Goal: Share content: Share content

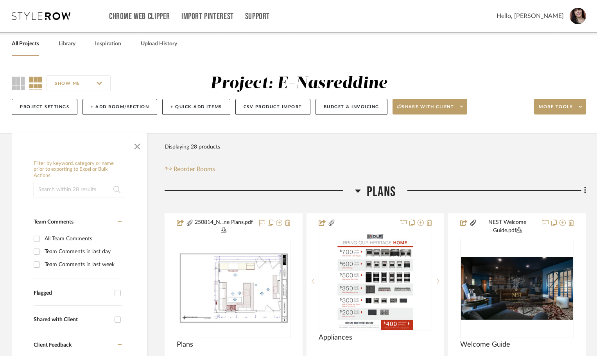
click at [28, 44] on link "All Projects" at bounding box center [25, 44] width 27 height 11
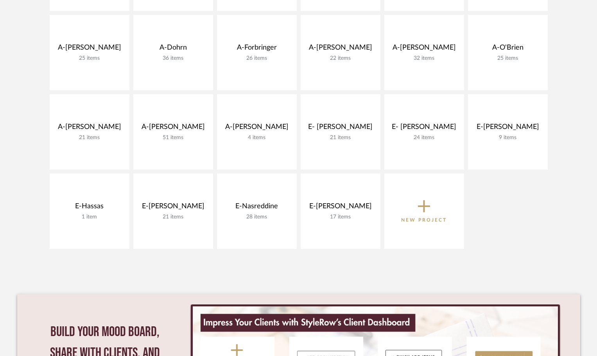
scroll to position [274, 0]
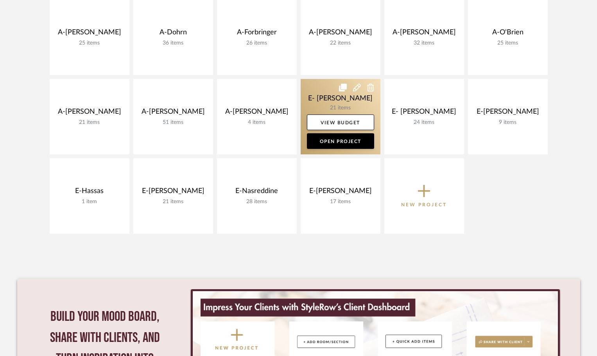
click at [341, 102] on link at bounding box center [341, 116] width 80 height 75
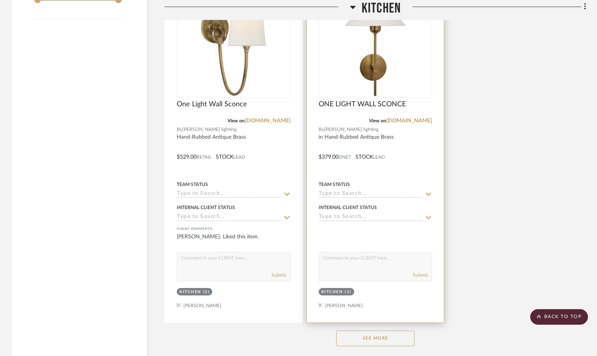
scroll to position [1007, 0]
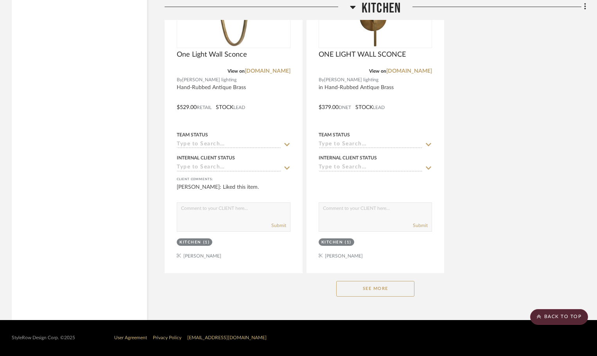
click at [386, 289] on button "See More" at bounding box center [375, 289] width 78 height 16
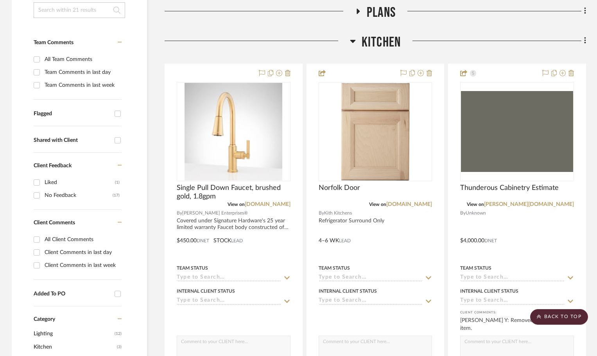
scroll to position [0, 0]
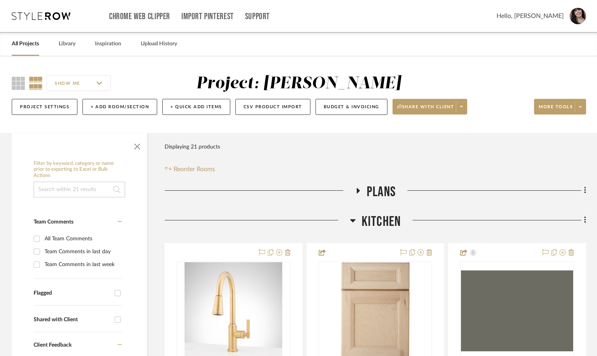
click at [77, 189] on input at bounding box center [80, 190] width 92 height 16
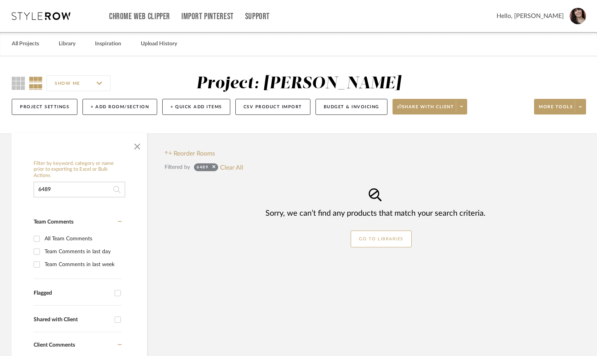
drag, startPoint x: 56, startPoint y: 190, endPoint x: 24, endPoint y: 190, distance: 31.7
click at [27, 190] on div "Filter by keyword, category or name prior to exporting to Excel or Bulk Actions…" at bounding box center [79, 357] width 135 height 401
type input "whitehaven"
click at [23, 40] on link "All Projects" at bounding box center [25, 44] width 27 height 11
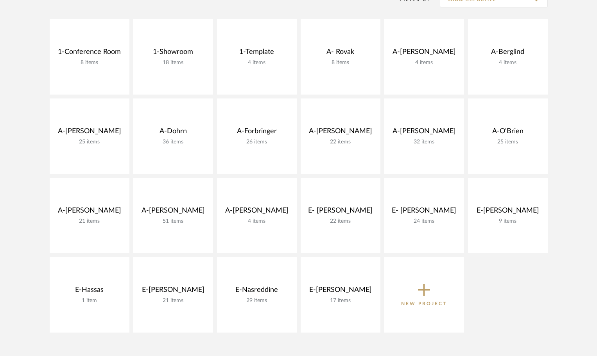
scroll to position [130, 0]
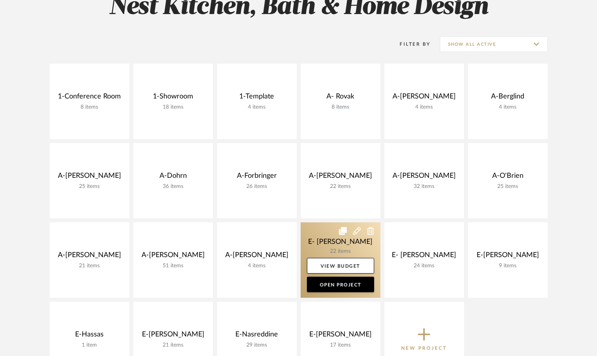
click at [348, 239] on link at bounding box center [341, 260] width 80 height 75
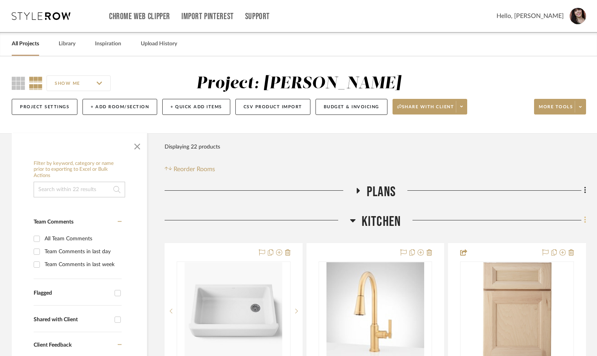
click at [585, 219] on icon at bounding box center [585, 220] width 2 height 9
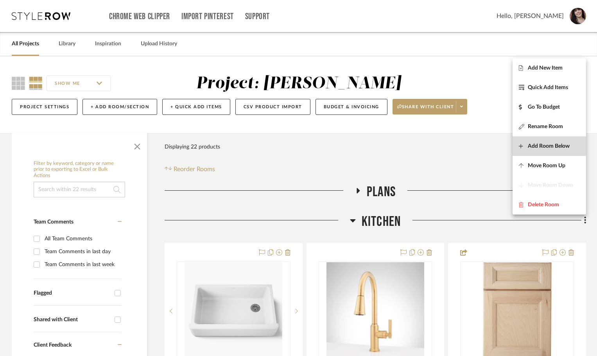
click at [546, 149] on span "Add Room Below" at bounding box center [549, 146] width 42 height 7
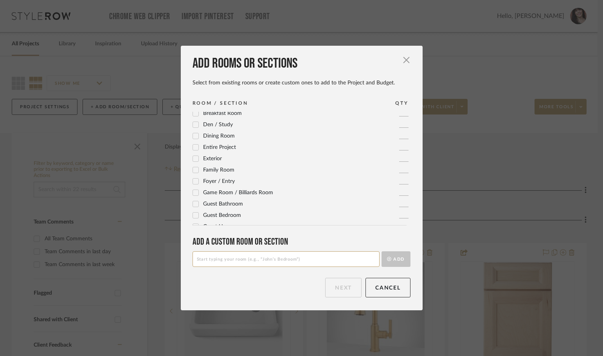
scroll to position [39, 0]
click at [260, 258] on input at bounding box center [285, 259] width 187 height 16
type input "Approved to Order"
click at [389, 258] on button "Add" at bounding box center [395, 259] width 29 height 16
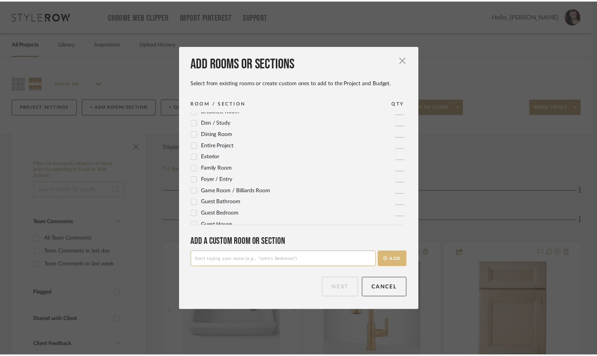
scroll to position [0, 0]
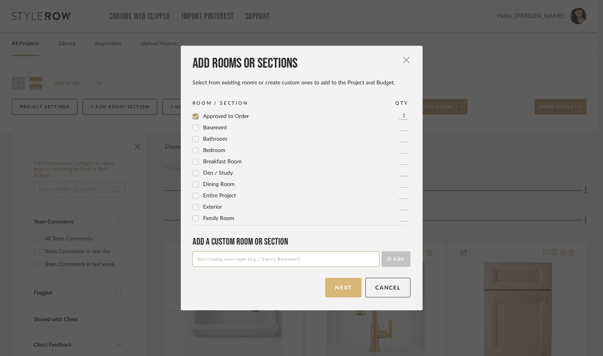
click at [334, 289] on button "Next" at bounding box center [343, 288] width 36 height 20
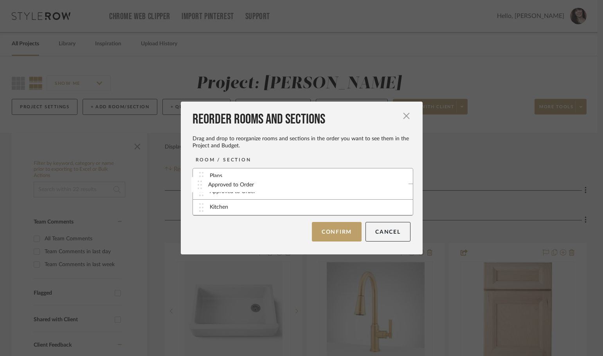
drag, startPoint x: 197, startPoint y: 208, endPoint x: 198, endPoint y: 185, distance: 22.7
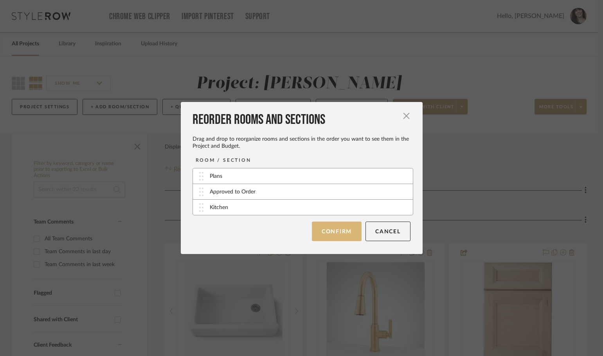
click at [339, 231] on button "Confirm" at bounding box center [337, 232] width 50 height 20
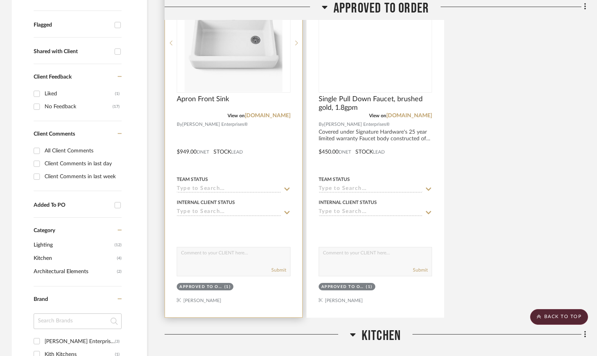
scroll to position [263, 0]
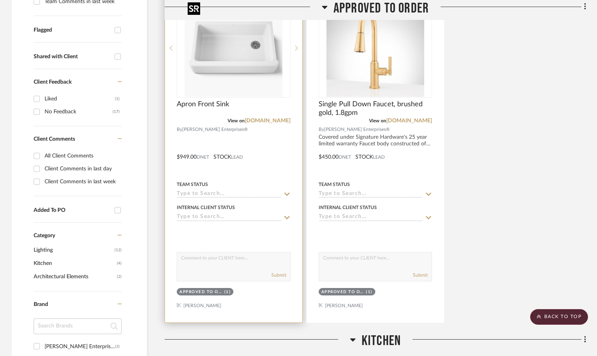
click at [213, 37] on img "0" at bounding box center [234, 48] width 98 height 98
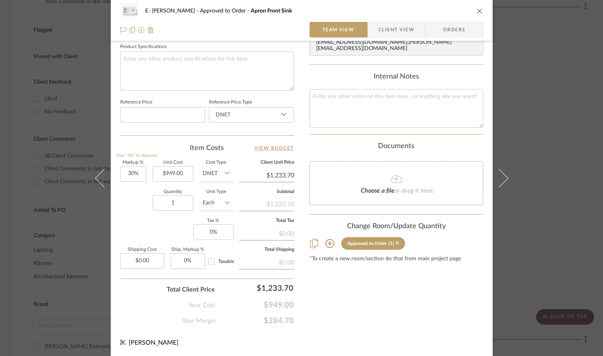
scroll to position [372, 0]
click at [140, 172] on input "30" at bounding box center [133, 173] width 26 height 16
type input "25%"
type input "$1,186.25"
click at [181, 204] on input "1" at bounding box center [173, 202] width 41 height 16
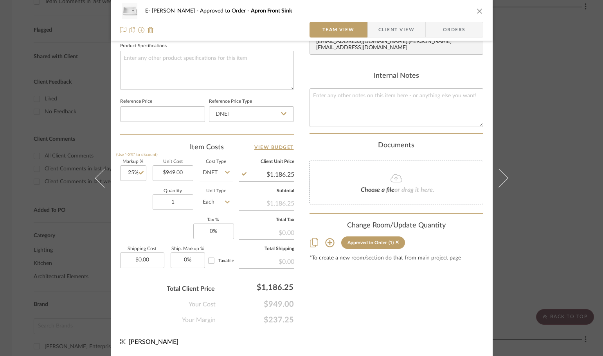
click at [546, 195] on div "E- Bernstein Approved to Order Apron Front Sink Team View Client View Orders 1 …" at bounding box center [301, 178] width 603 height 356
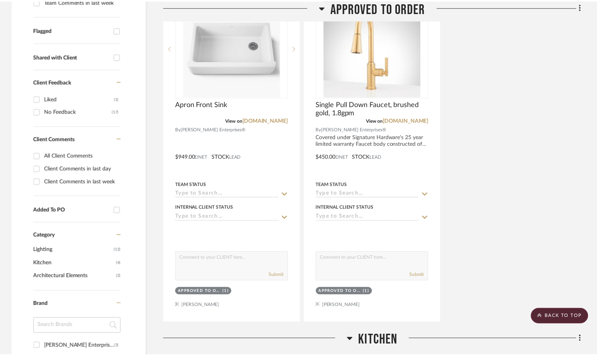
scroll to position [263, 0]
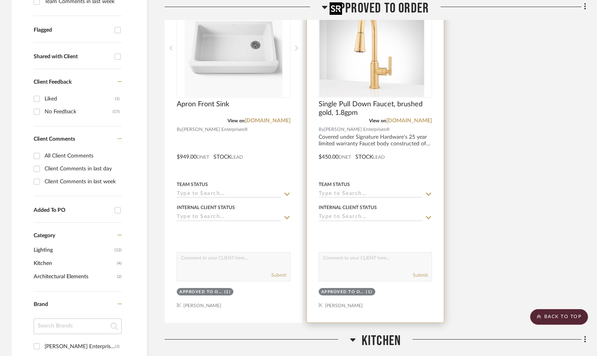
click at [364, 85] on div at bounding box center [376, 47] width 114 height 99
click at [356, 102] on span "Single Pull Down Faucet, brushed gold, 1.8gpm" at bounding box center [376, 108] width 114 height 17
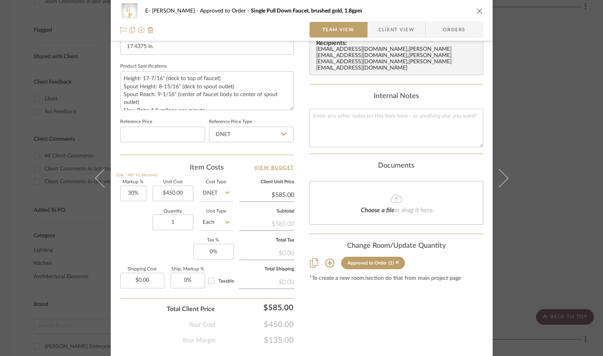
scroll to position [352, 0]
click at [173, 190] on input "450.00" at bounding box center [173, 193] width 41 height 16
type input "$477.00"
click at [176, 219] on input "1" at bounding box center [173, 222] width 41 height 16
type input "30"
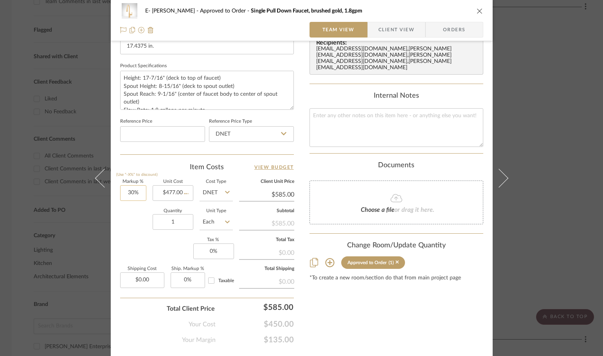
type input "$620.10"
click at [133, 190] on input "30" at bounding box center [133, 193] width 26 height 16
type input "25%"
click at [135, 222] on div "Quantity 1 Unit Type Each" at bounding box center [176, 223] width 113 height 28
type input "$596.25"
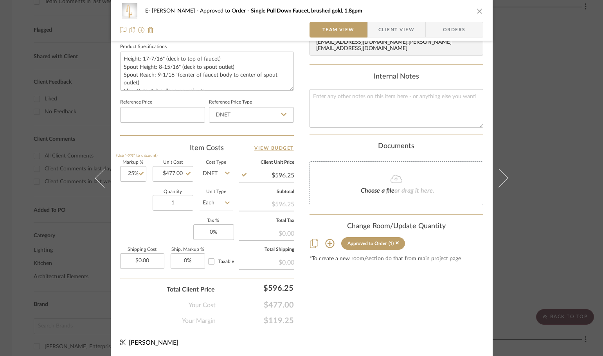
scroll to position [372, 0]
click at [542, 216] on div "E- Bernstein Approved to Order Single Pull Down Faucet, brushed gold, 1.8gpm Te…" at bounding box center [301, 178] width 603 height 356
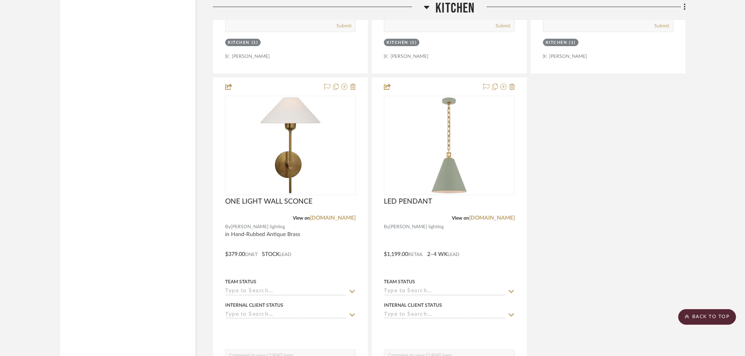
scroll to position [1389, 0]
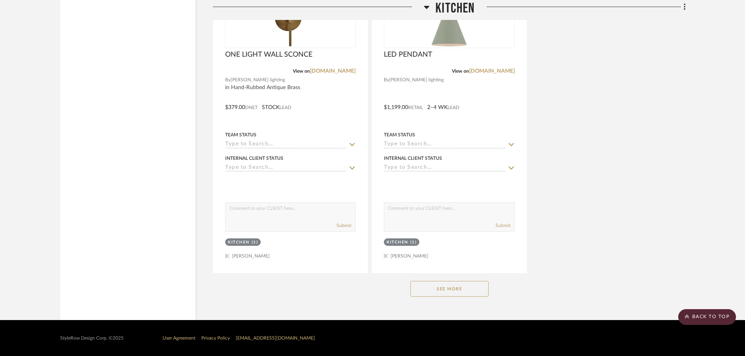
click at [474, 292] on button "See More" at bounding box center [450, 289] width 78 height 16
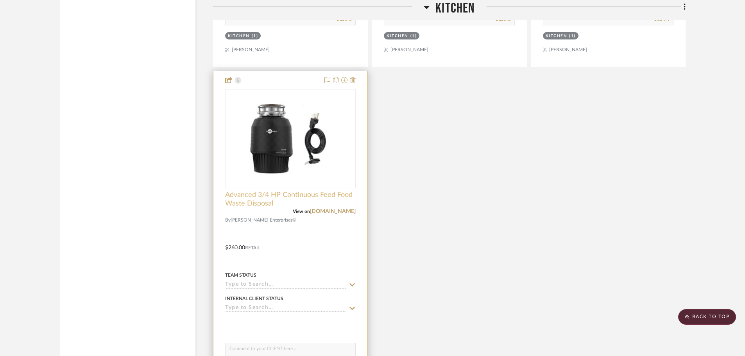
scroll to position [2288, 0]
click at [337, 82] on icon at bounding box center [335, 81] width 5 height 6
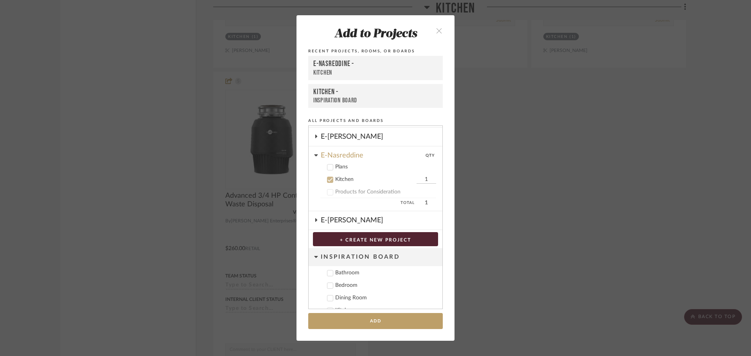
scroll to position [355, 0]
click at [328, 179] on icon at bounding box center [329, 178] width 5 height 5
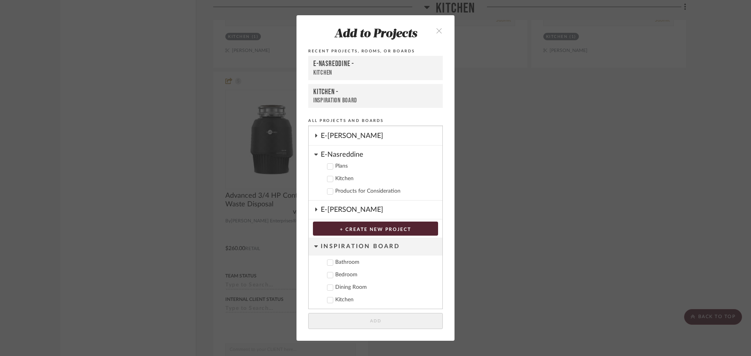
click at [314, 155] on icon at bounding box center [316, 155] width 4 height 2
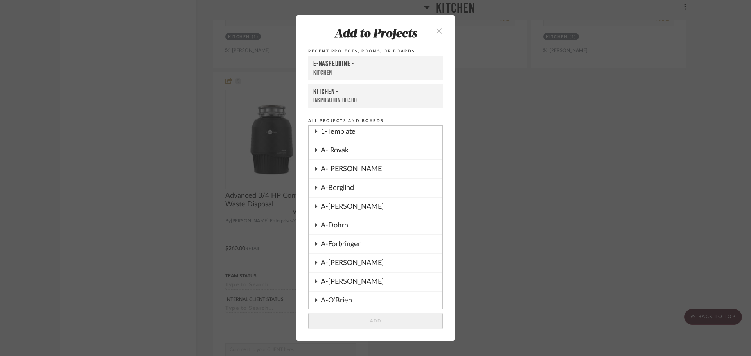
scroll to position [57, 0]
click at [436, 29] on icon "close" at bounding box center [439, 30] width 7 height 7
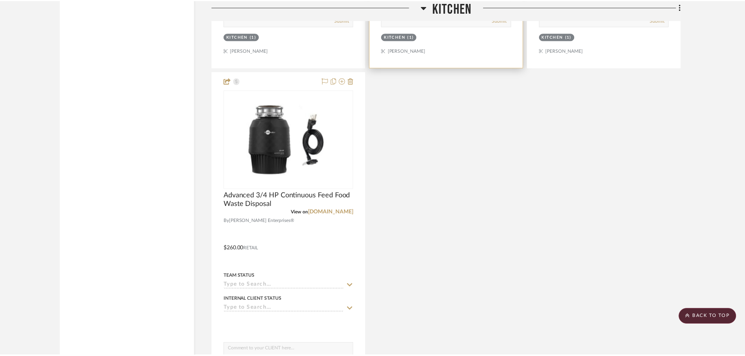
scroll to position [2288, 0]
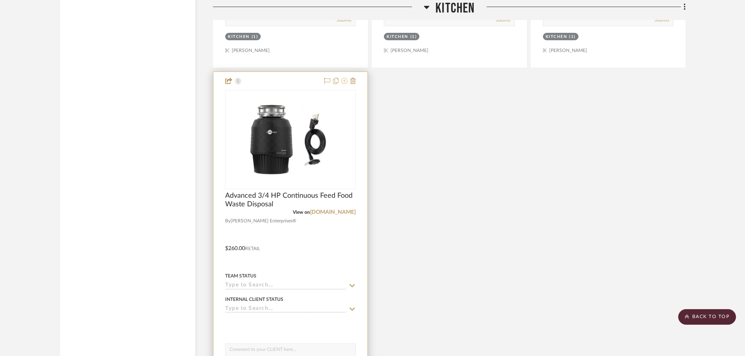
click at [343, 81] on icon at bounding box center [344, 81] width 6 height 6
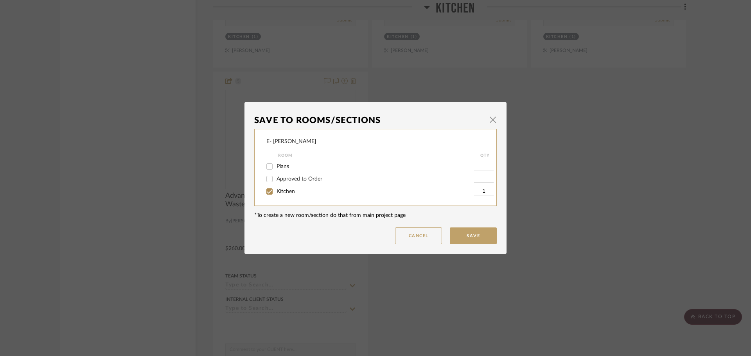
click at [314, 176] on span "Approved to Order" at bounding box center [299, 178] width 46 height 5
click at [276, 176] on input "Approved to Order" at bounding box center [269, 179] width 13 height 13
checkbox input "true"
type input "1"
click at [271, 192] on input "Kitchen" at bounding box center [269, 191] width 13 height 13
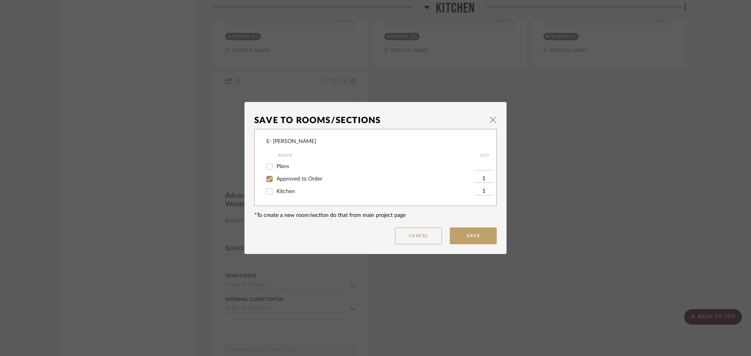
checkbox input "false"
click at [463, 236] on button "Save" at bounding box center [473, 236] width 47 height 17
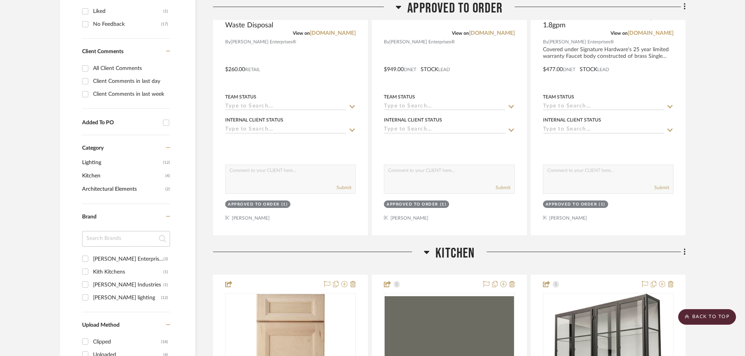
scroll to position [508, 0]
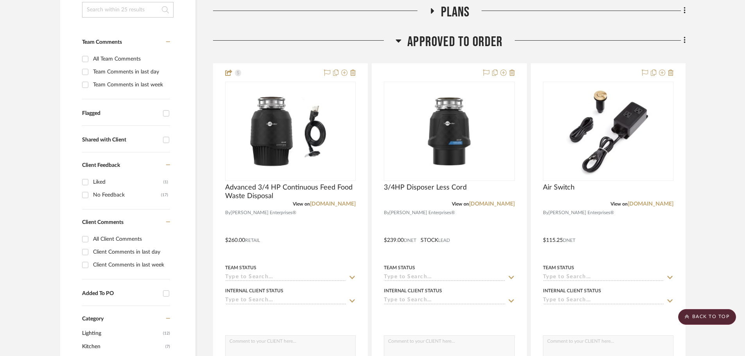
scroll to position [156, 0]
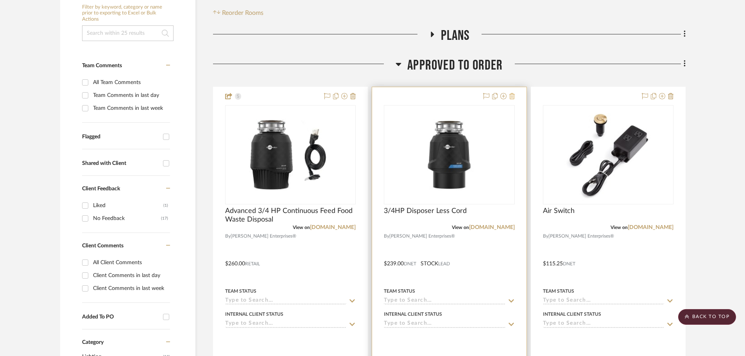
click at [512, 95] on icon at bounding box center [512, 96] width 5 height 6
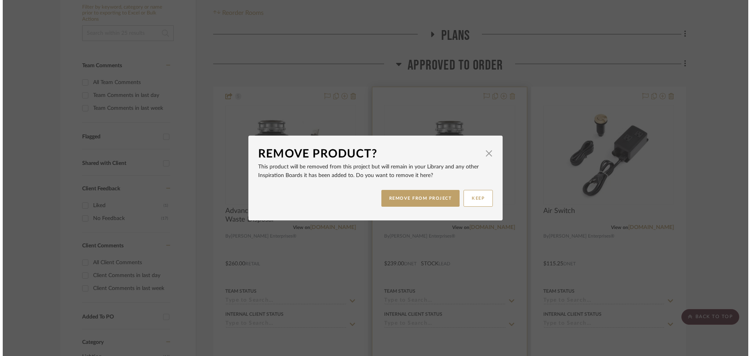
scroll to position [0, 0]
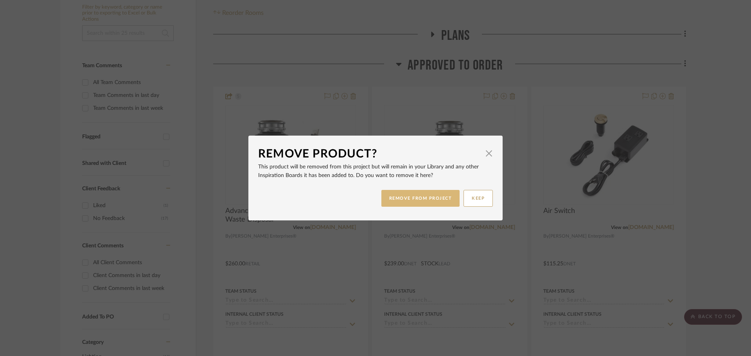
click at [413, 200] on button "REMOVE FROM PROJECT" at bounding box center [420, 198] width 79 height 17
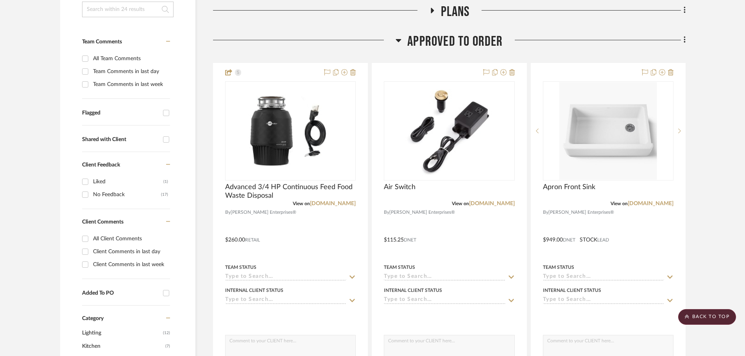
scroll to position [156, 0]
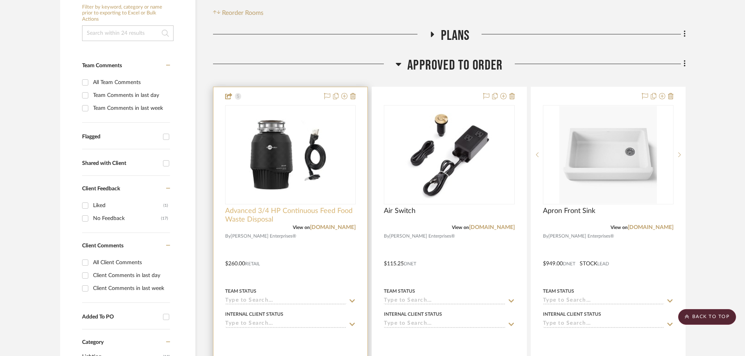
click at [272, 215] on span "Advanced 3/4 HP Continuous Feed Food Waste Disposal" at bounding box center [290, 215] width 131 height 17
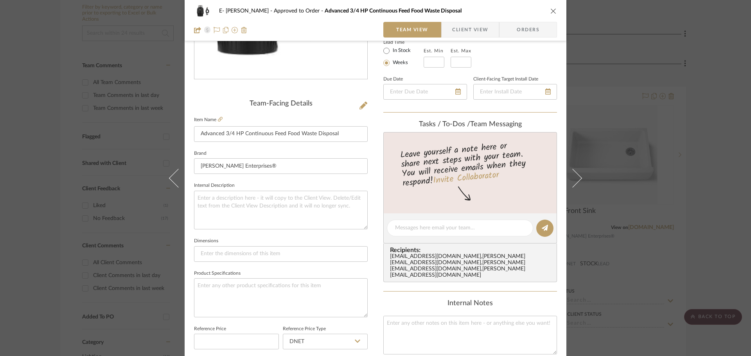
scroll to position [274, 0]
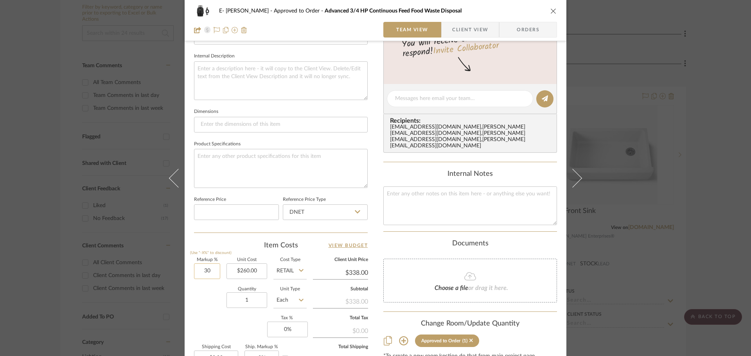
click at [205, 271] on input "30" at bounding box center [207, 272] width 26 height 16
type input "25%"
click at [201, 287] on div "Quantity 1 Unit Type Each" at bounding box center [250, 301] width 113 height 28
type input "$325.00"
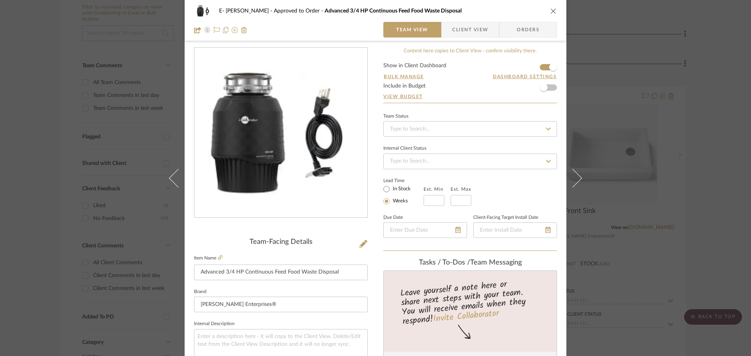
scroll to position [0, 0]
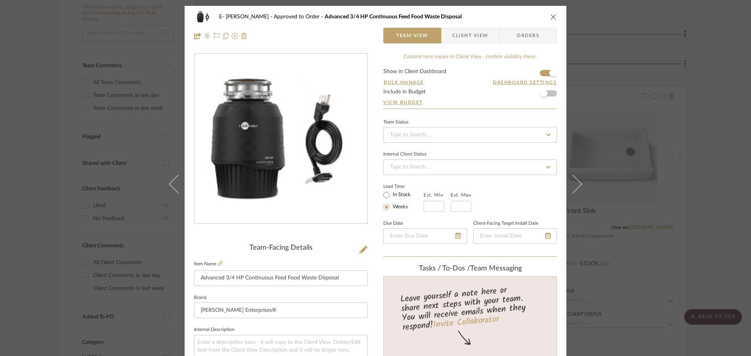
click at [550, 94] on form "Show in Client Dashboard Bulk Manage Dashboard Settings Include in Budget View …" at bounding box center [470, 89] width 174 height 40
click at [545, 92] on span "button" at bounding box center [543, 93] width 17 height 17
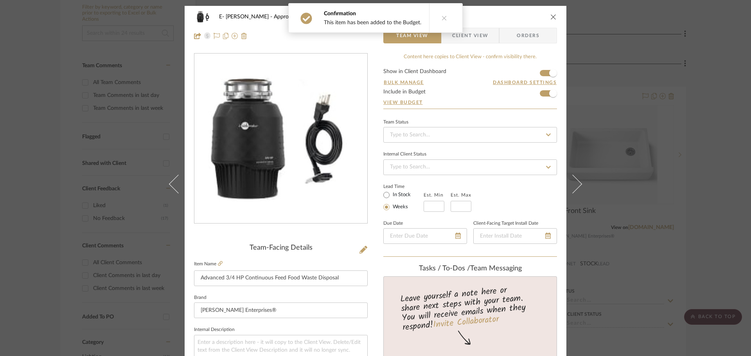
click at [443, 13] on button at bounding box center [444, 18] width 30 height 29
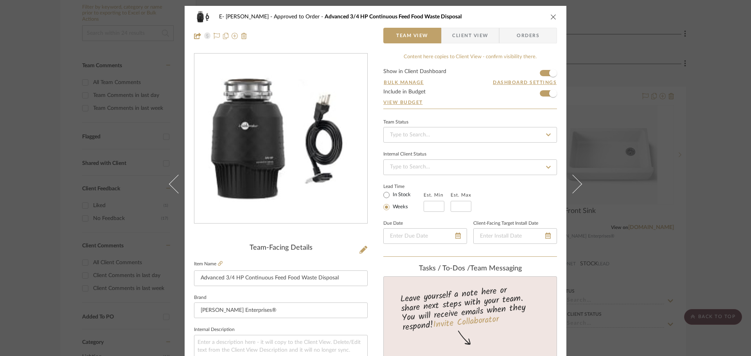
click at [552, 17] on icon "close" at bounding box center [553, 17] width 6 height 6
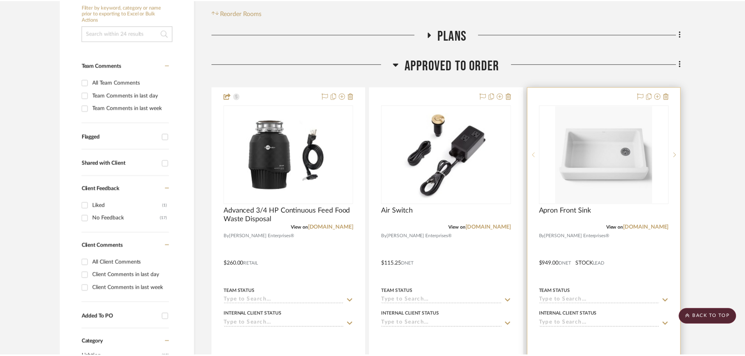
scroll to position [156, 0]
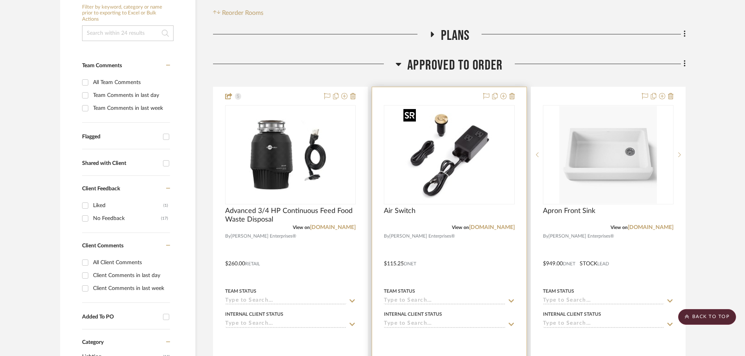
click at [445, 162] on img "0" at bounding box center [449, 155] width 98 height 98
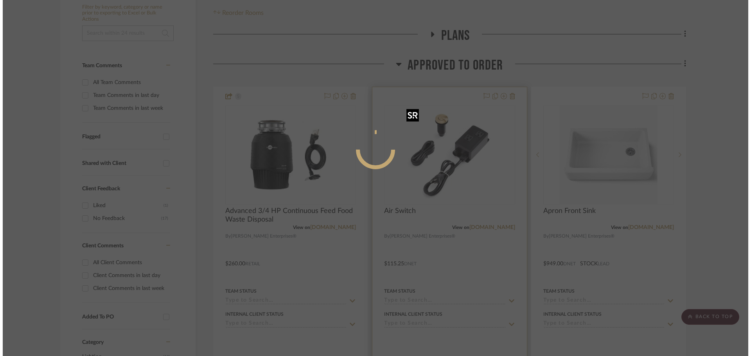
scroll to position [0, 0]
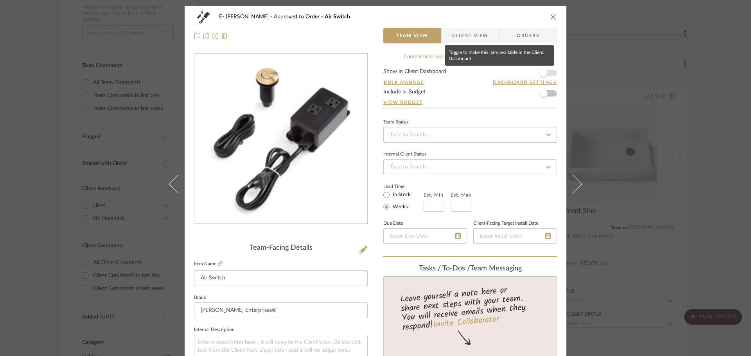
click at [549, 72] on span "button" at bounding box center [543, 73] width 17 height 17
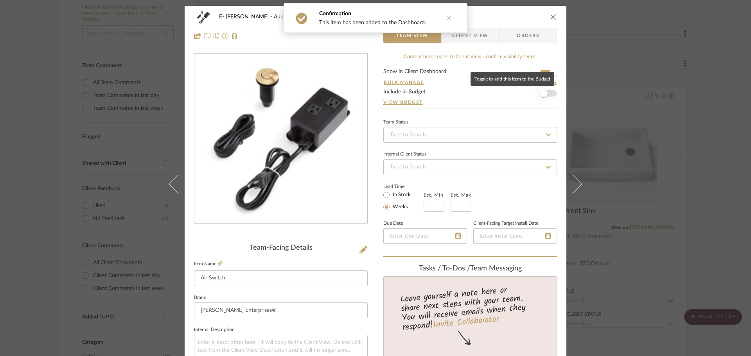
click at [547, 92] on span "button" at bounding box center [543, 93] width 17 height 17
click at [442, 17] on icon at bounding box center [443, 17] width 5 height 5
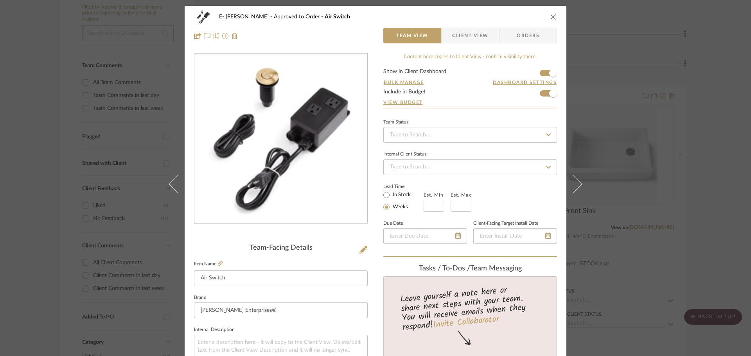
click at [550, 17] on icon "close" at bounding box center [553, 17] width 6 height 6
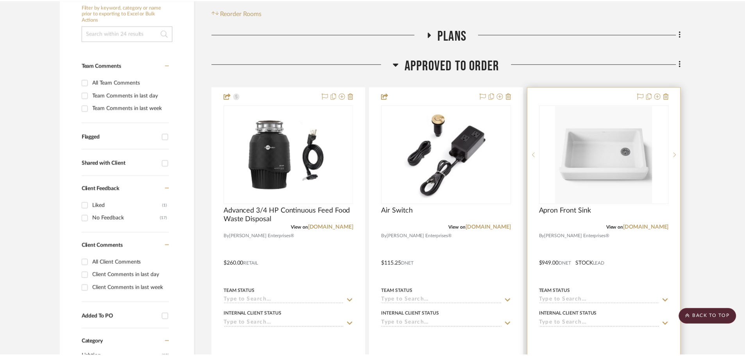
scroll to position [156, 0]
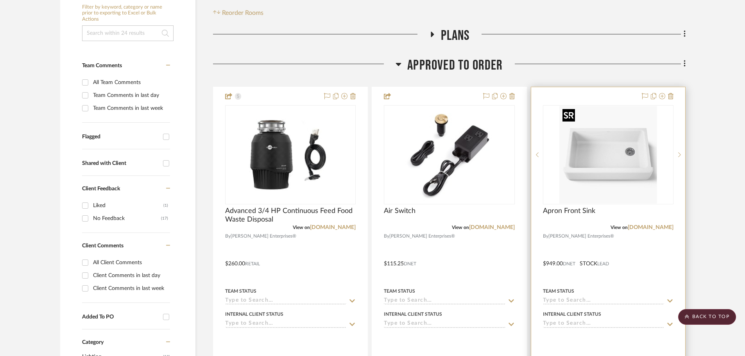
click at [602, 163] on img "0" at bounding box center [609, 155] width 98 height 98
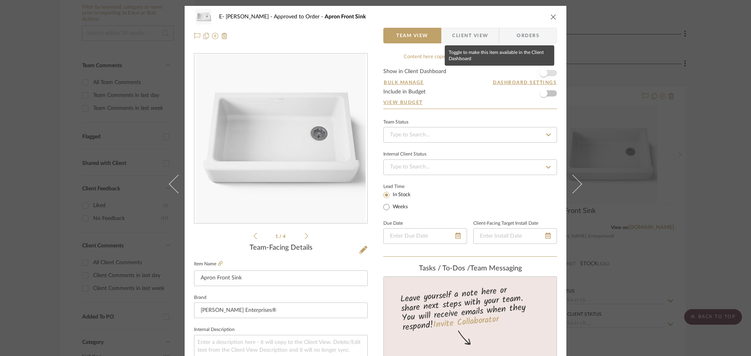
click at [549, 72] on span "button" at bounding box center [543, 73] width 17 height 17
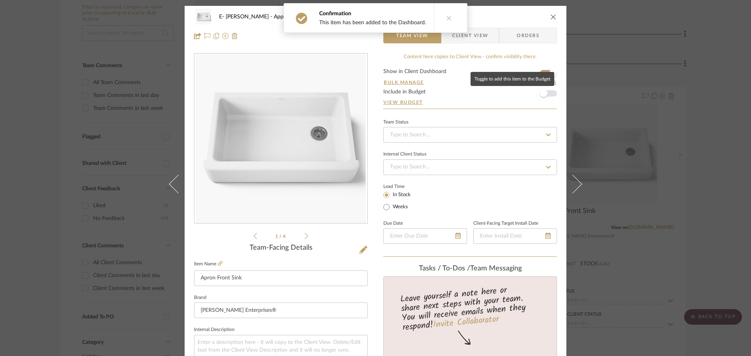
click at [547, 95] on span "button" at bounding box center [543, 93] width 17 height 17
click at [550, 16] on icon "close" at bounding box center [553, 17] width 6 height 6
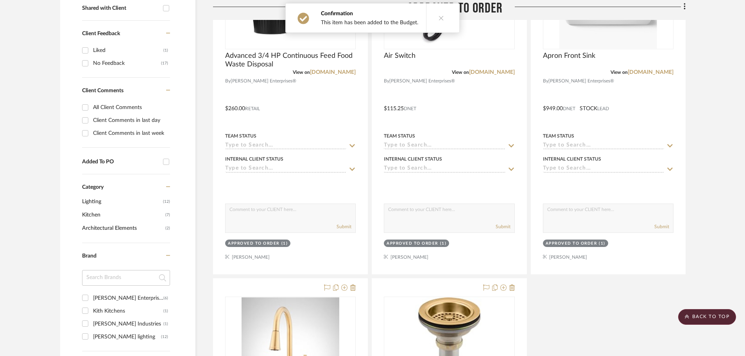
scroll to position [352, 0]
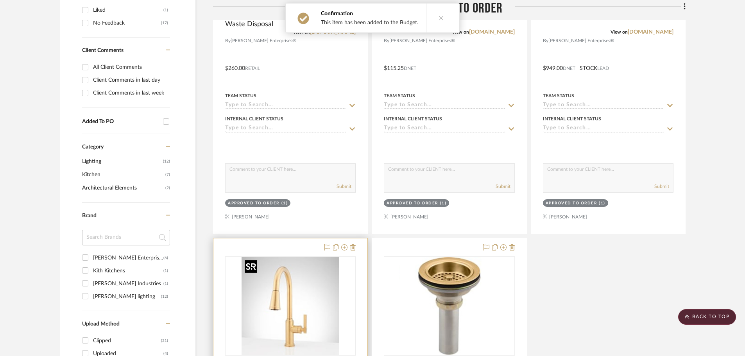
click at [0, 0] on img at bounding box center [0, 0] width 0 height 0
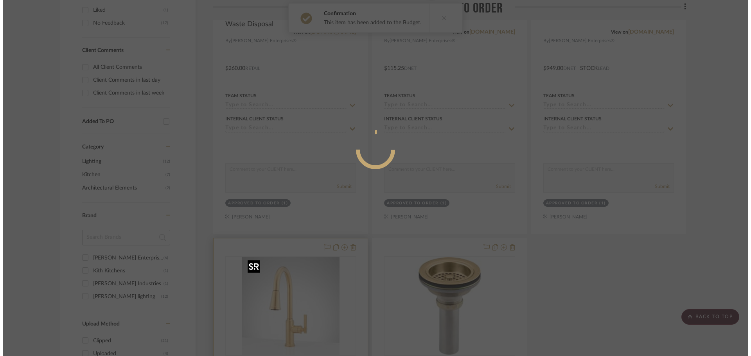
scroll to position [0, 0]
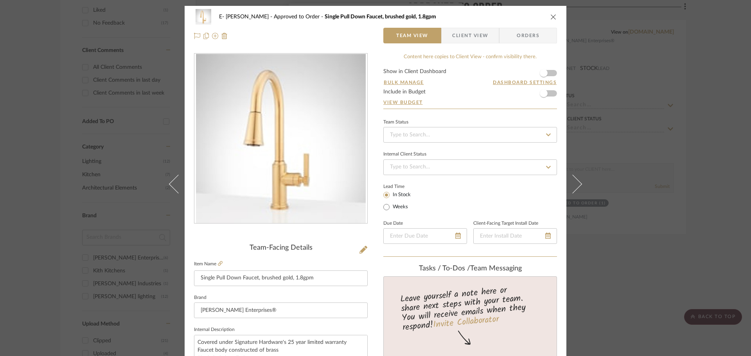
click at [551, 72] on form "Show in Client Dashboard Bulk Manage Dashboard Settings Include in Budget View …" at bounding box center [470, 89] width 174 height 40
click at [547, 73] on span "button" at bounding box center [543, 73] width 17 height 17
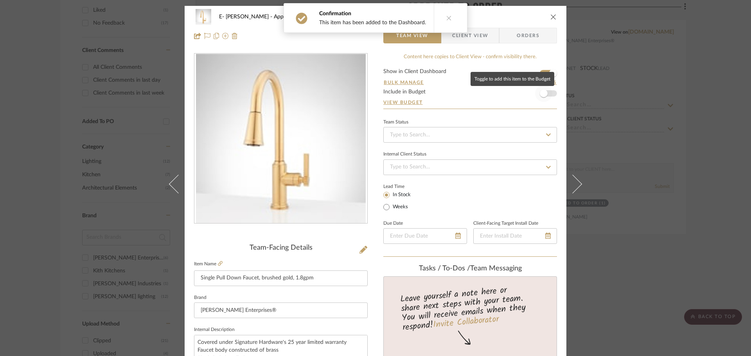
click at [548, 93] on span "button" at bounding box center [543, 93] width 17 height 17
click at [550, 16] on icon "close" at bounding box center [553, 17] width 6 height 6
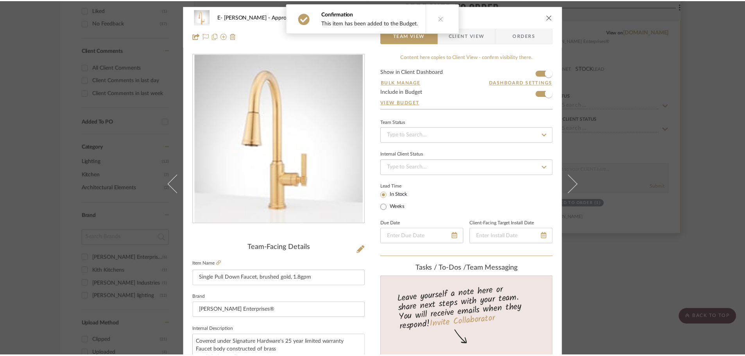
scroll to position [352, 0]
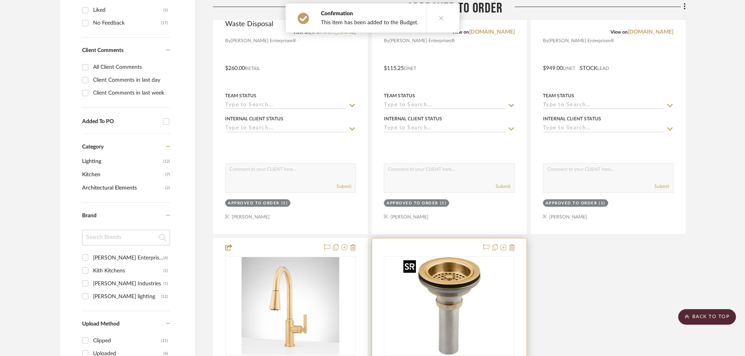
click at [476, 289] on img "0" at bounding box center [449, 306] width 98 height 98
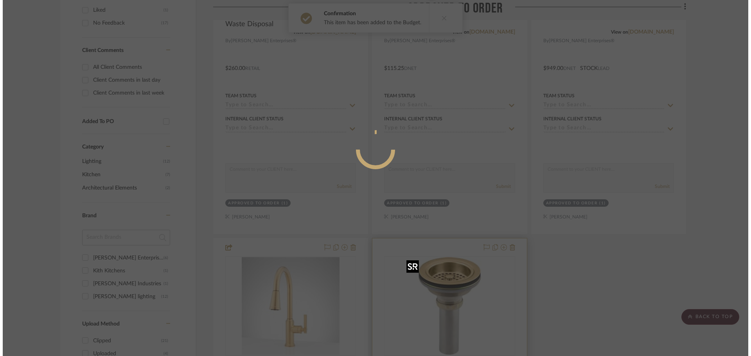
scroll to position [0, 0]
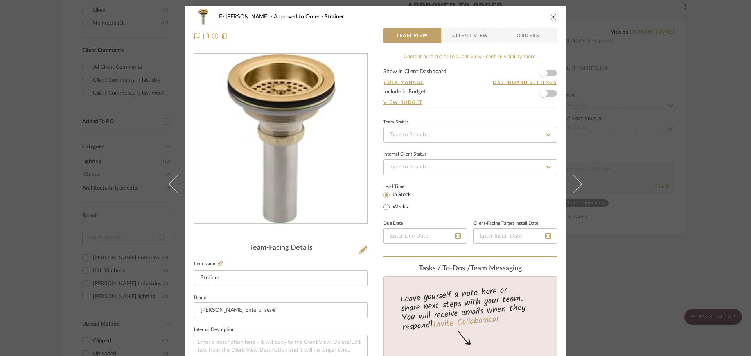
click at [549, 73] on form "Show in Client Dashboard Bulk Manage Dashboard Settings Include in Budget View …" at bounding box center [470, 89] width 174 height 40
click at [547, 75] on span "button" at bounding box center [543, 73] width 17 height 17
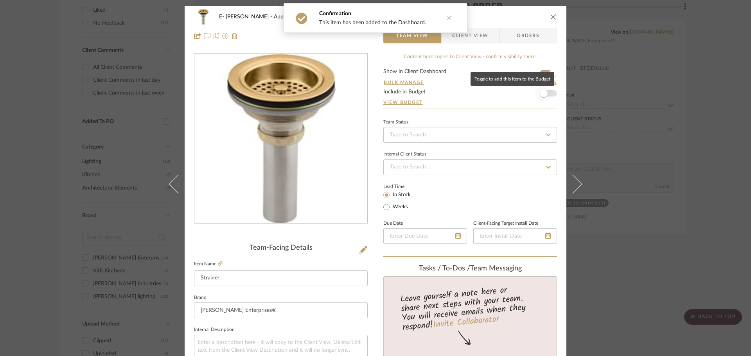
click at [548, 95] on span "button" at bounding box center [543, 93] width 17 height 17
click at [553, 15] on icon "close" at bounding box center [553, 17] width 6 height 6
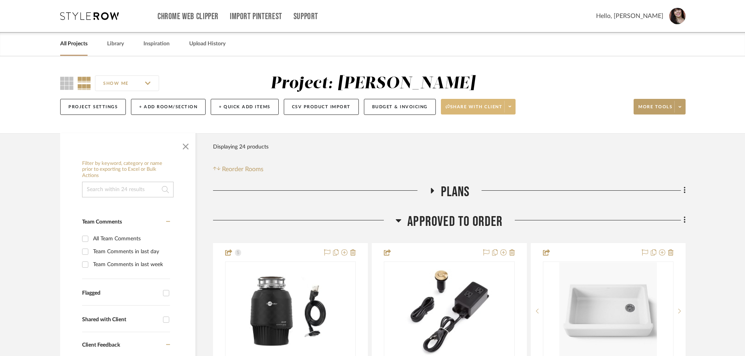
click at [515, 105] on span at bounding box center [509, 107] width 11 height 12
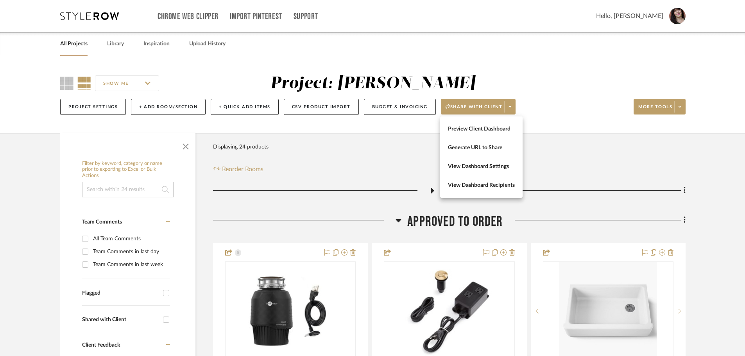
click at [682, 107] on div at bounding box center [372, 178] width 745 height 356
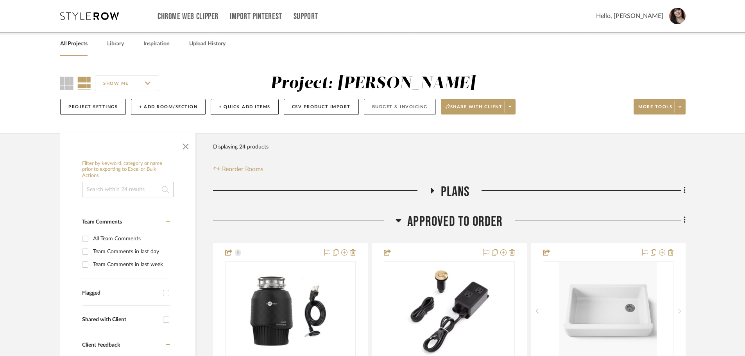
click at [417, 109] on button "Budget & Invoicing" at bounding box center [400, 107] width 72 height 16
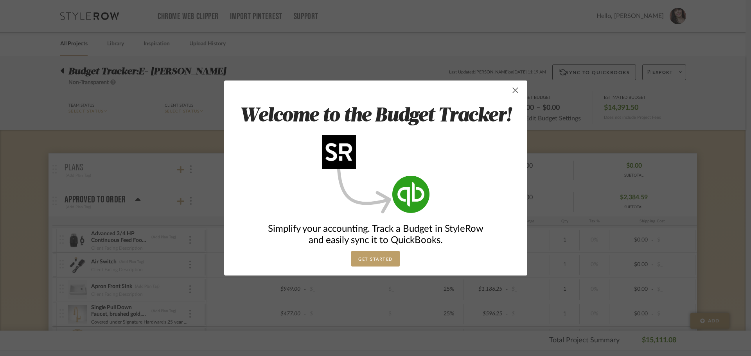
click at [514, 90] on span "button" at bounding box center [516, 91] width 16 height 16
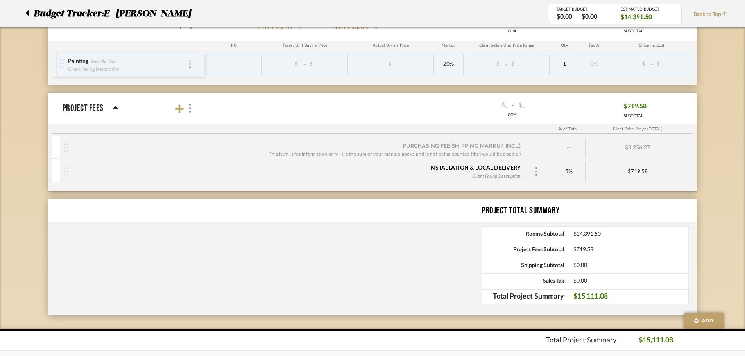
scroll to position [460, 0]
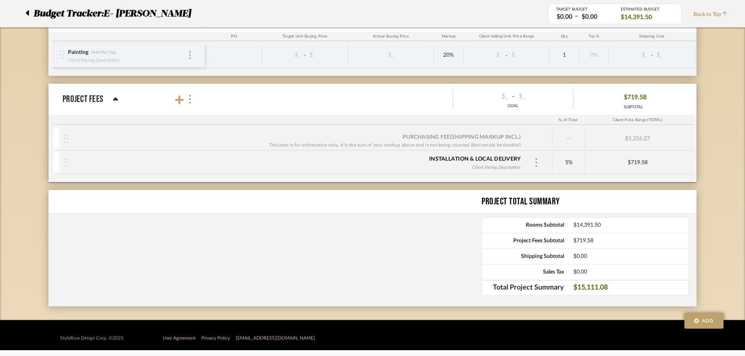
click at [113, 97] on icon at bounding box center [116, 99] width 6 height 9
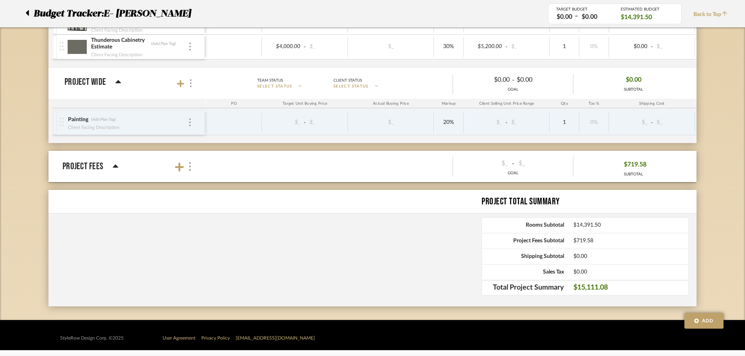
scroll to position [393, 0]
click at [116, 164] on icon at bounding box center [116, 166] width 6 height 9
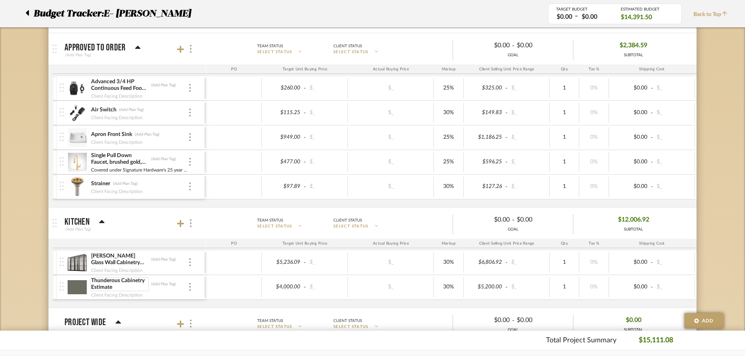
scroll to position [147, 0]
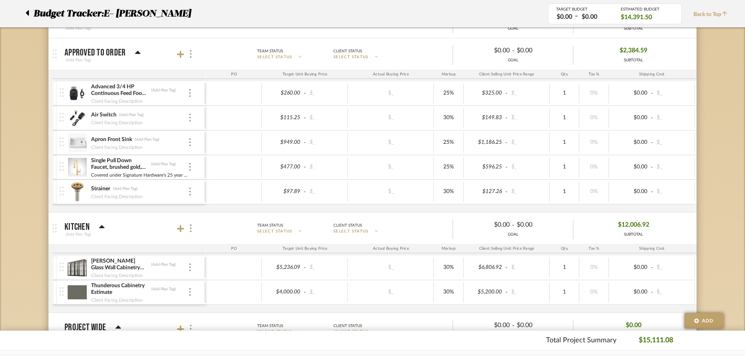
click at [289, 56] on span "SELECT STATUS" at bounding box center [274, 57] width 35 height 6
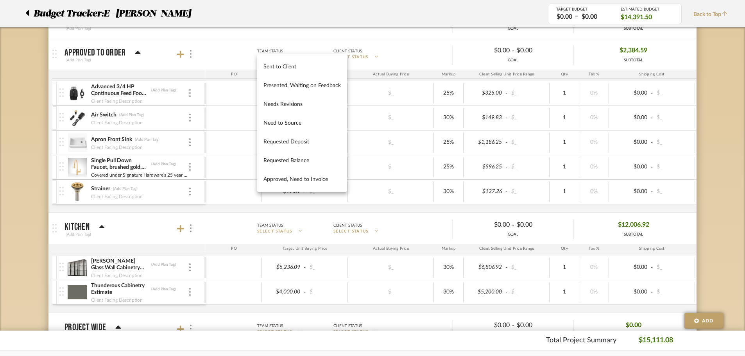
click at [306, 45] on div at bounding box center [372, 178] width 745 height 356
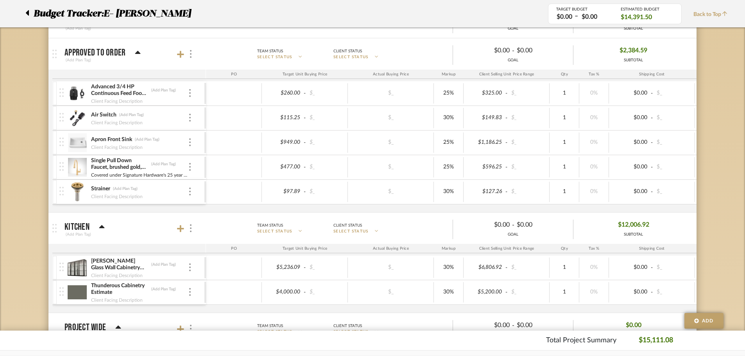
click at [380, 54] on div "Client Status" at bounding box center [366, 51] width 64 height 7
click at [418, 50] on mat-panel-description "Team Status SELECT STATUS Client Status SELECT STATUS $0.00 - $0.00 GOAL $2,384…" at bounding box center [448, 54] width 492 height 22
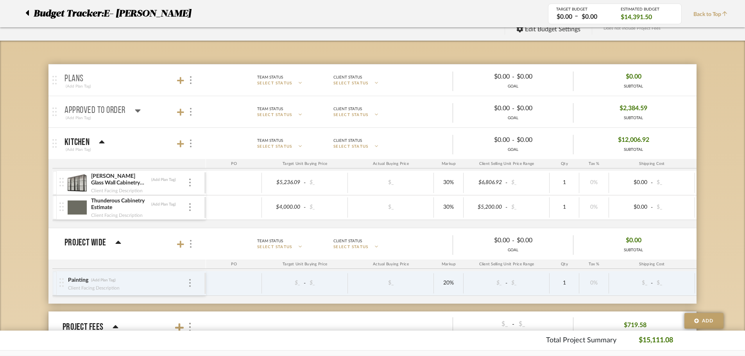
scroll to position [39, 0]
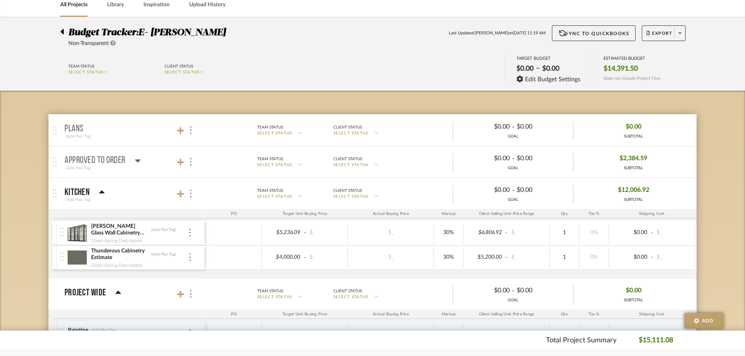
click at [138, 161] on icon at bounding box center [137, 161] width 5 height 3
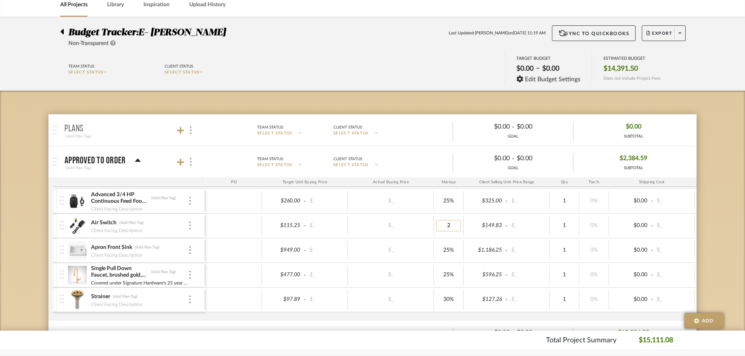
type input "25"
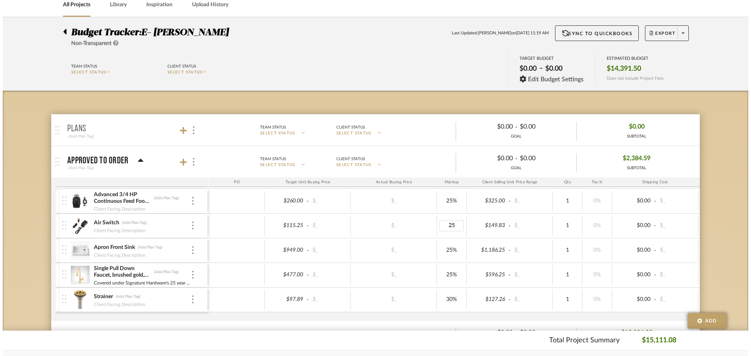
scroll to position [0, 0]
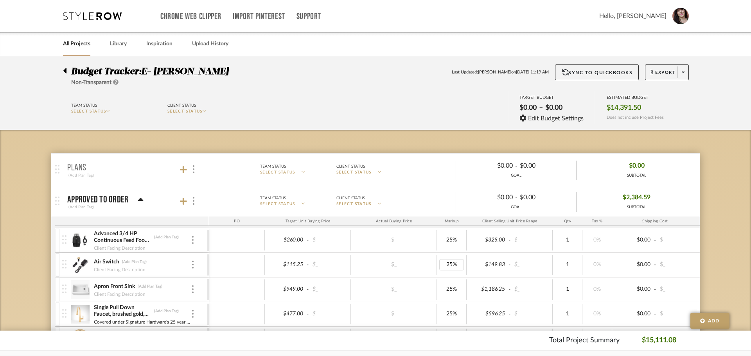
click at [716, 227] on body "Chrome Web Clipper Import Pinterest Support All Projects Library Inspiration Up…" at bounding box center [375, 178] width 751 height 356
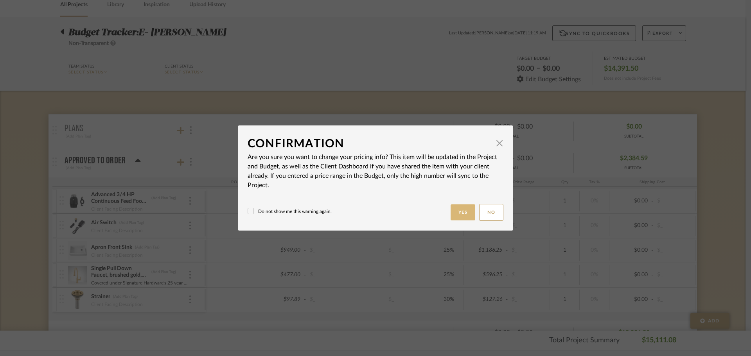
click at [455, 214] on button "Yes" at bounding box center [462, 213] width 25 height 16
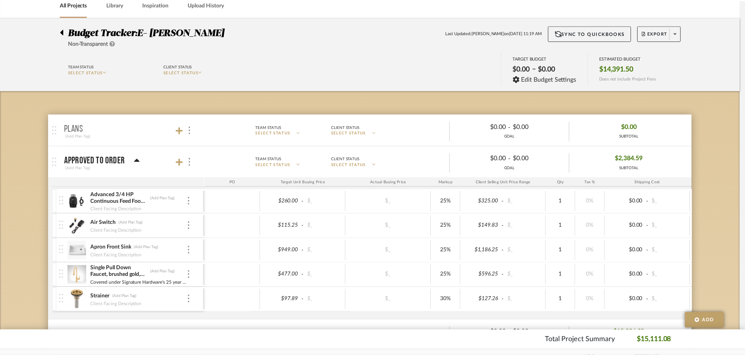
scroll to position [39, 0]
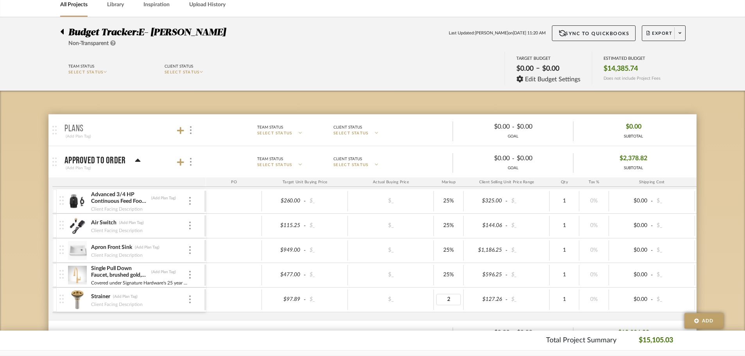
type input "25"
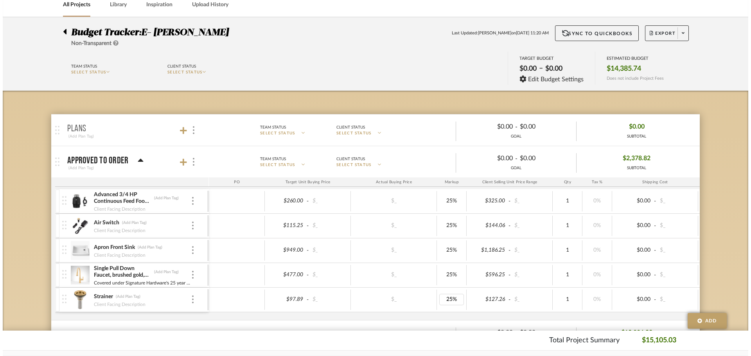
scroll to position [0, 0]
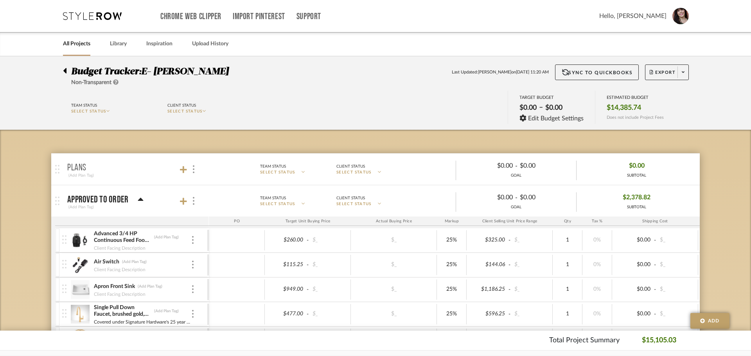
click at [722, 223] on body "Chrome Web Clipper Import Pinterest Support All Projects Library Inspiration Up…" at bounding box center [375, 178] width 751 height 356
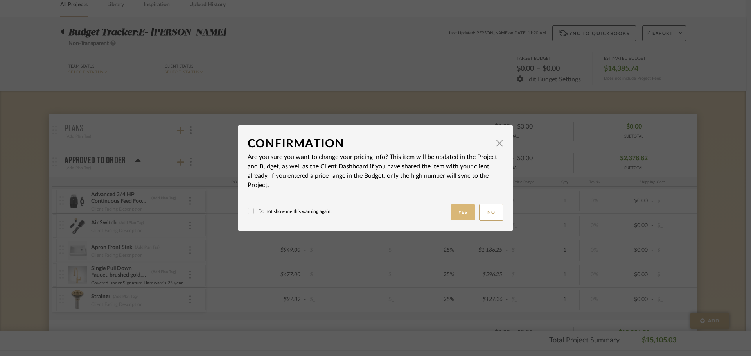
click at [465, 211] on button "Yes" at bounding box center [462, 213] width 25 height 16
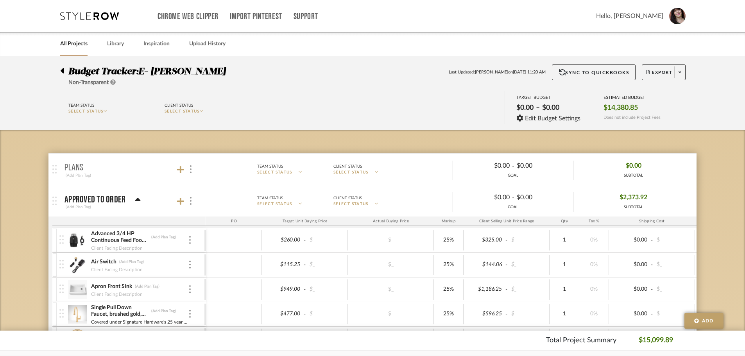
click at [72, 44] on link "All Projects" at bounding box center [73, 44] width 27 height 11
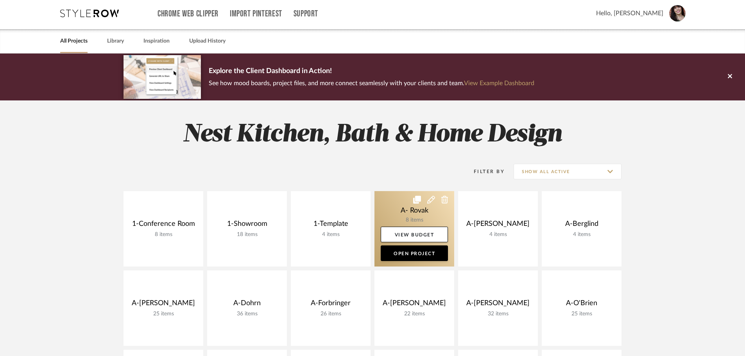
scroll to position [352, 0]
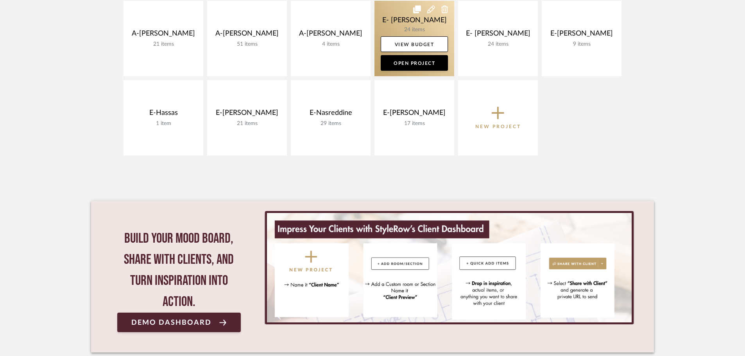
click at [420, 23] on link at bounding box center [415, 38] width 80 height 75
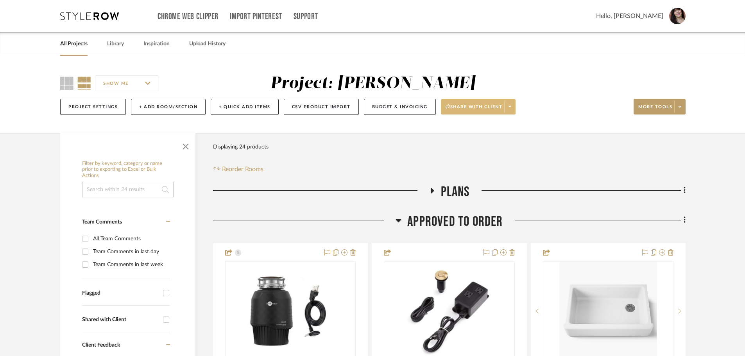
click at [511, 106] on icon at bounding box center [510, 107] width 3 height 2
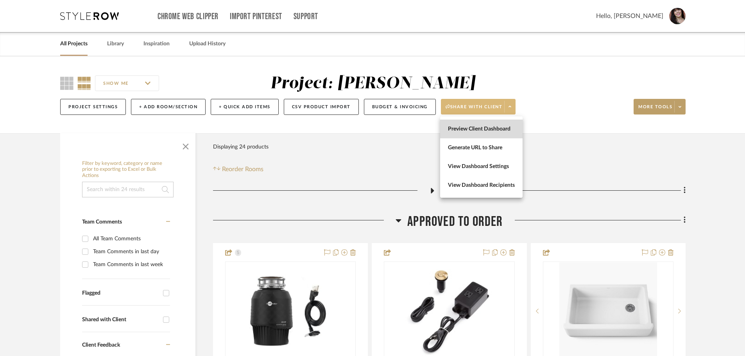
click at [492, 126] on span "Preview Client Dashboard" at bounding box center [481, 129] width 67 height 7
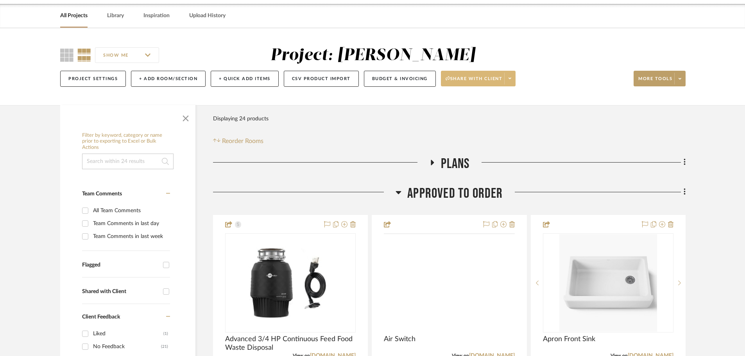
scroll to position [235, 0]
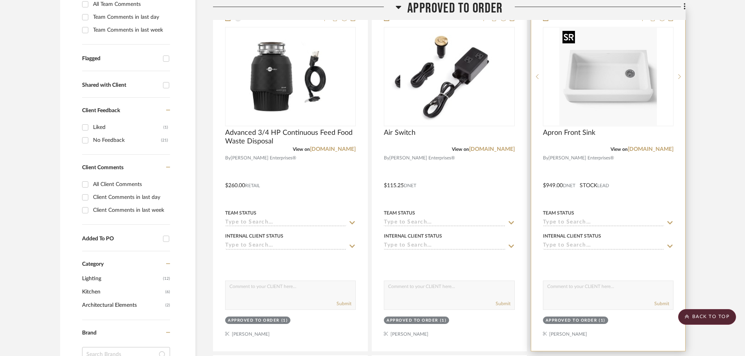
click at [0, 0] on img at bounding box center [0, 0] width 0 height 0
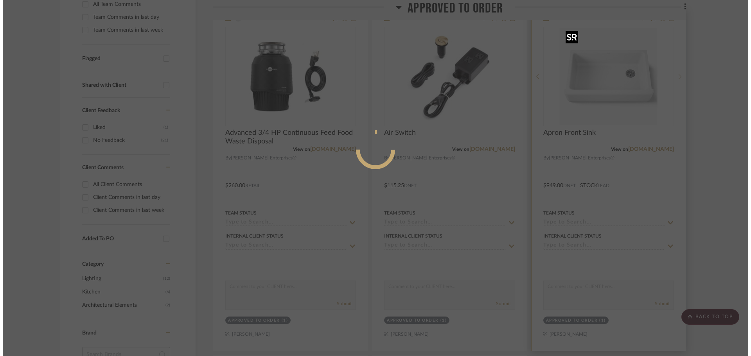
scroll to position [0, 0]
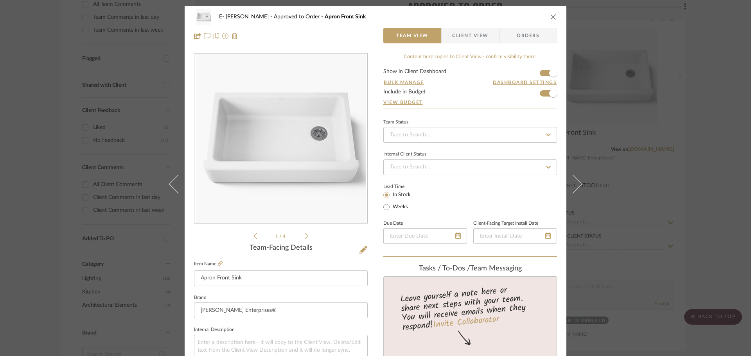
click at [694, 103] on div "E- Bernstein Approved to Order Apron Front Sink Team View Client View Orders 1 …" at bounding box center [375, 178] width 751 height 356
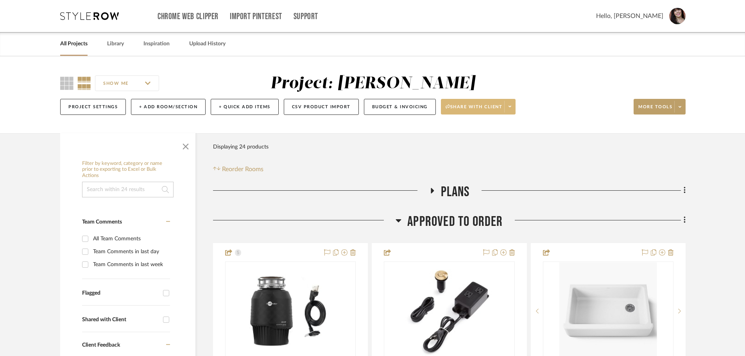
click at [684, 220] on icon at bounding box center [685, 220] width 2 height 9
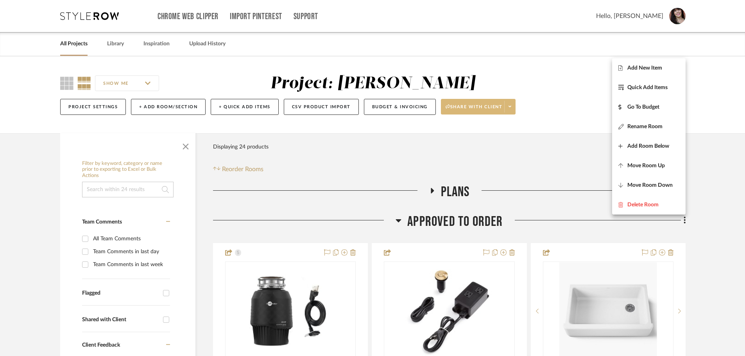
click at [719, 201] on div at bounding box center [372, 178] width 745 height 356
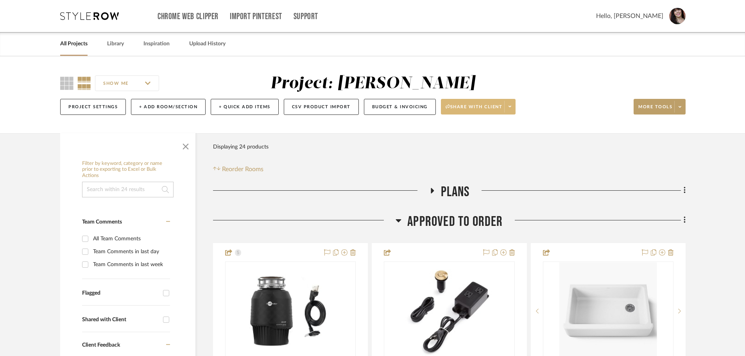
click at [511, 106] on icon at bounding box center [510, 106] width 3 height 4
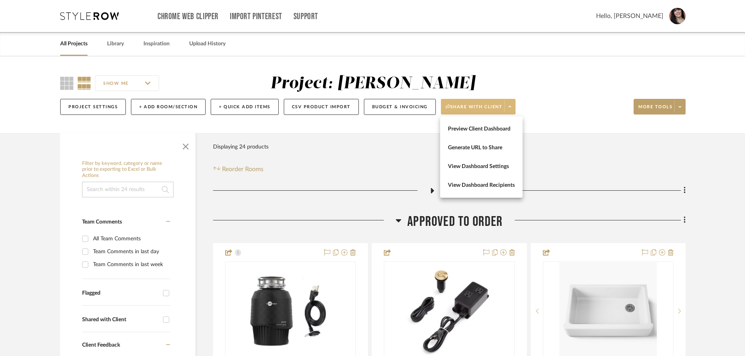
click at [684, 108] on div at bounding box center [372, 178] width 745 height 356
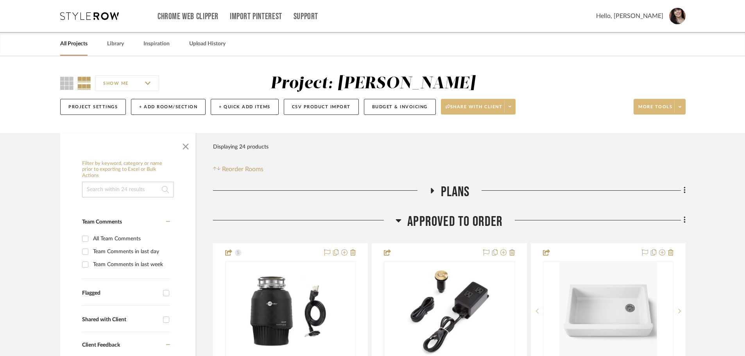
click at [682, 106] on span at bounding box center [680, 107] width 11 height 12
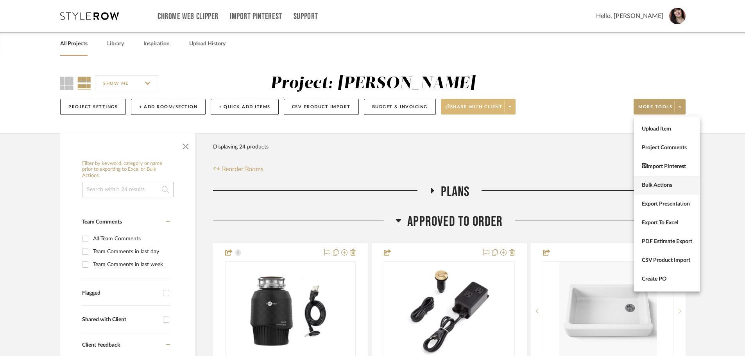
click at [663, 187] on span "Bulk Actions" at bounding box center [667, 185] width 50 height 7
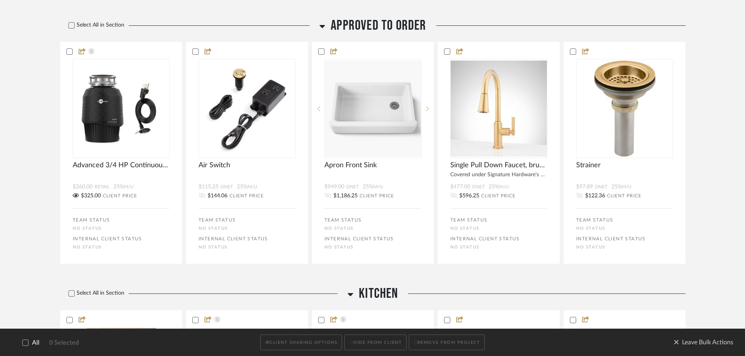
scroll to position [235, 0]
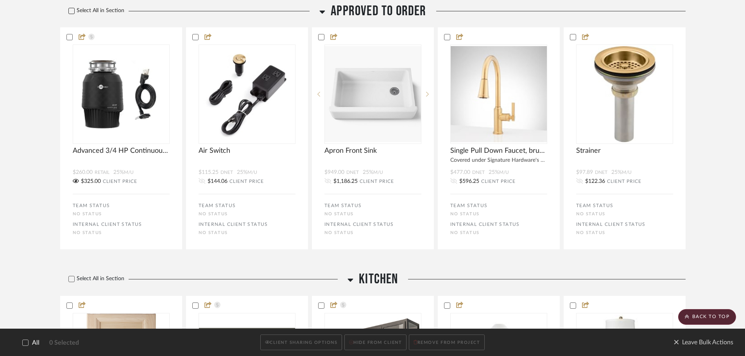
click at [70, 11] on icon at bounding box center [71, 10] width 5 height 5
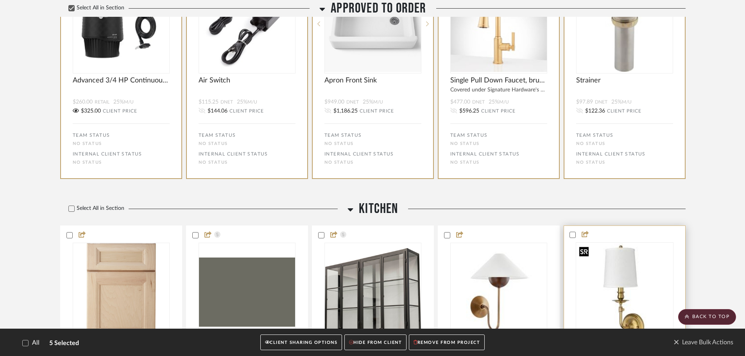
scroll to position [313, 0]
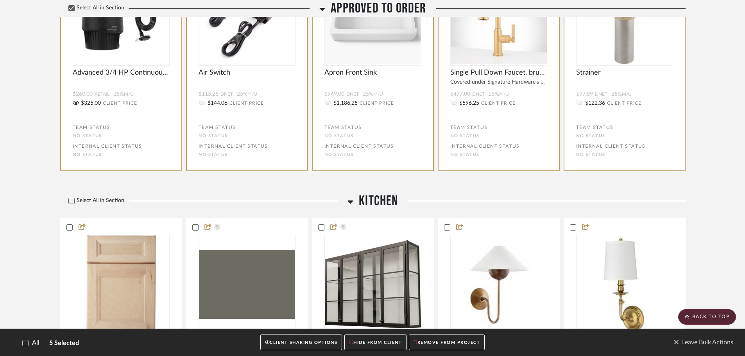
click at [304, 345] on button "CLIENT SHARING OPTIONS" at bounding box center [301, 343] width 82 height 16
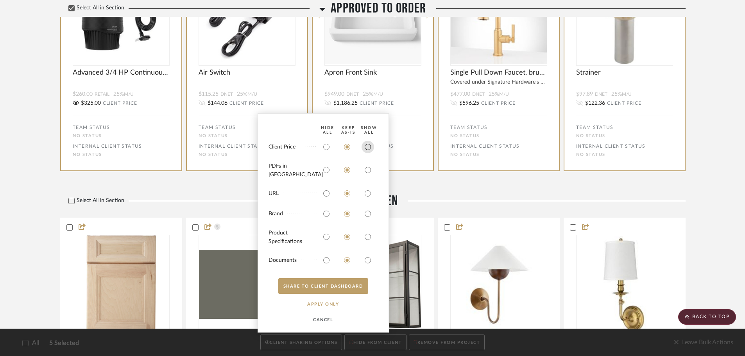
click at [366, 153] on input "radio" at bounding box center [368, 147] width 13 height 13
radio input "true"
click at [368, 174] on input "radio" at bounding box center [368, 170] width 13 height 13
radio input "true"
click at [346, 173] on input "radio" at bounding box center [347, 170] width 13 height 13
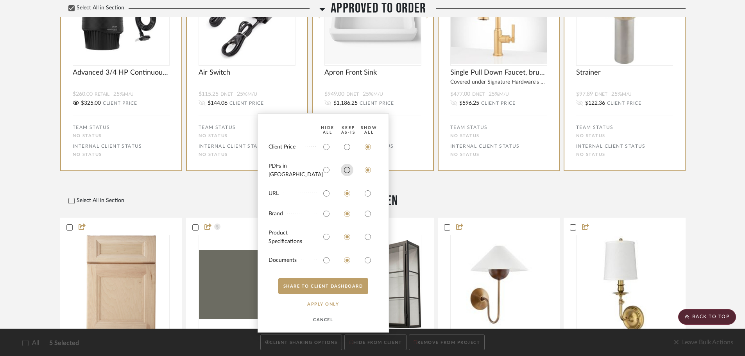
radio input "true"
click at [336, 289] on button "SHARE TO CLIENT Dashboard" at bounding box center [323, 286] width 90 height 16
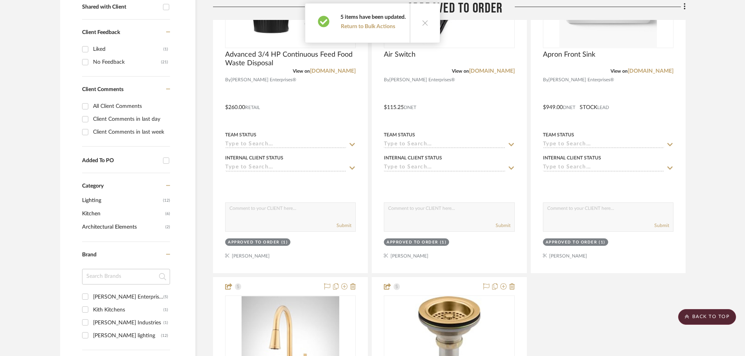
click at [422, 23] on icon at bounding box center [425, 23] width 7 height 7
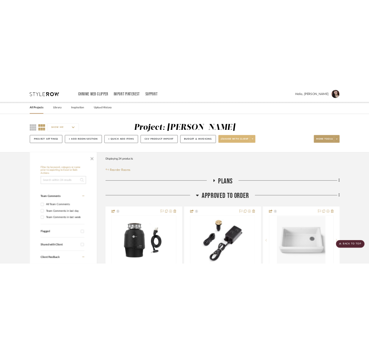
scroll to position [0, 0]
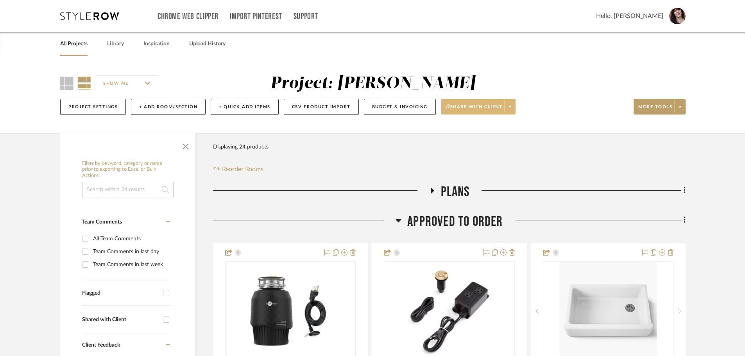
click at [511, 107] on icon at bounding box center [510, 106] width 3 height 4
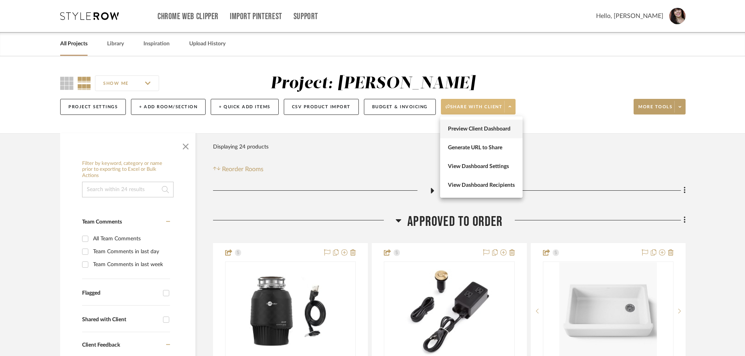
click at [503, 126] on span "Preview Client Dashboard" at bounding box center [481, 129] width 67 height 7
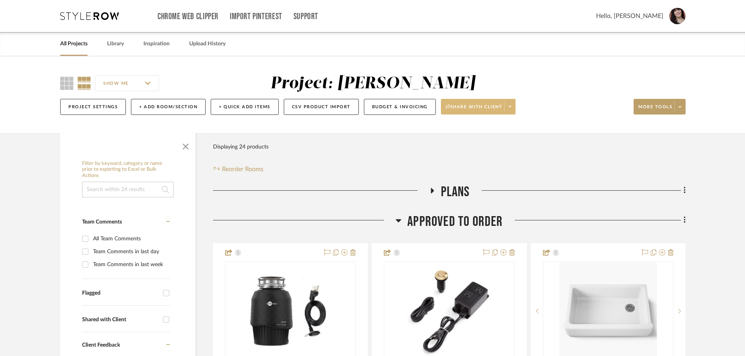
click at [515, 106] on span at bounding box center [509, 107] width 11 height 12
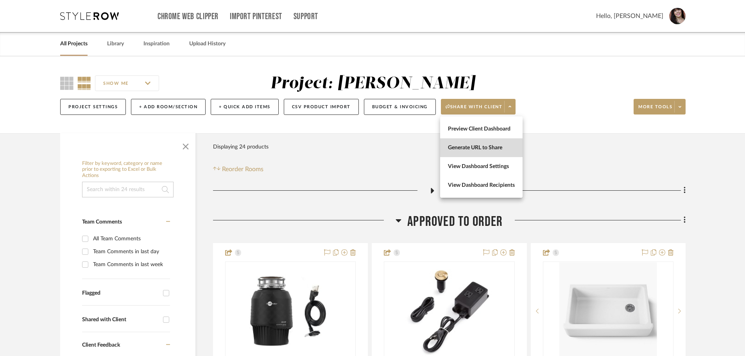
click at [496, 148] on span "Generate URL to Share" at bounding box center [481, 148] width 67 height 7
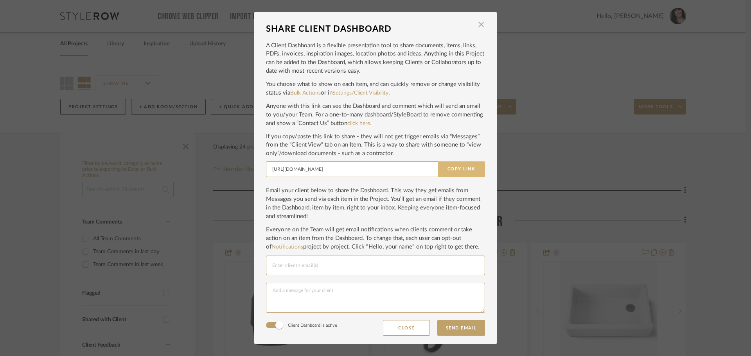
click at [463, 167] on button "Copy Link" at bounding box center [461, 170] width 47 height 16
click at [476, 23] on span "button" at bounding box center [481, 25] width 16 height 16
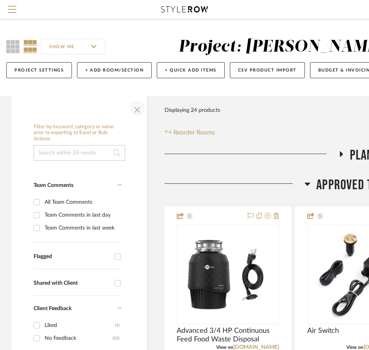
click at [139, 109] on span "button" at bounding box center [137, 108] width 19 height 19
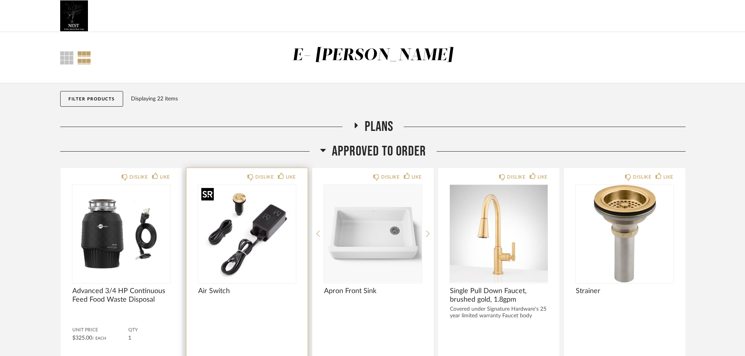
click at [258, 244] on div at bounding box center [247, 234] width 98 height 98
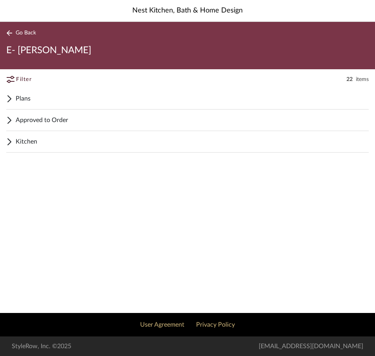
click at [12, 140] on icon at bounding box center [9, 141] width 6 height 9
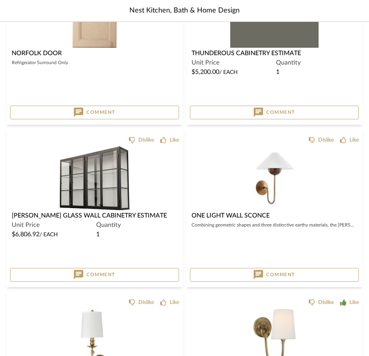
scroll to position [235, 0]
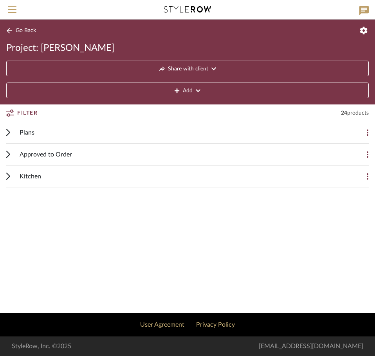
click at [7, 173] on icon at bounding box center [8, 175] width 4 height 7
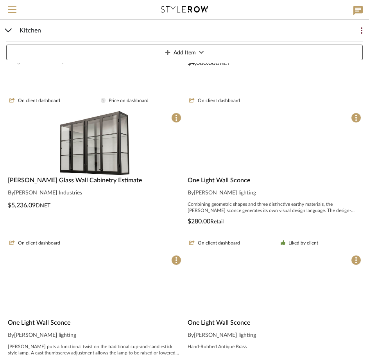
scroll to position [274, 0]
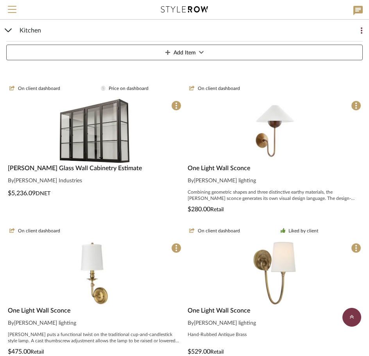
click at [198, 166] on span "One Light Wall Sconce" at bounding box center [219, 168] width 63 height 6
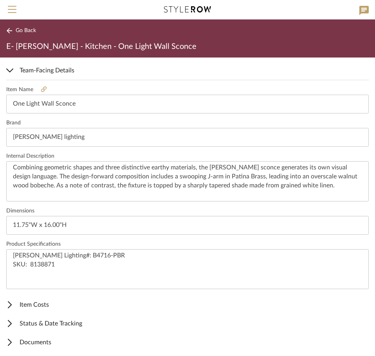
scroll to position [199, 0]
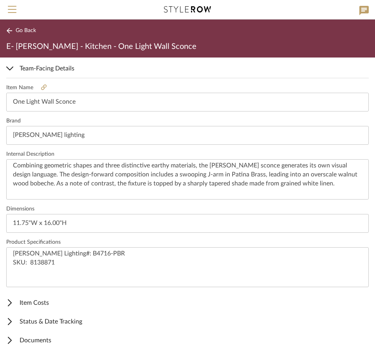
click at [11, 29] on icon at bounding box center [9, 31] width 6 height 6
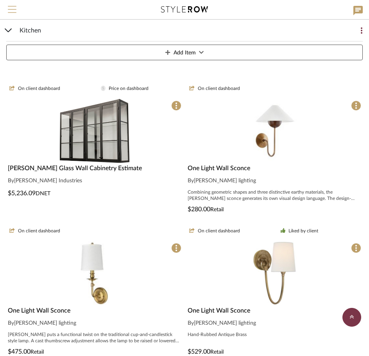
click at [11, 12] on span "Menu" at bounding box center [12, 12] width 9 height 12
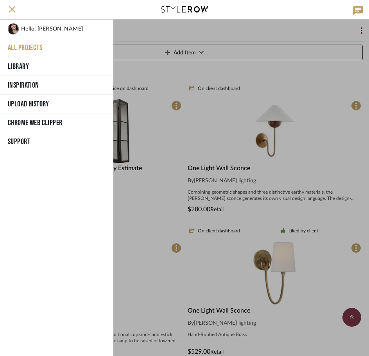
click at [20, 44] on button "All Projects" at bounding box center [56, 47] width 113 height 19
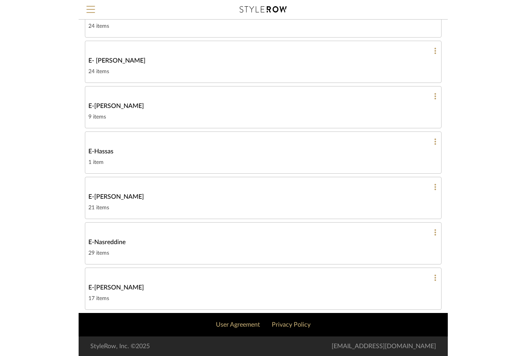
scroll to position [767, 0]
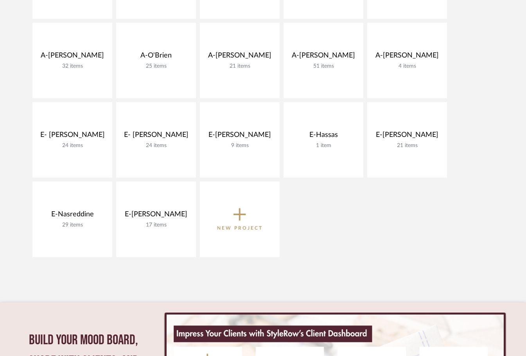
scroll to position [352, 0]
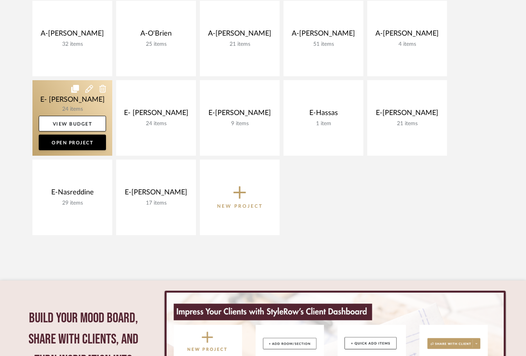
click at [84, 98] on link at bounding box center [72, 117] width 80 height 75
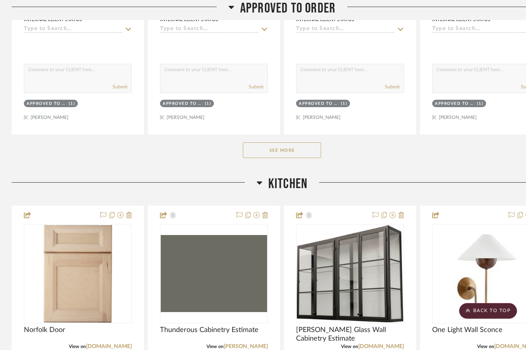
scroll to position [547, 0]
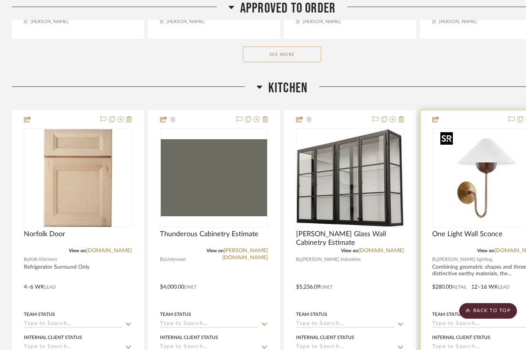
click at [481, 187] on img "0" at bounding box center [486, 178] width 98 height 98
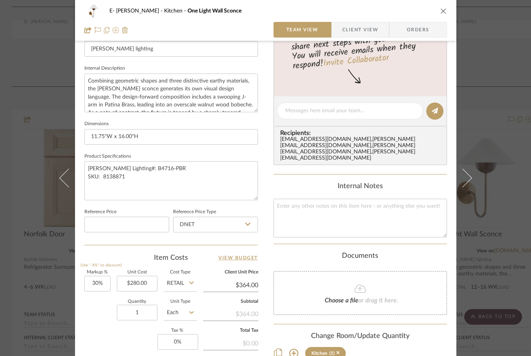
scroll to position [274, 0]
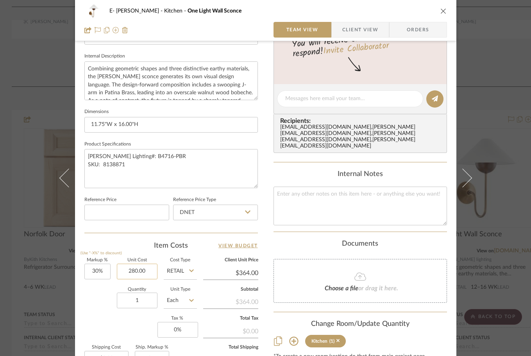
click at [133, 267] on input "280.00" at bounding box center [137, 272] width 41 height 16
type input "$230.00"
click at [94, 290] on div "Quantity 1 Unit Type Each" at bounding box center [140, 301] width 113 height 28
type input "$299.00"
click at [93, 273] on input "30" at bounding box center [97, 272] width 26 height 16
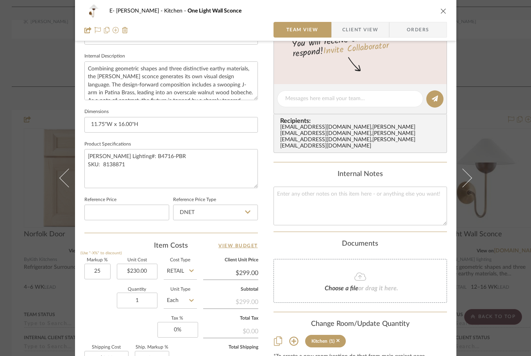
type input "25%"
type input "$287.50"
click at [96, 293] on div "Quantity 1 Unit Type Each" at bounding box center [140, 301] width 113 height 28
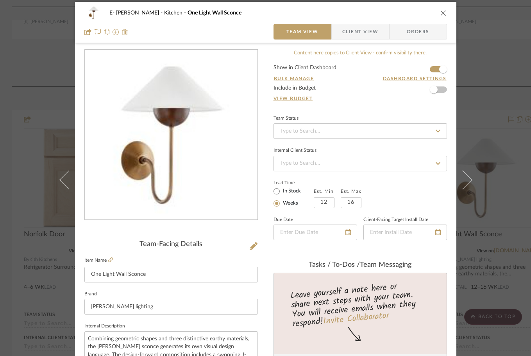
scroll to position [0, 0]
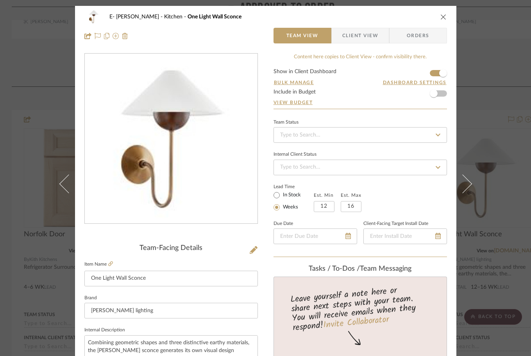
click at [443, 13] on div "E- [PERSON_NAME] Kitchen One Light Wall Sconce" at bounding box center [265, 17] width 363 height 16
click at [436, 94] on span "button" at bounding box center [433, 93] width 17 height 17
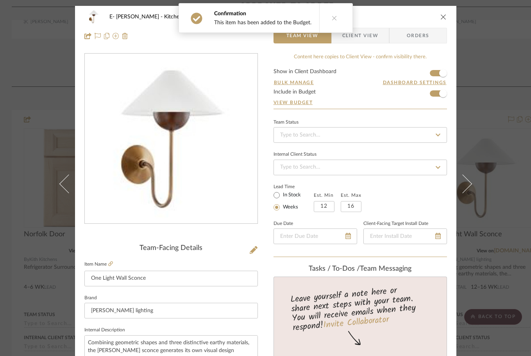
click at [334, 18] on icon at bounding box center [334, 17] width 5 height 5
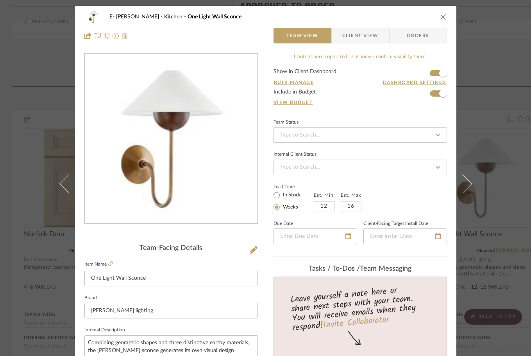
click at [431, 92] on form "Show in Client Dashboard Bulk Manage Dashboard Settings Include in Budget View …" at bounding box center [361, 89] width 174 height 40
click at [435, 94] on span "button" at bounding box center [443, 93] width 17 height 17
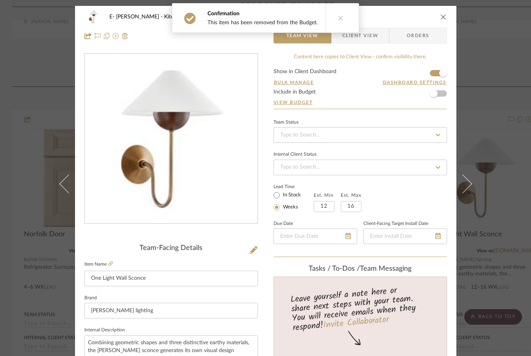
click at [442, 16] on icon "close" at bounding box center [444, 17] width 6 height 6
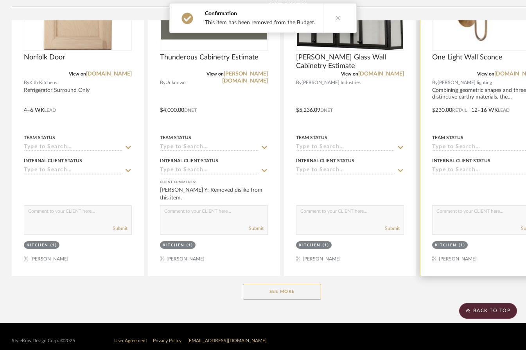
scroll to position [733, 0]
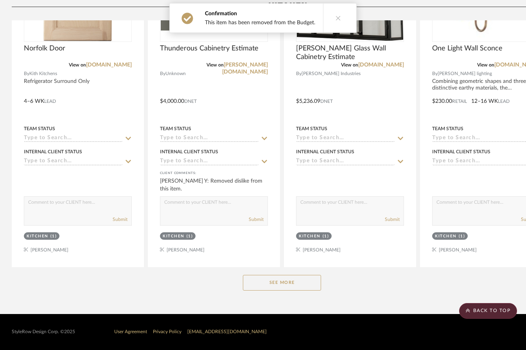
click at [282, 285] on button "See More" at bounding box center [282, 283] width 78 height 16
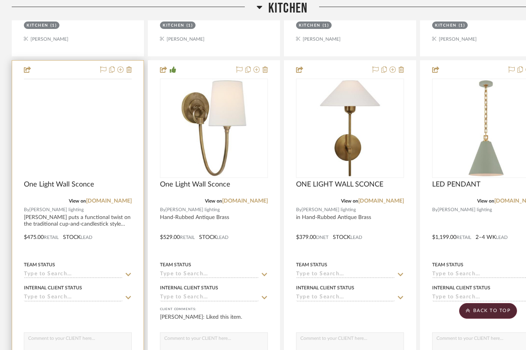
scroll to position [929, 0]
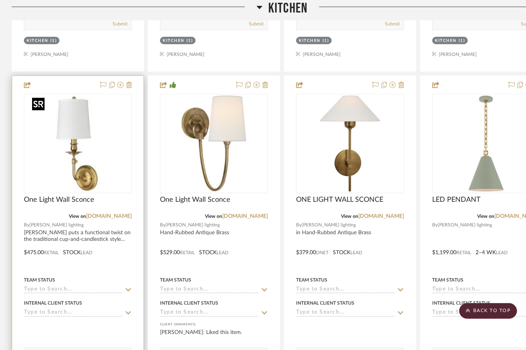
click at [77, 165] on img "0" at bounding box center [78, 144] width 98 height 98
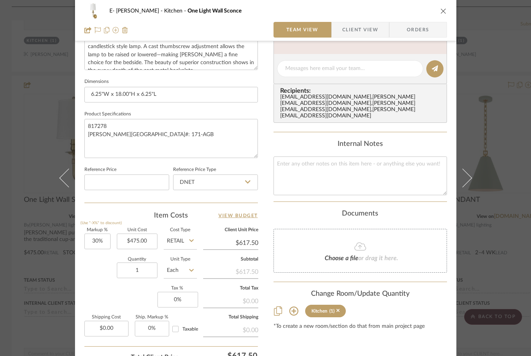
scroll to position [313, 0]
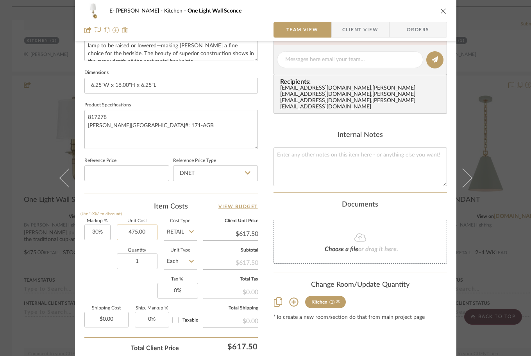
click at [136, 235] on input "475.00" at bounding box center [137, 232] width 41 height 16
type input "373"
type input "30"
type input "$373.00"
click at [92, 229] on input "30" at bounding box center [97, 232] width 26 height 16
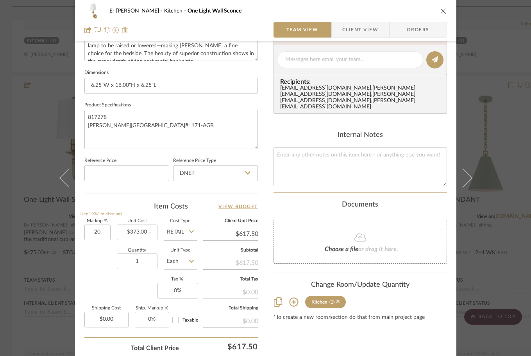
type input "20%"
click at [88, 261] on div "Quantity 1 Unit Type Each" at bounding box center [140, 262] width 113 height 28
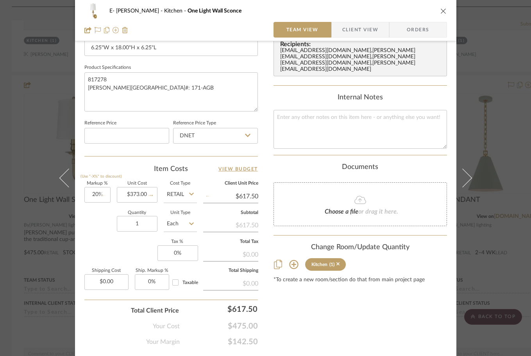
scroll to position [352, 0]
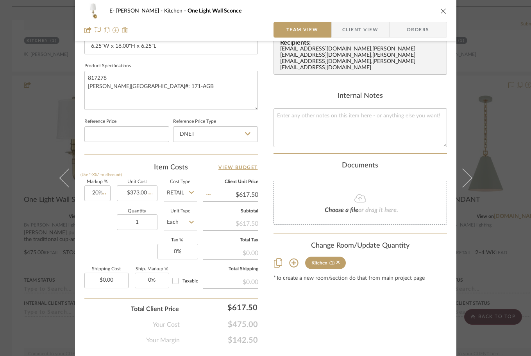
click at [105, 210] on div "Quantity 1 Unit Type Each" at bounding box center [140, 223] width 113 height 28
click at [131, 193] on input "373.00" at bounding box center [137, 193] width 41 height 16
type input "$373.00"
type input "617.50"
click at [249, 196] on input "617.50" at bounding box center [230, 195] width 55 height 12
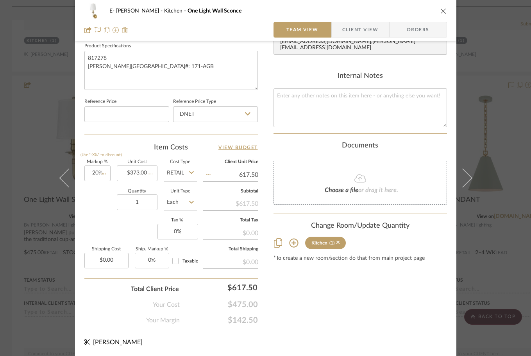
scroll to position [372, 0]
type input "20"
type input "$617.50"
click at [92, 172] on input "20" at bounding box center [97, 173] width 26 height 16
click at [103, 172] on input "20" at bounding box center [97, 173] width 26 height 16
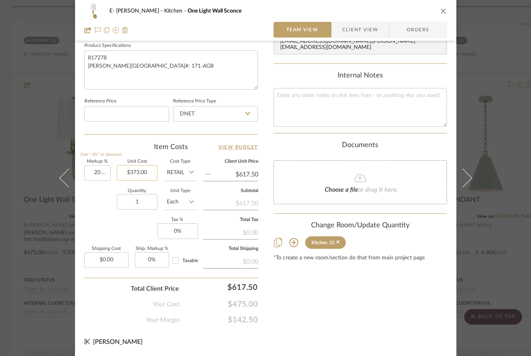
type input "20%"
click at [125, 171] on input "373.00" at bounding box center [137, 173] width 41 height 16
type input "$373.00"
click at [174, 176] on input "Retail" at bounding box center [180, 173] width 33 height 16
click at [176, 192] on span "DNET" at bounding box center [176, 192] width 15 height 5
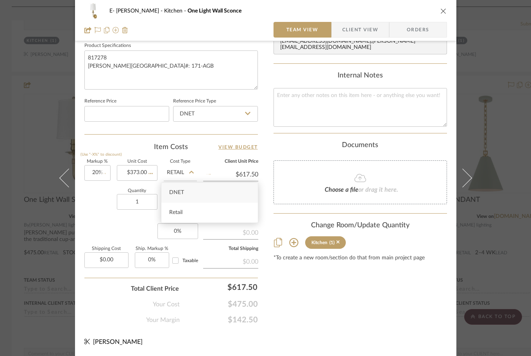
type input "DNET"
click at [95, 170] on input "20" at bounding box center [97, 173] width 26 height 16
type input "20%"
click at [95, 208] on div "Quantity 1 Unit Type Each" at bounding box center [140, 203] width 113 height 28
click at [236, 307] on span "$475.00" at bounding box center [219, 304] width 78 height 9
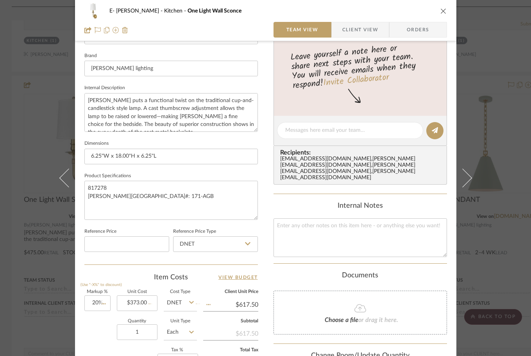
scroll to position [216, 0]
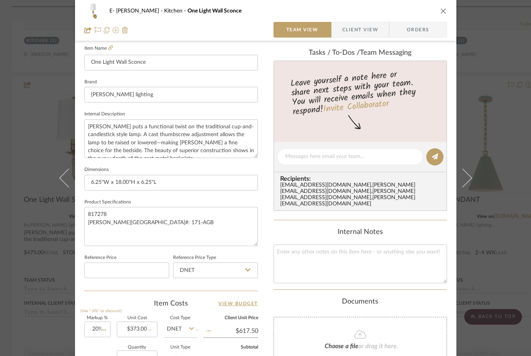
click at [441, 11] on icon "close" at bounding box center [444, 11] width 6 height 6
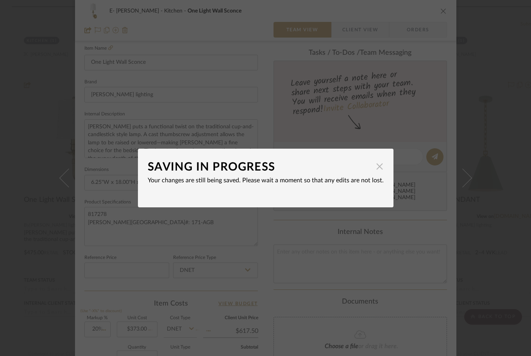
click at [377, 164] on span "button" at bounding box center [380, 166] width 16 height 16
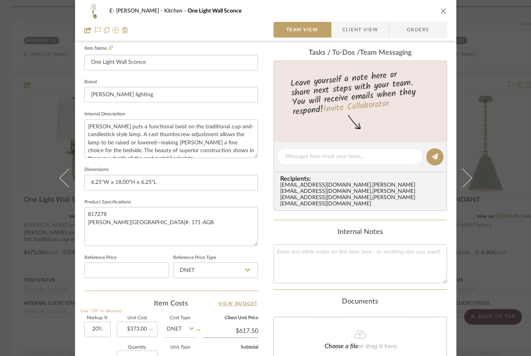
click at [185, 325] on input "DNET" at bounding box center [180, 329] width 33 height 16
click at [441, 11] on icon "close" at bounding box center [444, 11] width 6 height 6
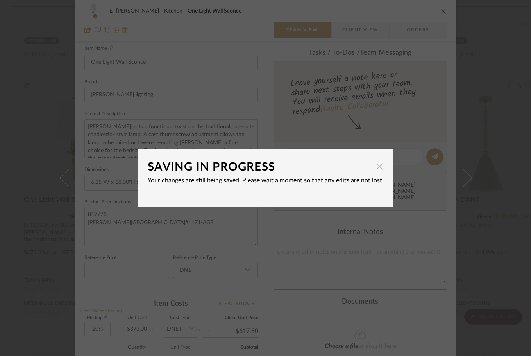
click at [373, 167] on span "button" at bounding box center [380, 166] width 16 height 16
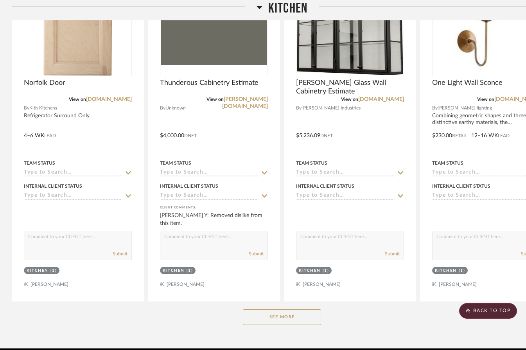
scroll to position [733, 0]
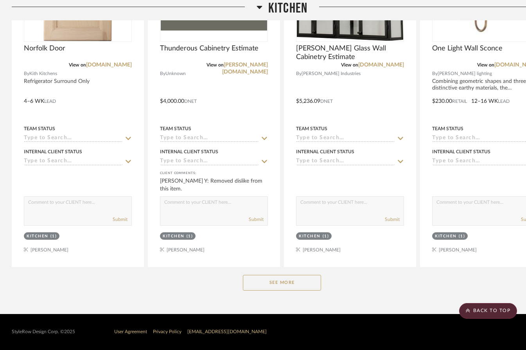
click at [292, 283] on button "See More" at bounding box center [282, 283] width 78 height 16
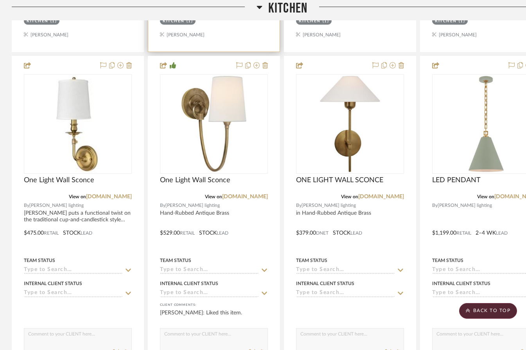
scroll to position [968, 0]
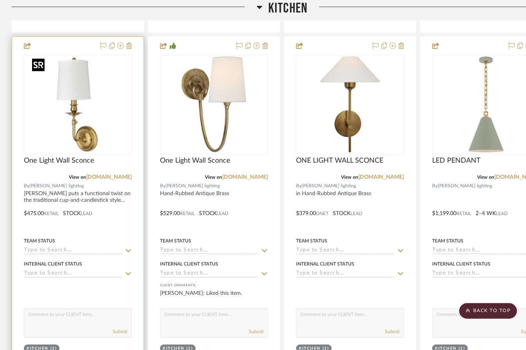
click at [73, 133] on img "0" at bounding box center [78, 105] width 98 height 98
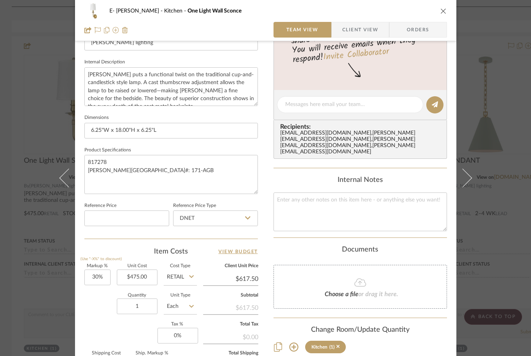
scroll to position [313, 0]
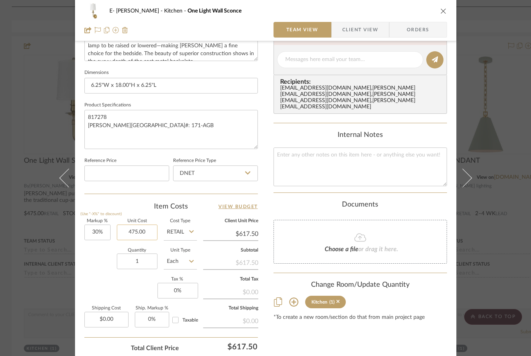
click at [133, 230] on input "475.00" at bounding box center [137, 232] width 41 height 16
type input "373"
type input "30"
type input "$373.00"
click at [95, 229] on input "30" at bounding box center [97, 232] width 26 height 16
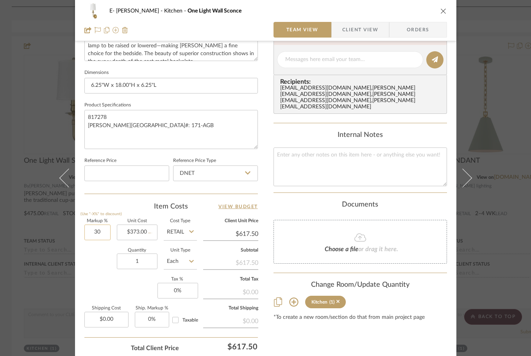
type input "$484.90"
type input "20%"
type input "$447.60"
click at [95, 263] on div "Quantity 1 Unit Type Each" at bounding box center [140, 262] width 113 height 28
click at [175, 229] on input "Retail" at bounding box center [180, 232] width 33 height 16
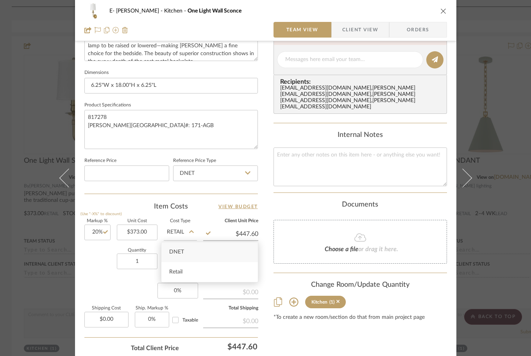
click at [176, 250] on span "DNET" at bounding box center [176, 251] width 15 height 5
type input "DNET"
click at [79, 255] on div "E- Bernstein Kitchen One Light Wall Sconce Team View Client View Orders Team-Fa…" at bounding box center [266, 54] width 382 height 722
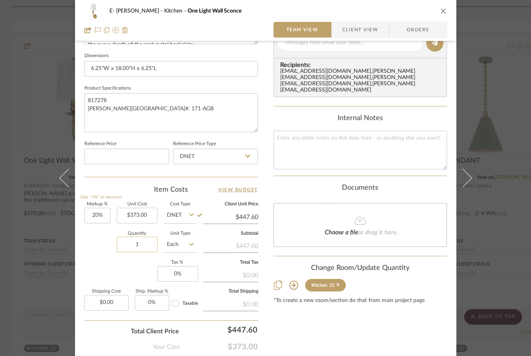
scroll to position [372, 0]
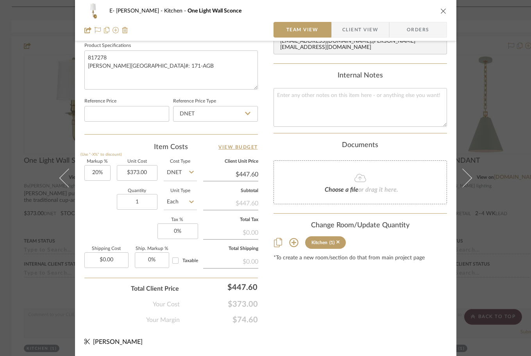
click at [441, 11] on icon "close" at bounding box center [444, 11] width 6 height 6
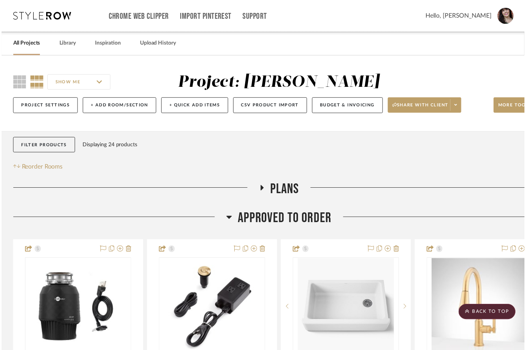
scroll to position [968, 0]
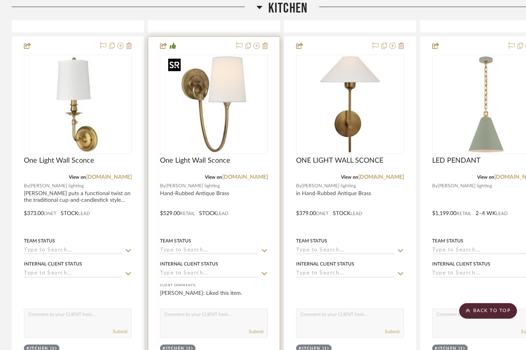
click at [225, 104] on img "0" at bounding box center [214, 105] width 98 height 98
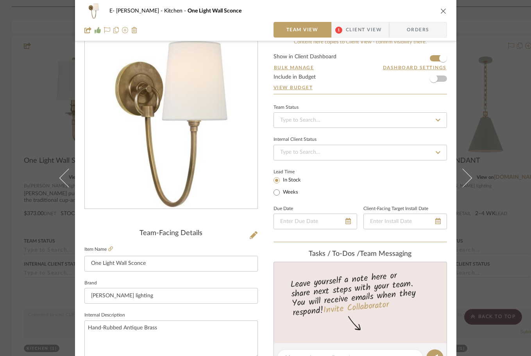
scroll to position [313, 0]
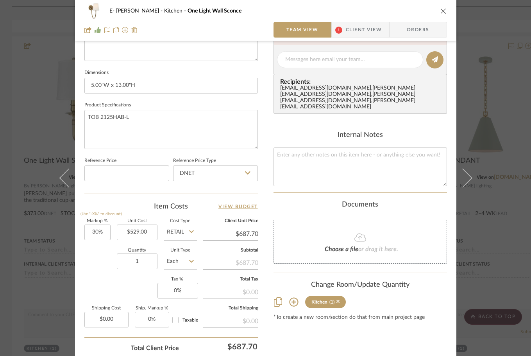
click at [172, 233] on input "Retail" at bounding box center [180, 232] width 33 height 16
click at [179, 274] on span "Retail" at bounding box center [175, 271] width 13 height 5
click at [139, 233] on input "529.00" at bounding box center [137, 232] width 41 height 16
type input "299"
type input "30"
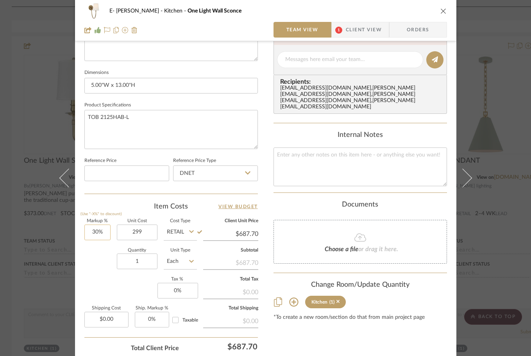
type input "$299.00"
click at [92, 231] on input "30" at bounding box center [97, 232] width 26 height 16
type input "$388.70"
type input "20%"
click at [92, 256] on div "Quantity 1 Unit Type Each" at bounding box center [140, 262] width 113 height 28
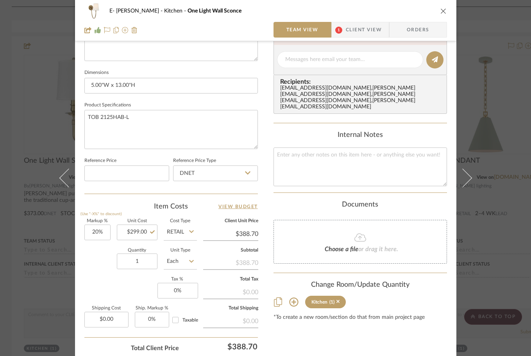
type input "$358.80"
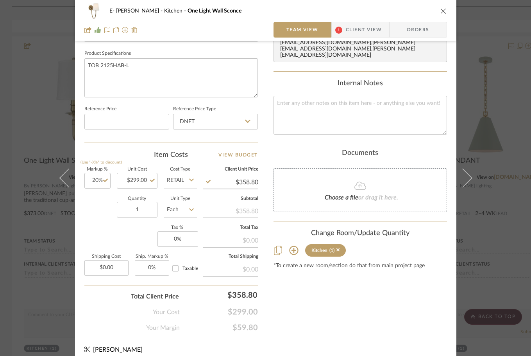
scroll to position [372, 0]
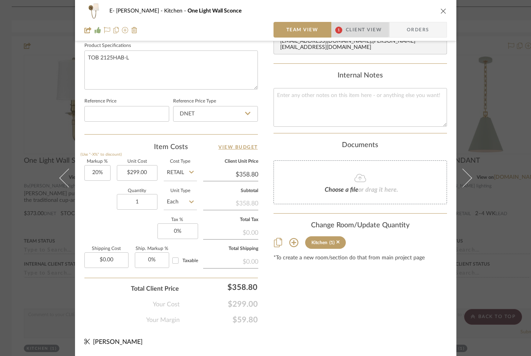
click at [354, 29] on span "Client View" at bounding box center [364, 30] width 36 height 16
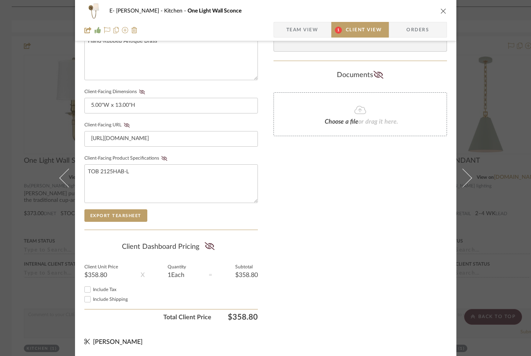
scroll to position [301, 0]
click at [354, 212] on div "Only content on this tab can share to Dashboard. Click eyeball icon to show or …" at bounding box center [361, 38] width 174 height 572
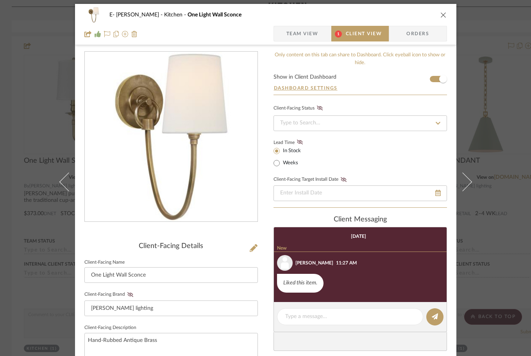
scroll to position [0, 0]
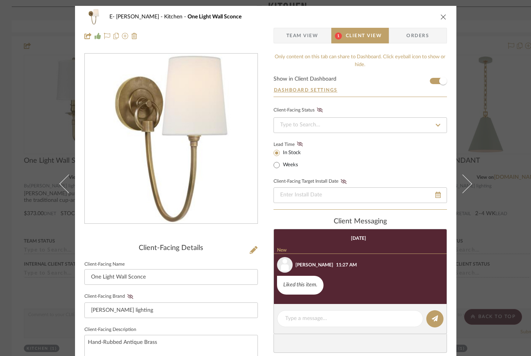
click at [441, 16] on icon "close" at bounding box center [444, 17] width 6 height 6
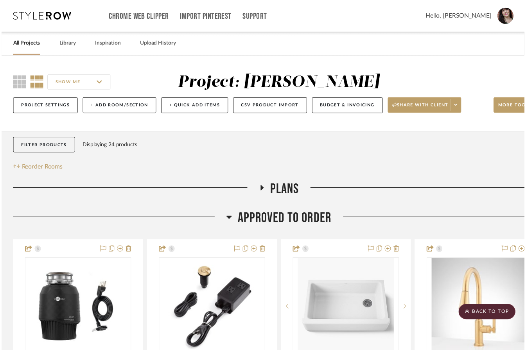
scroll to position [968, 0]
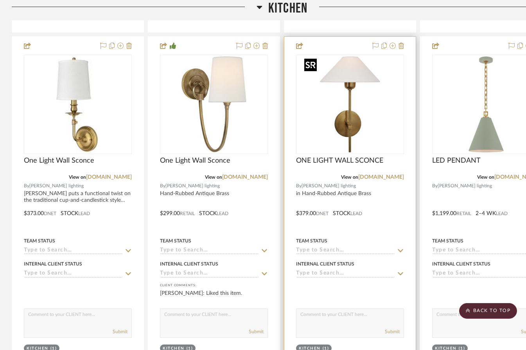
click at [330, 123] on img "0" at bounding box center [350, 105] width 98 height 98
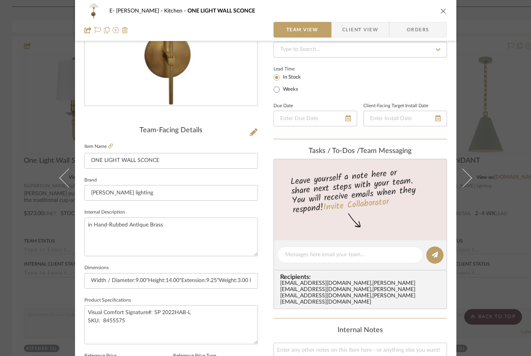
scroll to position [235, 0]
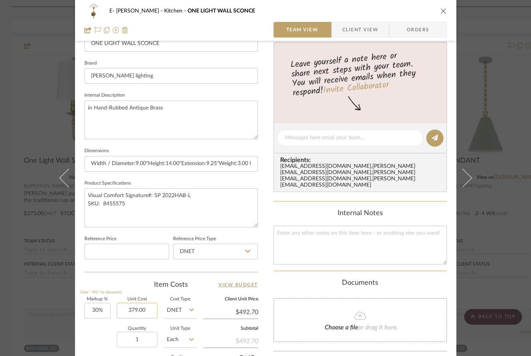
click at [139, 314] on input "379.00" at bounding box center [137, 311] width 41 height 16
type input "215"
type input "30"
type input "$215.00"
click at [97, 310] on input "30" at bounding box center [97, 311] width 26 height 16
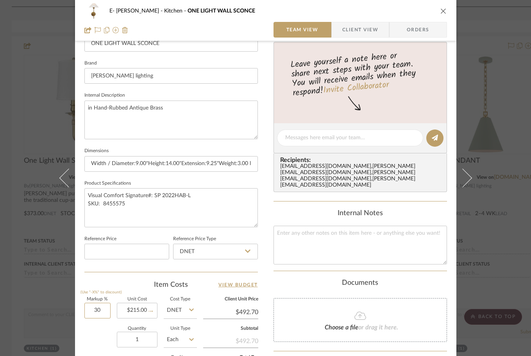
type input "$279.50"
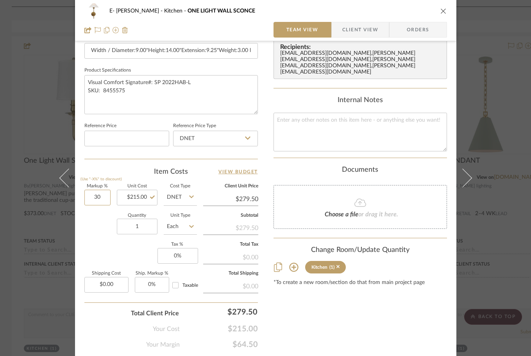
scroll to position [372, 0]
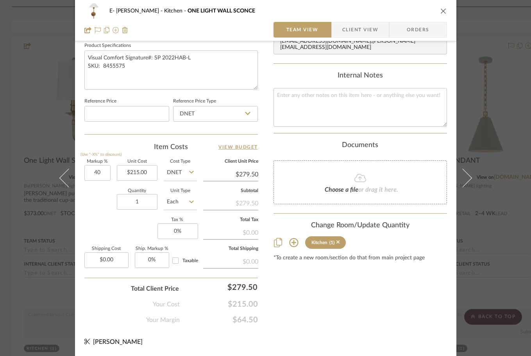
type input "40%"
click at [100, 199] on div "Quantity 1 Unit Type Each" at bounding box center [140, 203] width 113 height 28
type input "$301.00"
click at [94, 174] on input "40" at bounding box center [97, 173] width 26 height 16
type input "50%"
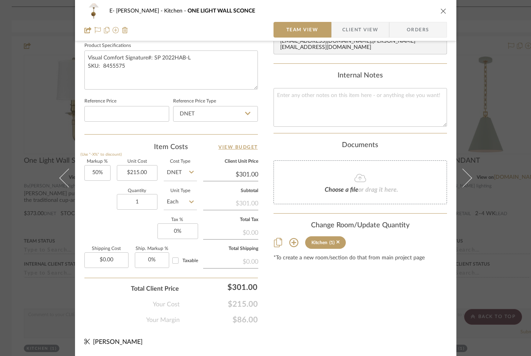
click at [97, 213] on div "Quantity 1 Unit Type Each" at bounding box center [140, 203] width 113 height 28
type input "$322.50"
click at [92, 172] on input "50" at bounding box center [97, 173] width 26 height 16
type input "60%"
click at [98, 198] on div "Quantity 1 Unit Type Each" at bounding box center [140, 203] width 113 height 28
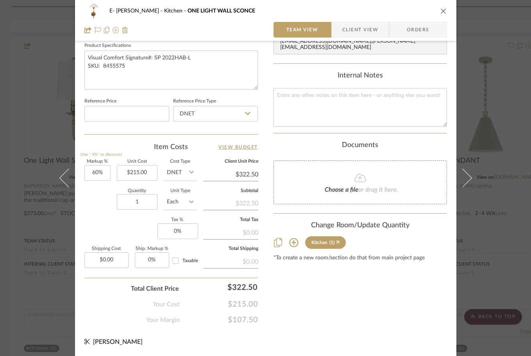
type input "$344.00"
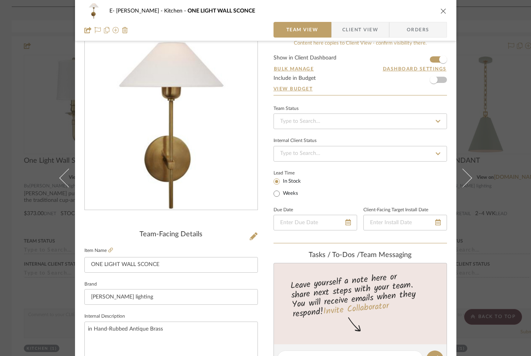
scroll to position [0, 0]
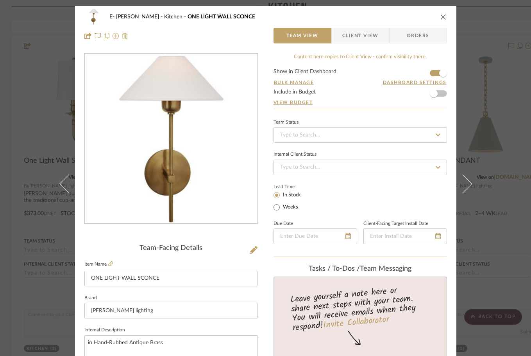
click at [441, 16] on icon "close" at bounding box center [444, 17] width 6 height 6
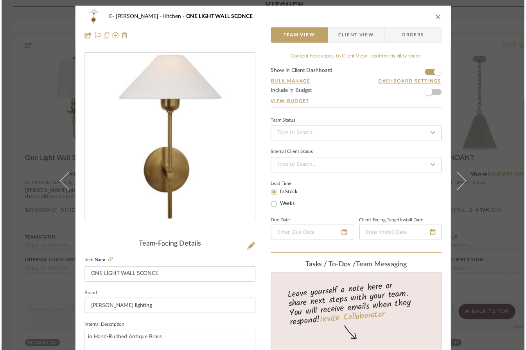
scroll to position [968, 0]
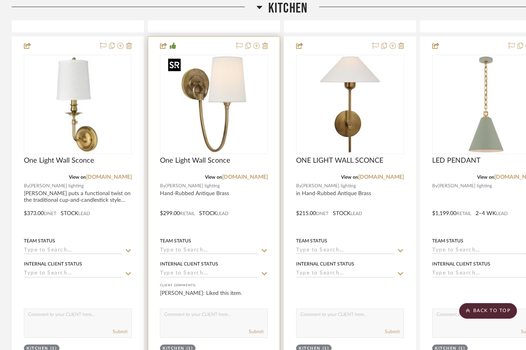
click at [212, 102] on img "0" at bounding box center [214, 105] width 98 height 98
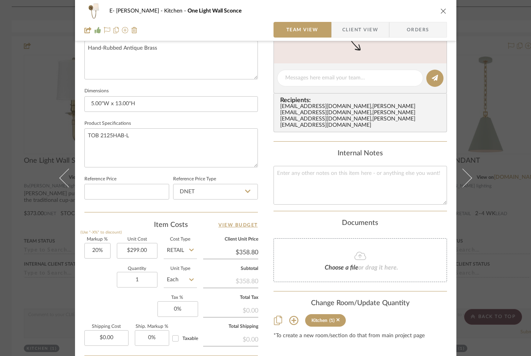
scroll to position [372, 0]
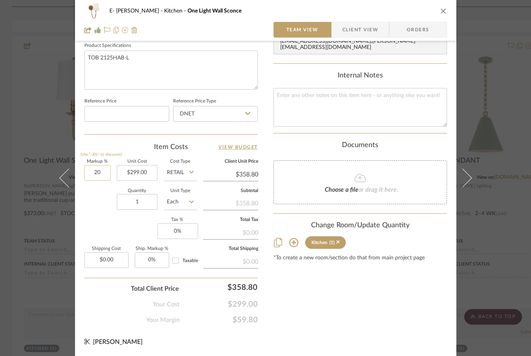
click at [97, 173] on input "20" at bounding box center [97, 173] width 26 height 16
type input "50%"
type input "$448.50"
click at [90, 202] on div "Quantity 1 Unit Type Each" at bounding box center [140, 203] width 113 height 28
click at [89, 174] on input "50" at bounding box center [97, 173] width 26 height 16
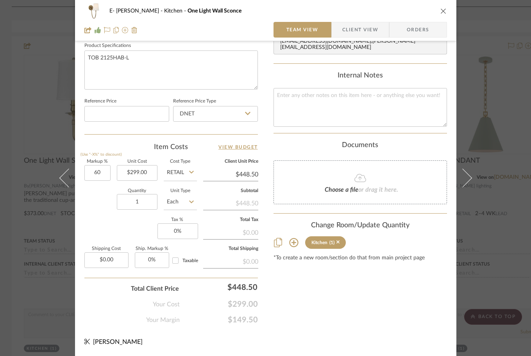
type input "60%"
click at [87, 208] on div "Quantity 1 Unit Type Each" at bounding box center [140, 203] width 113 height 28
type input "$478.40"
click at [91, 172] on input "60" at bounding box center [97, 173] width 26 height 16
type input "70%"
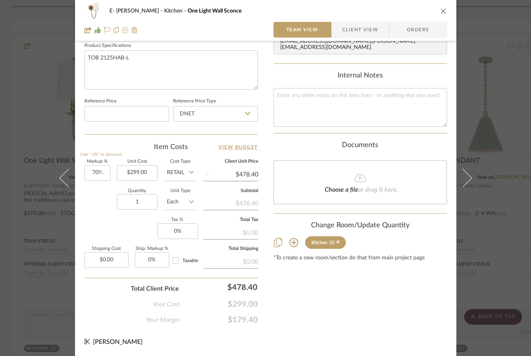
type input "$508.30"
click at [94, 201] on div "Quantity 1 Unit Type Each" at bounding box center [140, 203] width 113 height 28
click at [441, 10] on icon "close" at bounding box center [444, 11] width 6 height 6
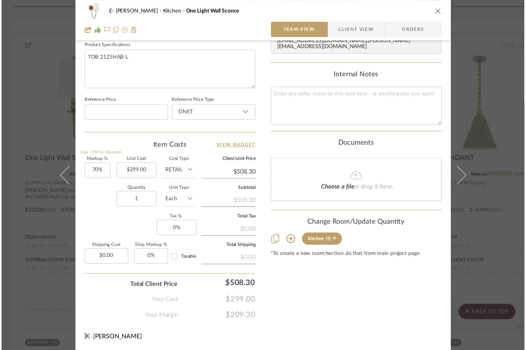
scroll to position [968, 0]
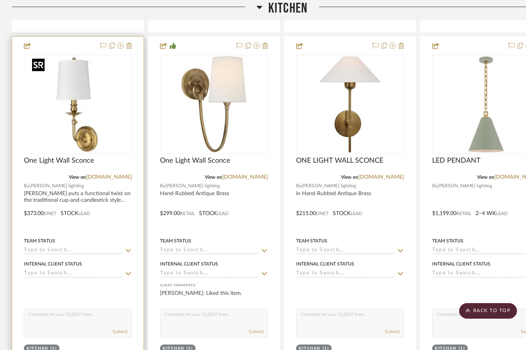
click at [61, 119] on img "0" at bounding box center [78, 105] width 98 height 98
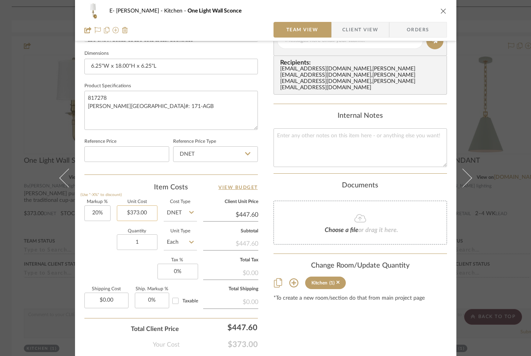
scroll to position [372, 0]
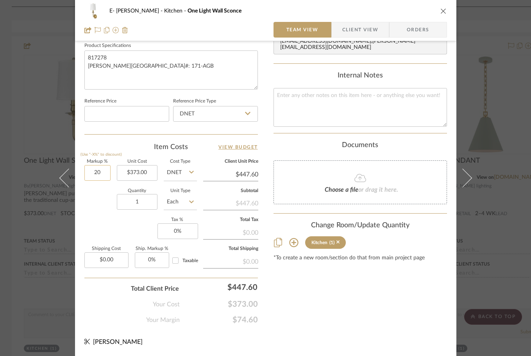
click at [98, 175] on input "20" at bounding box center [97, 173] width 26 height 16
type input "30%"
type input "$484.90"
click at [96, 202] on div "Quantity 1 Unit Type Each" at bounding box center [140, 203] width 113 height 28
click at [93, 172] on input "30" at bounding box center [97, 173] width 26 height 16
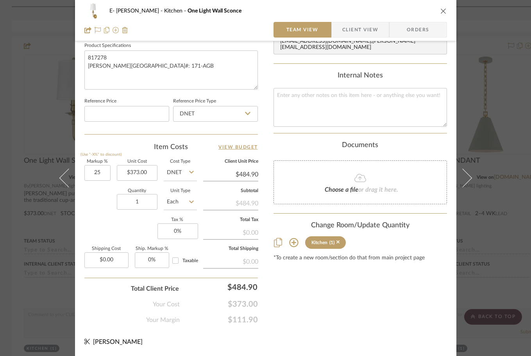
type input "25%"
click at [92, 198] on div "Quantity 1 Unit Type Each" at bounding box center [140, 203] width 113 height 28
type input "$466.25"
click at [441, 10] on icon "close" at bounding box center [444, 11] width 6 height 6
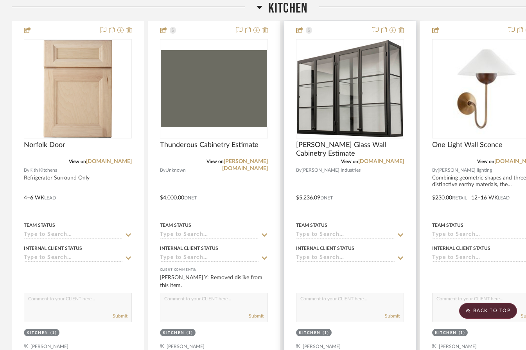
scroll to position [616, 0]
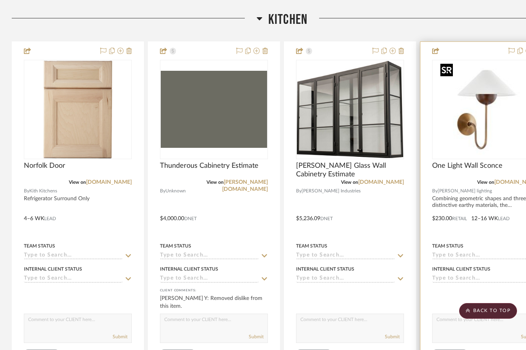
click at [465, 138] on img "0" at bounding box center [486, 110] width 98 height 98
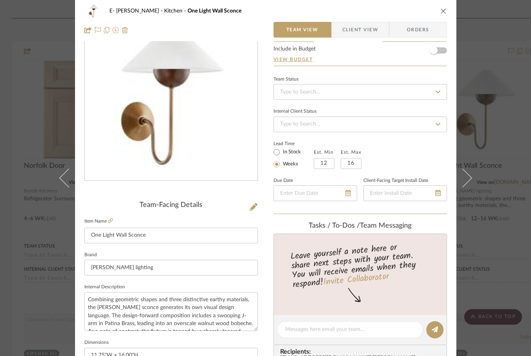
scroll to position [313, 0]
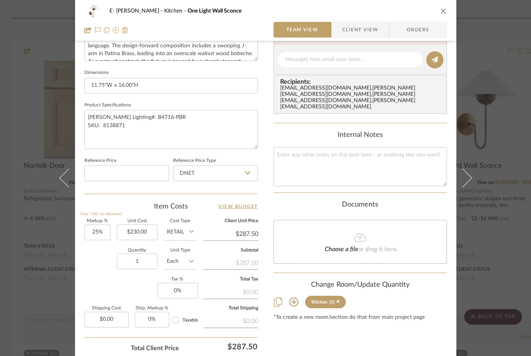
click at [180, 228] on input "Retail" at bounding box center [180, 232] width 33 height 16
click at [180, 257] on div "DNET" at bounding box center [210, 252] width 97 height 20
type input "DNET"
click at [144, 232] on input "230.00" at bounding box center [137, 232] width 41 height 16
type input "232"
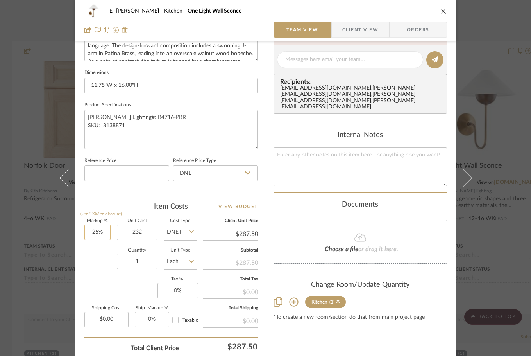
type input "25"
type input "$232.00"
click at [97, 233] on input "25" at bounding box center [97, 232] width 26 height 16
type input "$290.00"
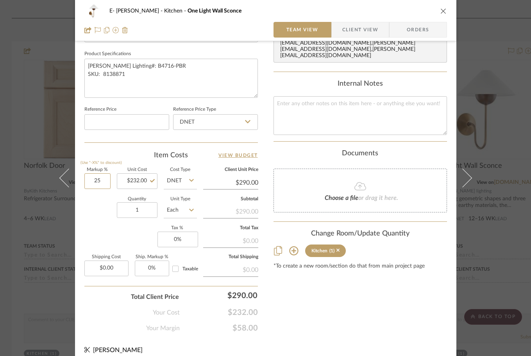
scroll to position [372, 0]
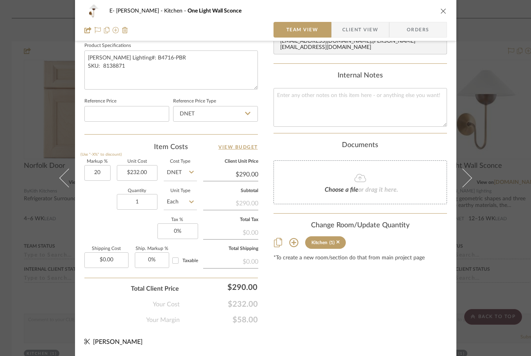
type input "20%"
click at [97, 208] on div "Quantity 1 Unit Type Each" at bounding box center [140, 203] width 113 height 28
type input "$278.40"
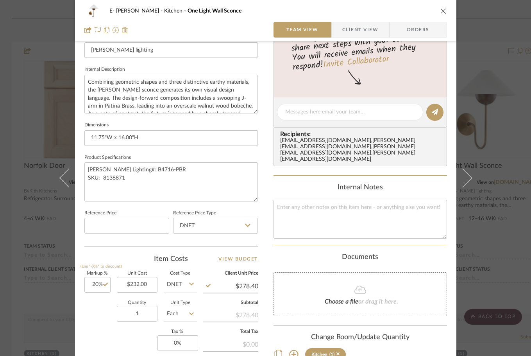
scroll to position [177, 0]
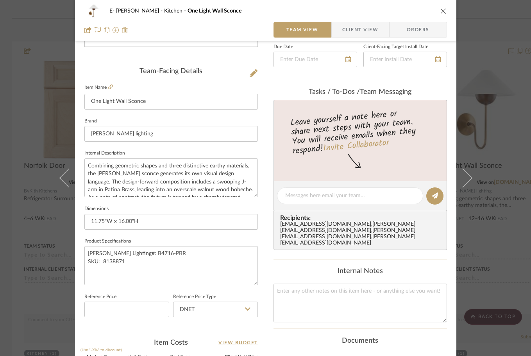
click at [441, 14] on icon "close" at bounding box center [444, 11] width 6 height 6
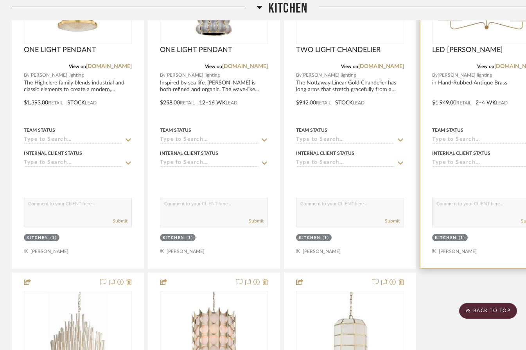
scroll to position [1515, 0]
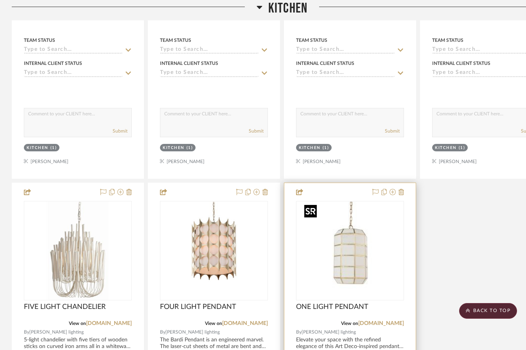
click at [330, 263] on img "0" at bounding box center [350, 251] width 98 height 98
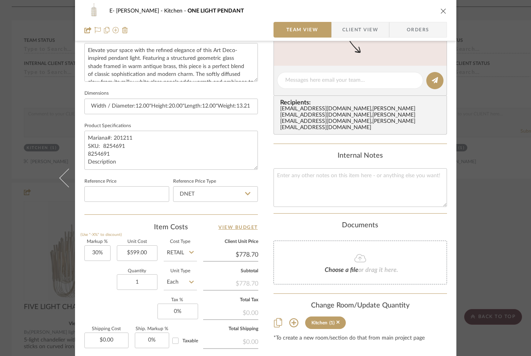
scroll to position [352, 0]
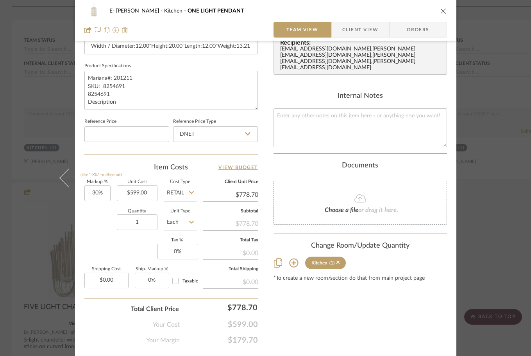
click at [182, 190] on input "Retail" at bounding box center [180, 193] width 33 height 16
click at [183, 233] on div "Retail" at bounding box center [210, 233] width 97 height 20
click at [140, 193] on input "599.00" at bounding box center [137, 193] width 41 height 16
type input "499"
type input "30"
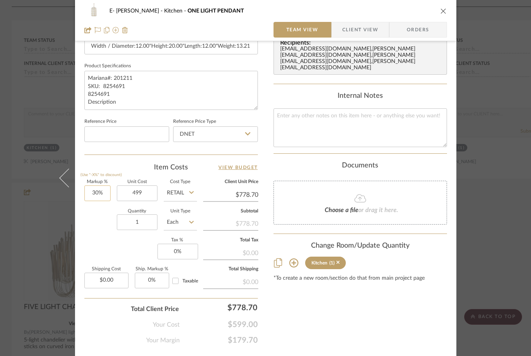
type input "$499.00"
click at [100, 193] on input "30" at bounding box center [97, 193] width 26 height 16
type input "$648.70"
type input "20%"
type input "$598.80"
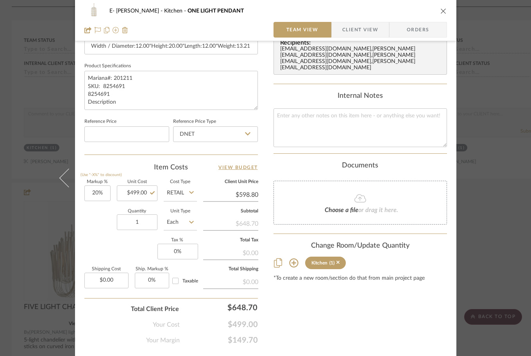
click at [95, 226] on div "Quantity 1 Unit Type Each" at bounding box center [140, 223] width 113 height 28
click at [101, 208] on div "Markup % (Use "-X%" to discount) 20% Unit Cost $499.00 Cost Type Retail Client …" at bounding box center [171, 237] width 174 height 114
type input "499.00"
click at [135, 190] on input "499.00" at bounding box center [137, 193] width 41 height 16
type input "20"
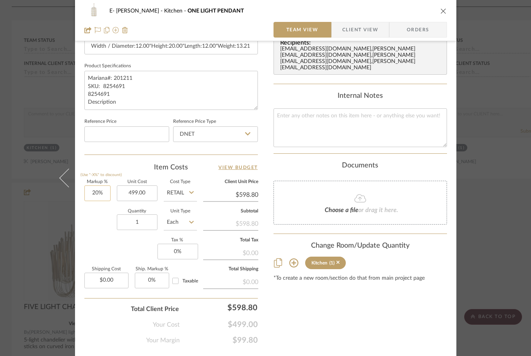
type input "$499.00"
click at [98, 194] on input "20" at bounding box center [97, 193] width 26 height 16
type input "15%"
click at [96, 212] on div "Quantity 1 Unit Type Each" at bounding box center [140, 223] width 113 height 28
type input "$573.85"
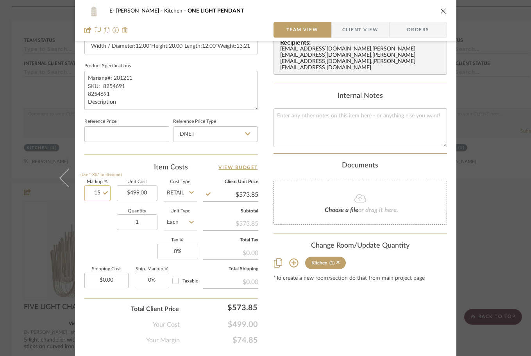
click at [93, 191] on input "15" at bounding box center [97, 193] width 26 height 16
type input "20%"
click at [91, 213] on div "Quantity 1 Unit Type Each" at bounding box center [140, 223] width 113 height 28
type input "$598.80"
click at [442, 13] on icon "close" at bounding box center [444, 11] width 6 height 6
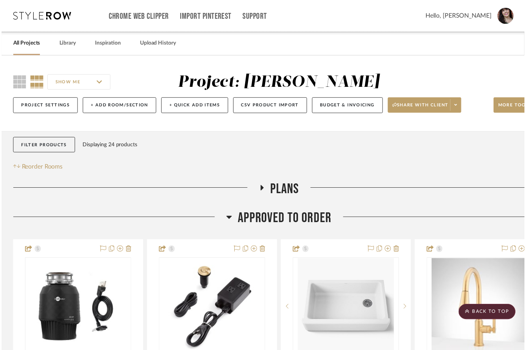
scroll to position [1515, 0]
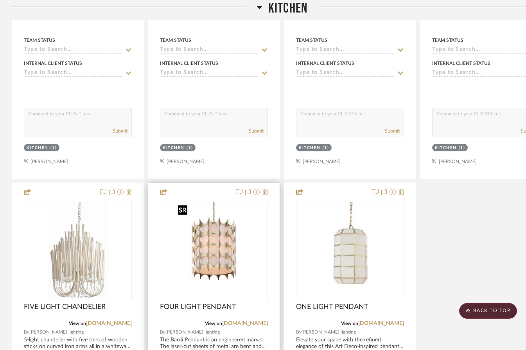
click at [0, 0] on img at bounding box center [0, 0] width 0 height 0
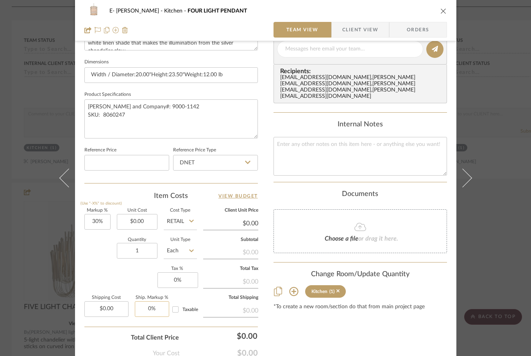
scroll to position [372, 0]
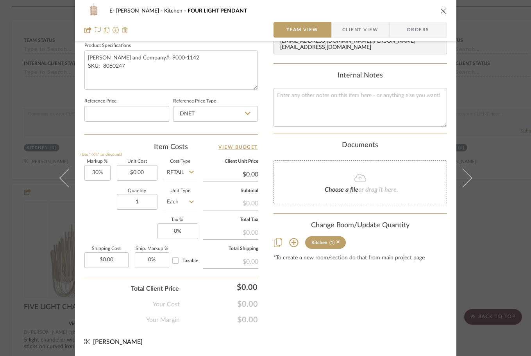
click at [175, 174] on input "Retail" at bounding box center [180, 173] width 33 height 16
click at [181, 209] on div "Retail" at bounding box center [210, 213] width 97 height 20
click at [185, 176] on input "Retail" at bounding box center [180, 173] width 33 height 16
click at [183, 190] on span "DNET" at bounding box center [176, 192] width 15 height 5
type input "DNET"
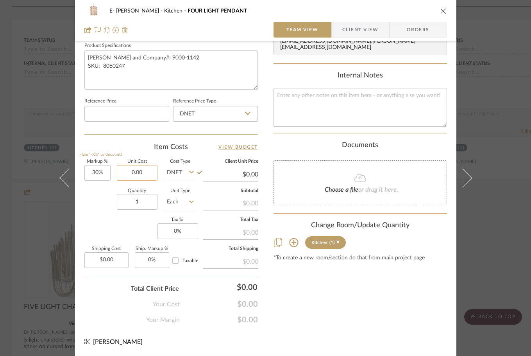
click at [136, 169] on input "0.00" at bounding box center [137, 173] width 41 height 16
type input "$1,604.00"
click at [96, 184] on sr-form-field "Markup % (Use "-X%" to discount) 30%" at bounding box center [97, 174] width 26 height 28
type input "$2,085.20"
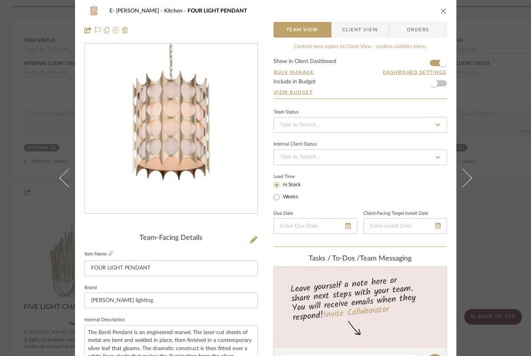
scroll to position [0, 0]
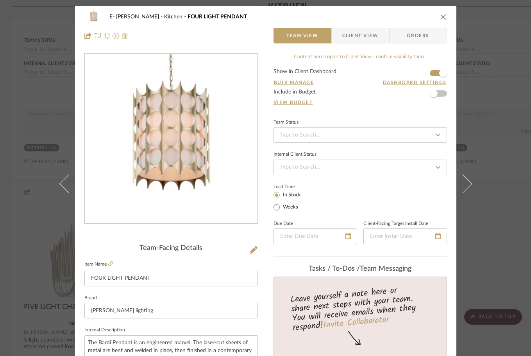
click at [441, 18] on icon "close" at bounding box center [444, 17] width 6 height 6
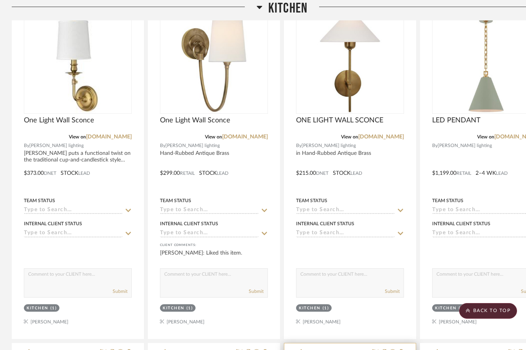
scroll to position [1007, 0]
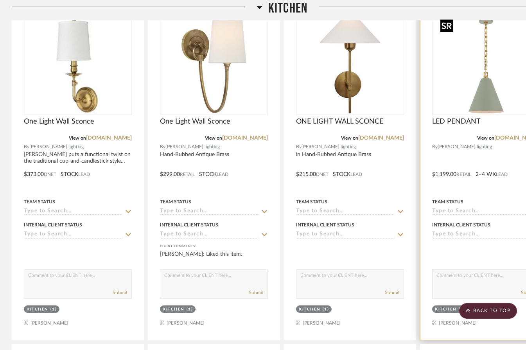
click at [488, 99] on img "0" at bounding box center [486, 65] width 98 height 98
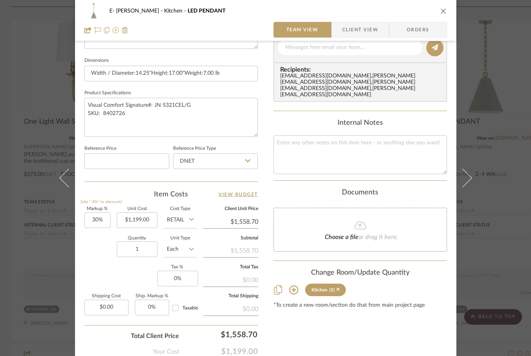
scroll to position [372, 0]
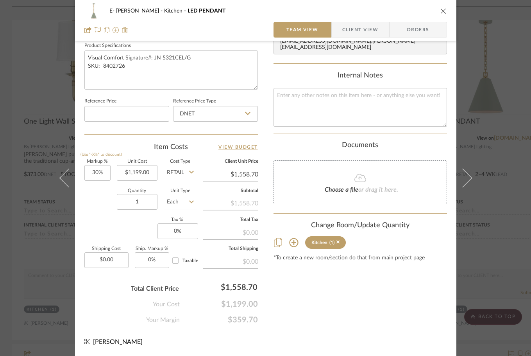
click at [177, 167] on input "Retail" at bounding box center [180, 173] width 33 height 16
click at [178, 198] on div "DNET" at bounding box center [210, 193] width 97 height 20
type input "DNET"
click at [141, 172] on input "1199.00" at bounding box center [137, 173] width 41 height 16
type input "862"
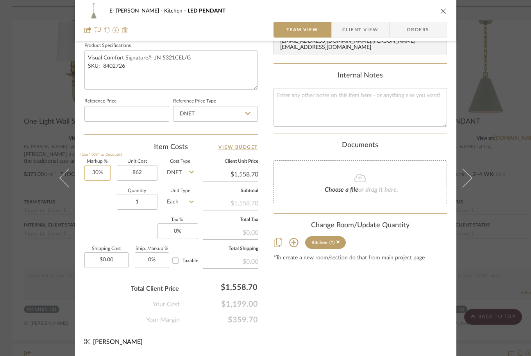
type input "30"
type input "$862.00"
click at [97, 172] on input "30" at bounding box center [97, 173] width 26 height 16
type input "$1,120.60"
type input "30%"
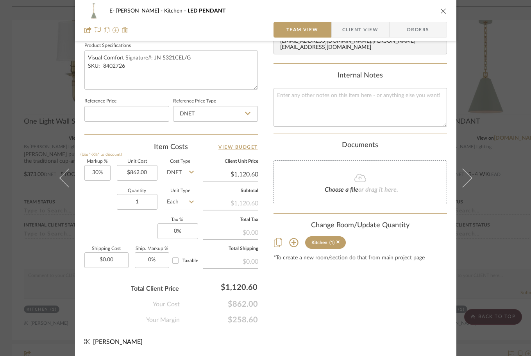
click at [442, 9] on icon "close" at bounding box center [444, 11] width 6 height 6
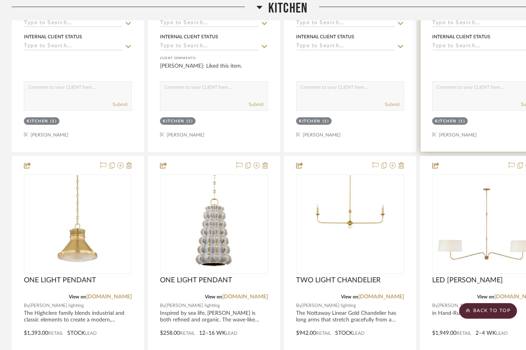
scroll to position [1202, 0]
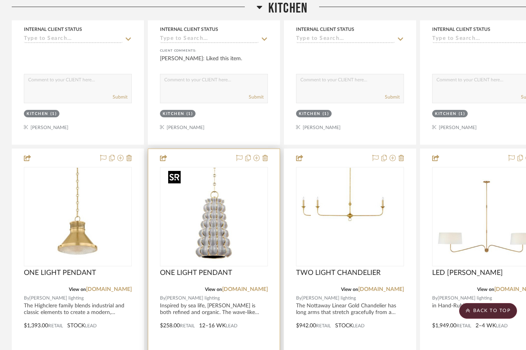
click at [230, 251] on div at bounding box center [214, 216] width 108 height 99
click at [214, 232] on img "0" at bounding box center [214, 217] width 98 height 98
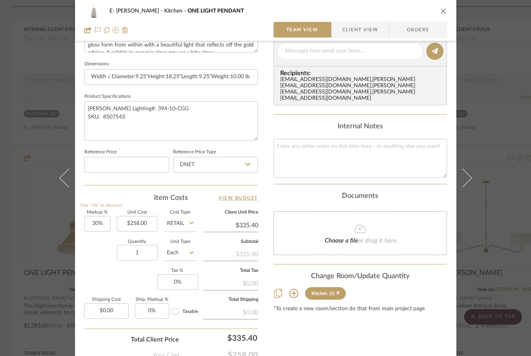
scroll to position [352, 0]
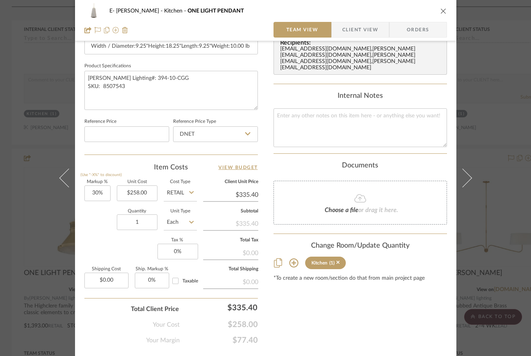
click at [180, 192] on input "Retail" at bounding box center [180, 193] width 33 height 16
click at [176, 215] on div "DNET" at bounding box center [210, 213] width 97 height 20
type input "DNET"
click at [142, 193] on input "258.00" at bounding box center [137, 193] width 41 height 16
type input "213"
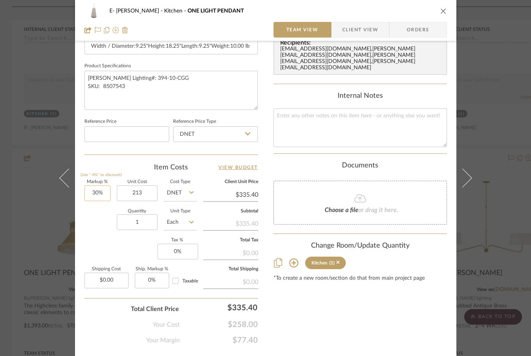
type input "30"
type input "$213.00"
click at [94, 193] on input "30" at bounding box center [97, 193] width 26 height 16
type input "$276.90"
type input "25%"
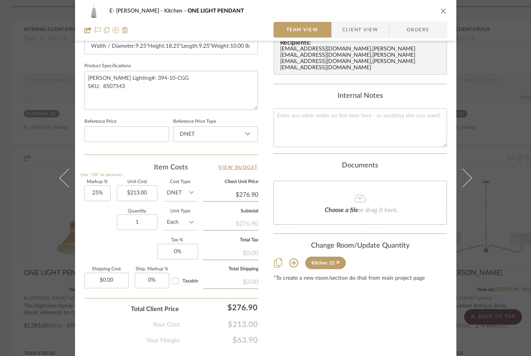
type input "$266.25"
click at [97, 216] on div "Quantity 1 Unit Type Each" at bounding box center [140, 223] width 113 height 28
click at [94, 194] on input "25" at bounding box center [97, 193] width 26 height 16
type input "20%"
click at [91, 222] on div "Quantity 1 Unit Type Each" at bounding box center [140, 223] width 113 height 28
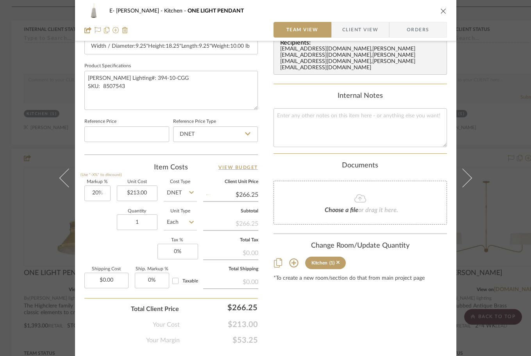
type input "$255.60"
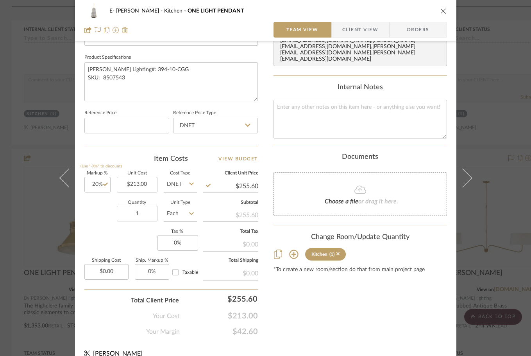
scroll to position [372, 0]
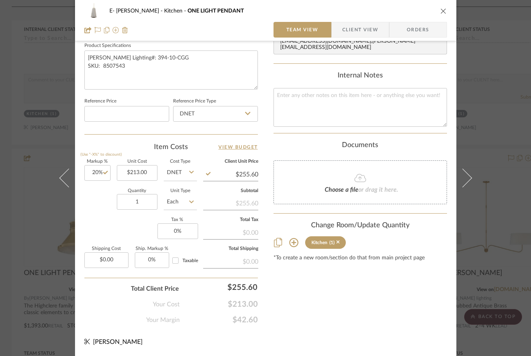
click at [441, 11] on icon "close" at bounding box center [444, 11] width 6 height 6
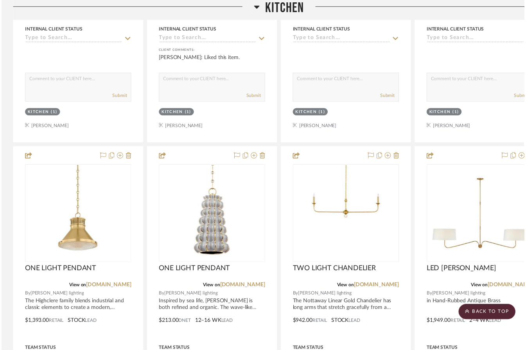
scroll to position [1202, 0]
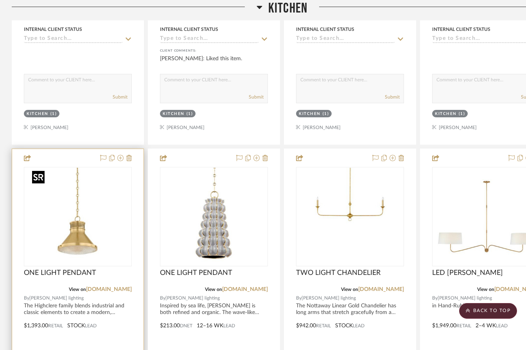
click at [0, 0] on img at bounding box center [0, 0] width 0 height 0
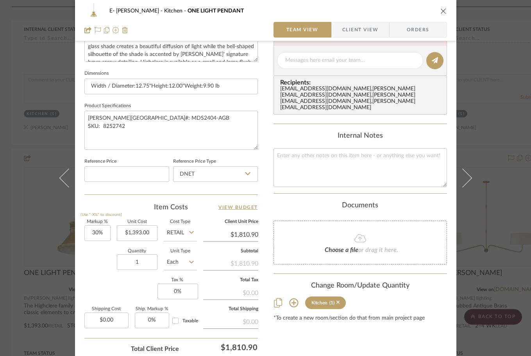
scroll to position [313, 0]
click at [175, 231] on input "Retail" at bounding box center [180, 232] width 33 height 16
click at [174, 251] on span "DNET" at bounding box center [176, 251] width 15 height 5
type input "DNET"
click at [133, 229] on input "1393.00" at bounding box center [137, 232] width 41 height 16
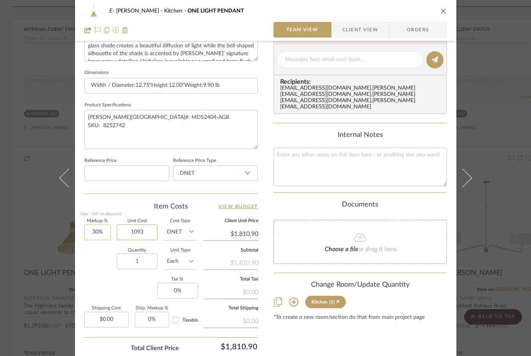
type input "1093"
type input "30"
type input "$1,093.00"
click at [102, 233] on input "30" at bounding box center [97, 232] width 26 height 16
type input "$1,420.90"
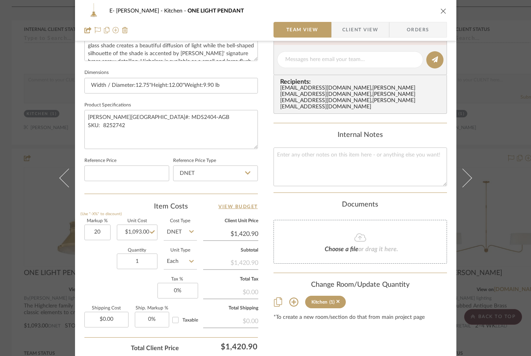
type input "20%"
click at [99, 248] on div "Markup % (Use "-X%" to discount) 20% Unit Cost $1,093.00 Cost Type DNET Client …" at bounding box center [171, 276] width 174 height 114
type input "$1,311.60"
click at [441, 12] on icon "close" at bounding box center [444, 11] width 6 height 6
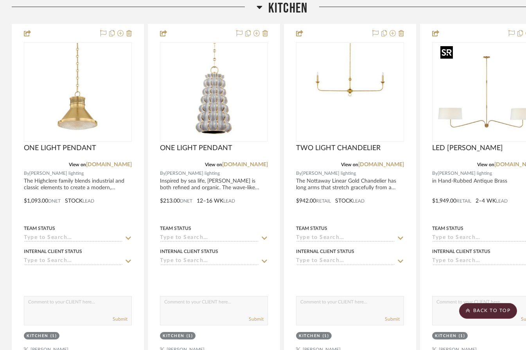
scroll to position [1320, 0]
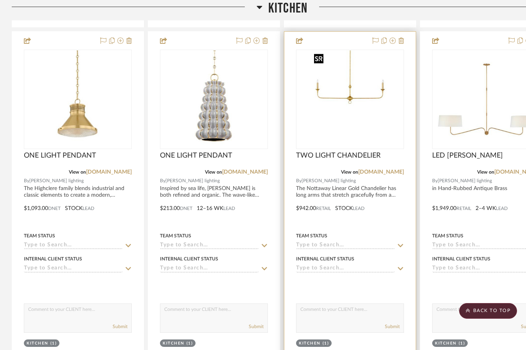
click at [338, 100] on img "0" at bounding box center [350, 99] width 78 height 98
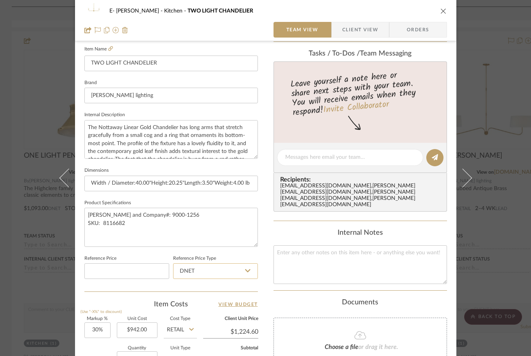
scroll to position [235, 0]
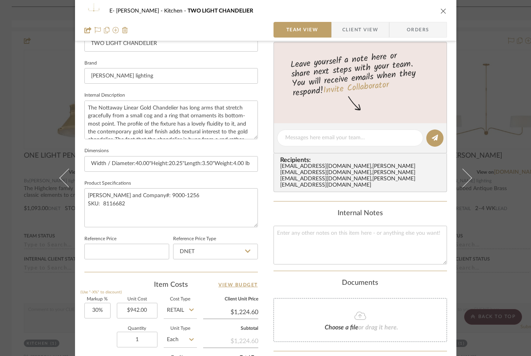
click at [169, 312] on input "Retail" at bounding box center [180, 311] width 33 height 16
click at [182, 269] on span "DNET" at bounding box center [176, 270] width 15 height 5
type input "DNET"
click at [134, 310] on input "942.00" at bounding box center [137, 311] width 41 height 16
type input "706"
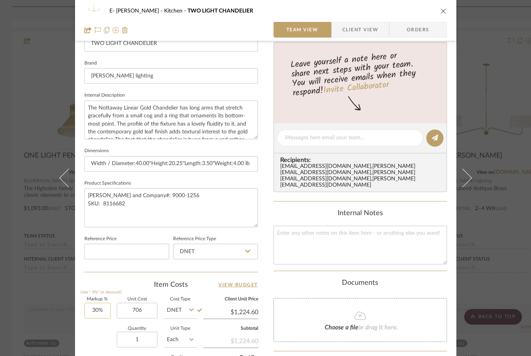
type input "30"
type input "$706.00"
click at [89, 310] on input "30" at bounding box center [97, 311] width 26 height 16
type input "$917.80"
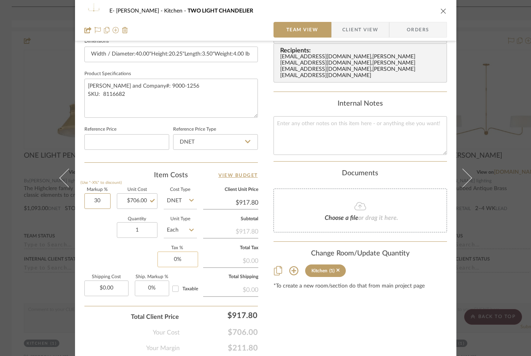
scroll to position [352, 0]
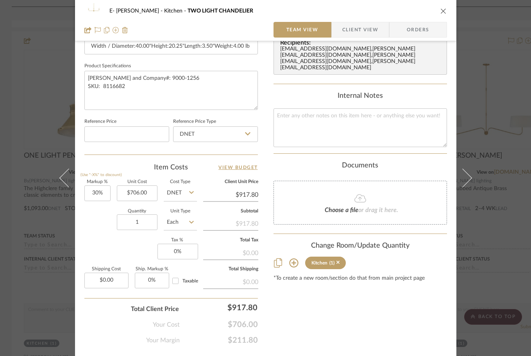
click at [95, 220] on div "Quantity 1 Unit Type Each" at bounding box center [140, 223] width 113 height 28
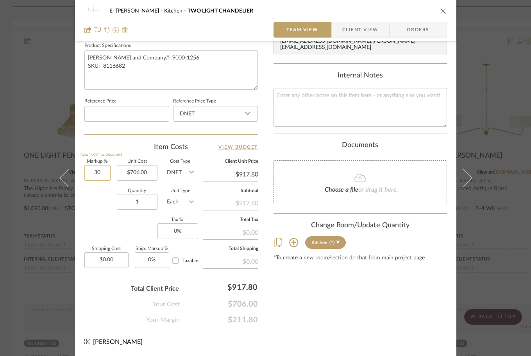
click at [97, 168] on input "30" at bounding box center [97, 173] width 26 height 16
type input "35%"
click at [89, 199] on div "Quantity 1 Unit Type Each" at bounding box center [140, 203] width 113 height 28
type input "$953.10"
click at [98, 170] on input "35" at bounding box center [97, 173] width 26 height 16
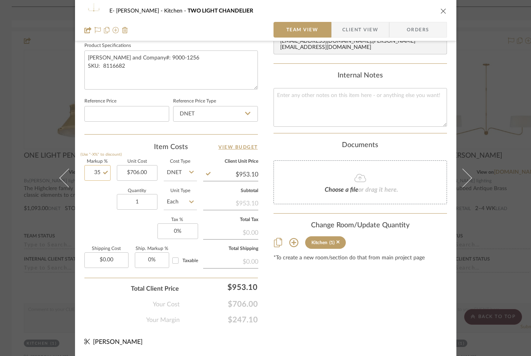
type input "2"
type input "30%"
click at [97, 208] on div "Quantity 1 Unit Type Each" at bounding box center [140, 203] width 113 height 28
type input "$917.80"
click at [95, 172] on input "30" at bounding box center [97, 173] width 26 height 16
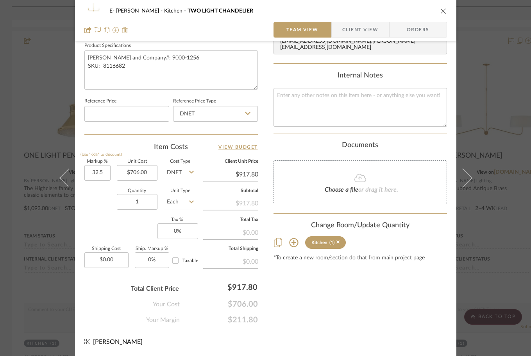
type input "32.5%"
click at [97, 191] on div "Quantity 1 Unit Type Each" at bounding box center [140, 203] width 113 height 28
type input "$935.45"
click at [441, 11] on icon "close" at bounding box center [444, 11] width 6 height 6
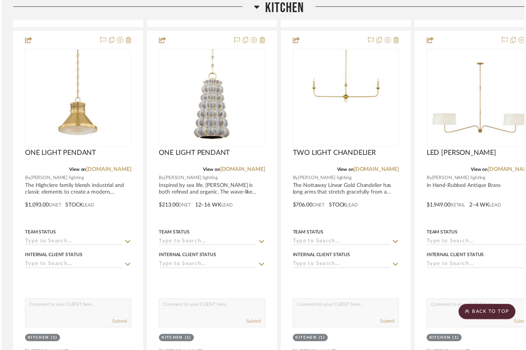
scroll to position [1320, 0]
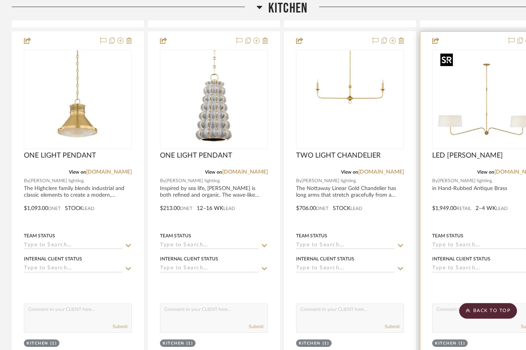
click at [481, 99] on img "0" at bounding box center [486, 99] width 98 height 98
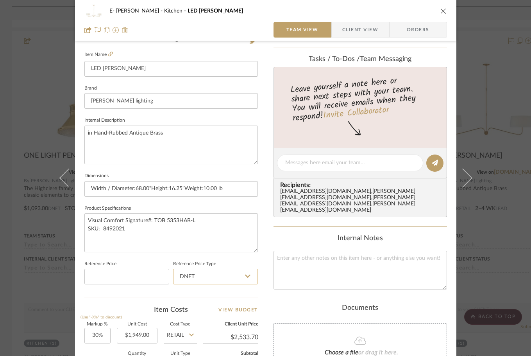
scroll to position [274, 0]
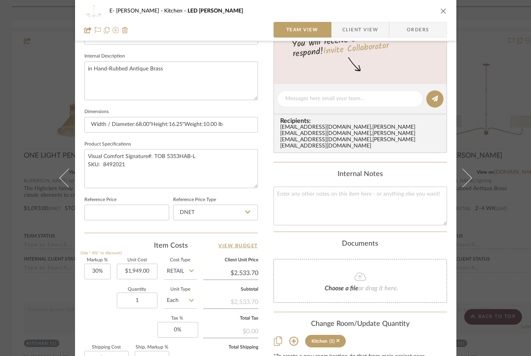
click at [175, 271] on input "Retail" at bounding box center [180, 272] width 33 height 16
click at [184, 292] on div "DNET" at bounding box center [210, 291] width 97 height 20
type input "DNET"
click at [142, 272] on input "1949.00" at bounding box center [137, 272] width 41 height 16
type input "$1,102.00"
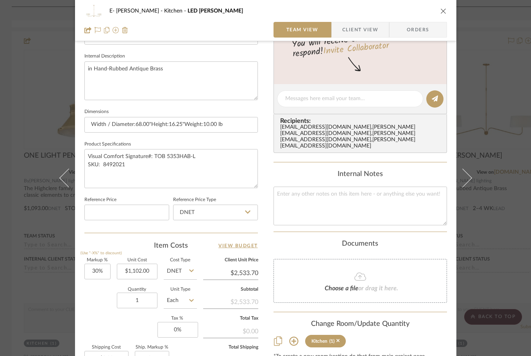
click at [113, 296] on div "Quantity 1 Unit Type Each" at bounding box center [140, 301] width 113 height 28
type input "$1,432.60"
click at [86, 272] on input "30" at bounding box center [97, 272] width 26 height 16
type input "35%"
type input "$1,487.70"
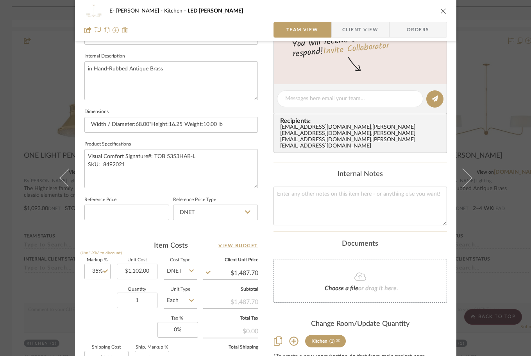
click at [101, 288] on div "Quantity 1 Unit Type Each" at bounding box center [140, 301] width 113 height 28
click at [101, 271] on input "35" at bounding box center [97, 272] width 26 height 16
type input "40%"
type input "$1,542.80"
click at [102, 284] on sr-form-field "Markup % (Use "-X%" to discount) 40%" at bounding box center [97, 272] width 26 height 28
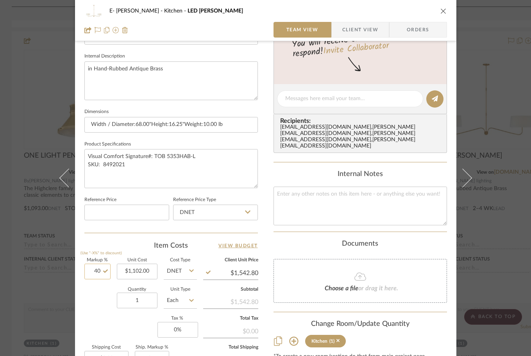
click at [92, 268] on input "40" at bounding box center [97, 272] width 26 height 16
type input "50%"
click at [93, 293] on div "Quantity 1 Unit Type Each" at bounding box center [140, 301] width 113 height 28
type input "$1,653.00"
click at [93, 266] on input "50" at bounding box center [97, 272] width 26 height 16
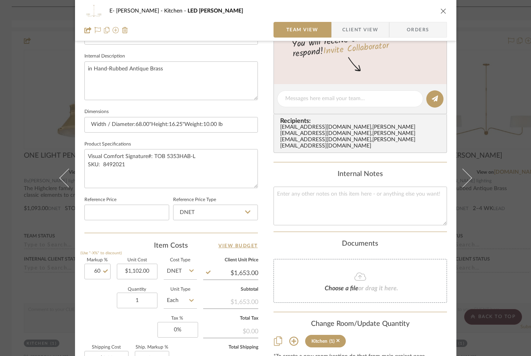
type input "60%"
click at [93, 304] on div "Quantity 1 Unit Type Each" at bounding box center [140, 301] width 113 height 28
type input "$1,763.20"
click at [93, 272] on input "60" at bounding box center [97, 272] width 26 height 16
type input "65%"
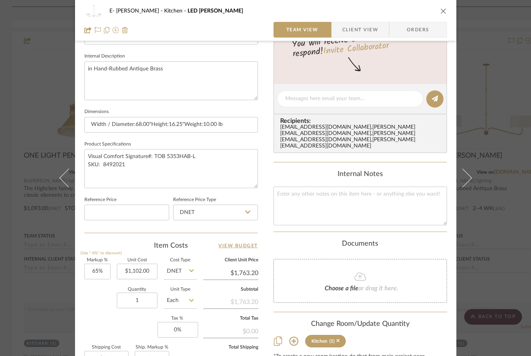
click at [105, 303] on div "Quantity 1 Unit Type Each" at bounding box center [140, 301] width 113 height 28
type input "$1,818.30"
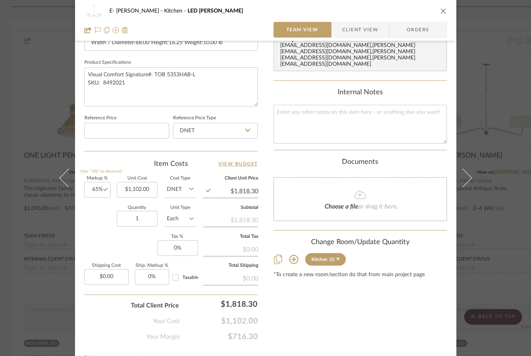
scroll to position [372, 0]
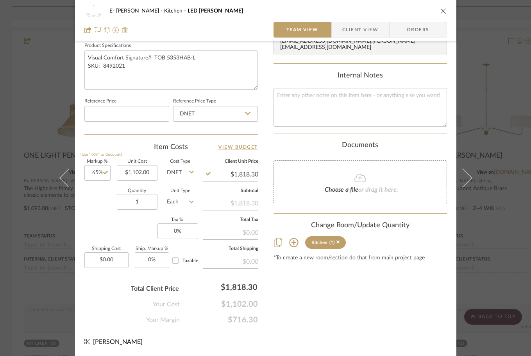
click at [443, 8] on icon "close" at bounding box center [444, 11] width 6 height 6
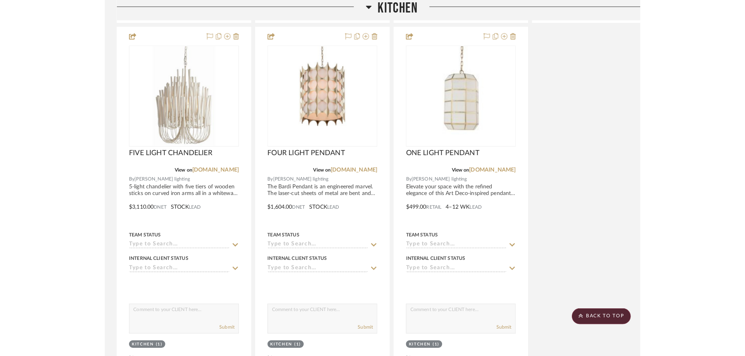
scroll to position [1294, 0]
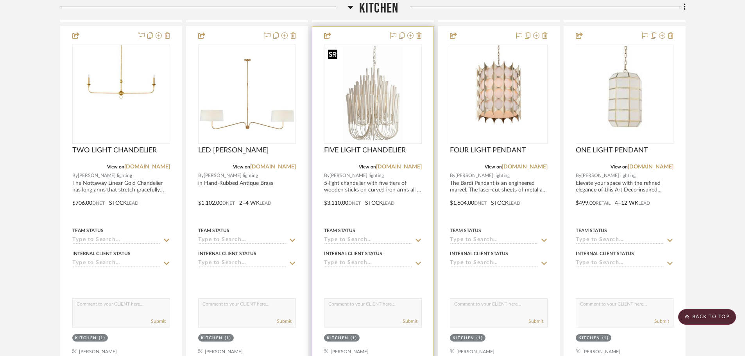
click at [380, 101] on img "0" at bounding box center [373, 94] width 96 height 96
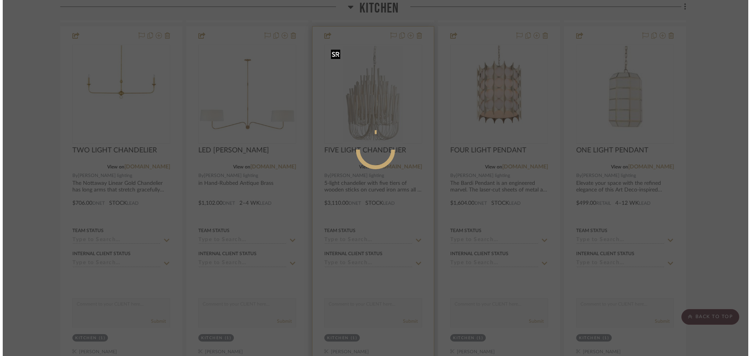
scroll to position [0, 0]
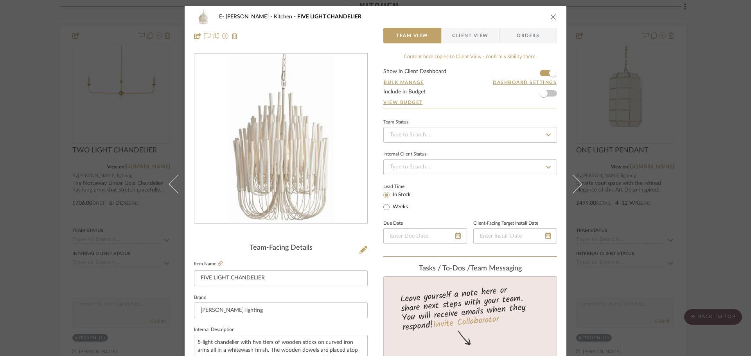
click at [531, 108] on div "E- Bernstein Kitchen FIVE LIGHT CHANDELIER Team View Client View Orders Team-Fa…" at bounding box center [375, 178] width 751 height 356
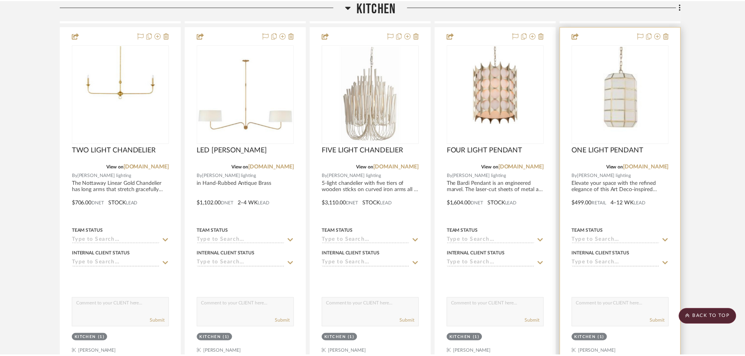
scroll to position [1294, 0]
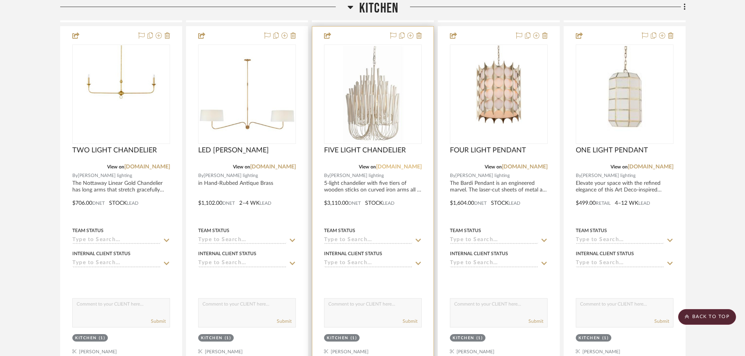
click at [396, 168] on link "[DOMAIN_NAME]" at bounding box center [399, 166] width 46 height 5
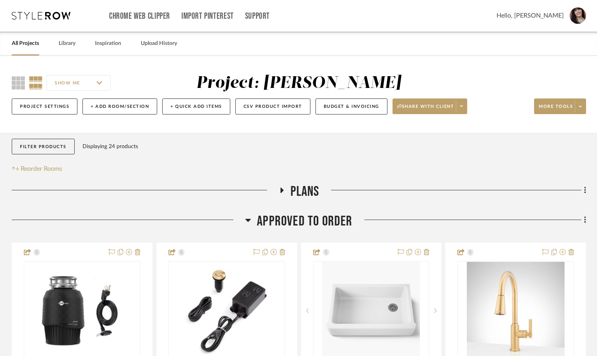
scroll to position [0, 0]
click at [531, 105] on icon at bounding box center [580, 107] width 3 height 4
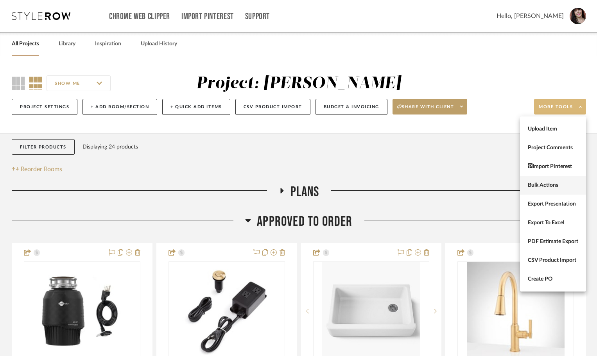
click at [531, 181] on button "Bulk Actions" at bounding box center [553, 185] width 66 height 19
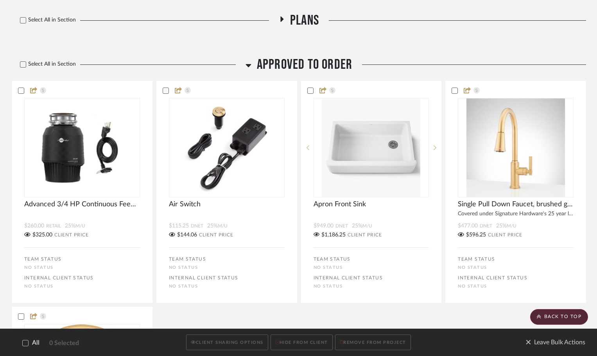
scroll to position [196, 0]
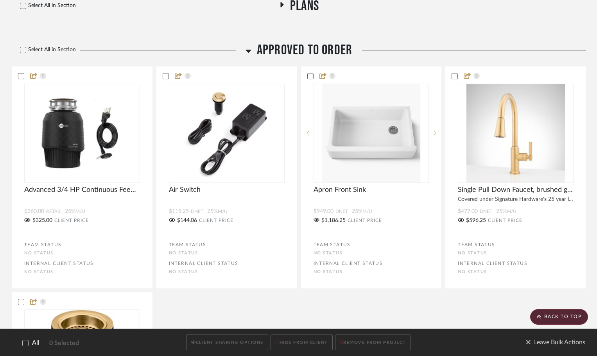
click at [249, 51] on icon at bounding box center [248, 51] width 5 height 3
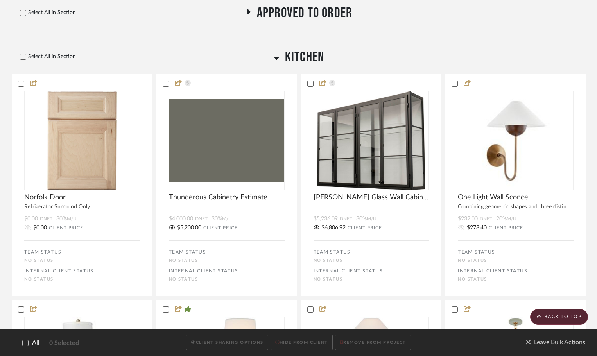
scroll to position [235, 0]
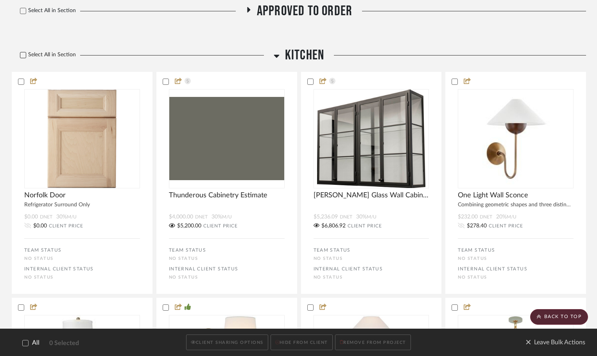
click at [23, 55] on icon at bounding box center [22, 54] width 5 height 5
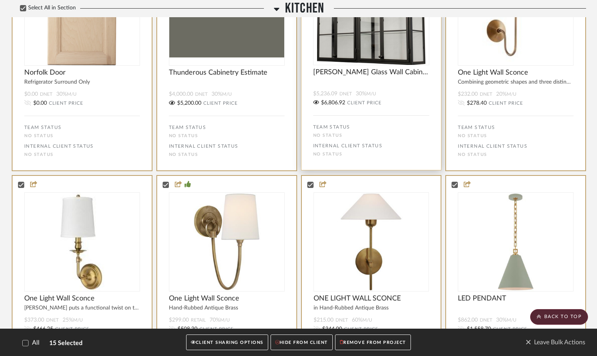
scroll to position [391, 0]
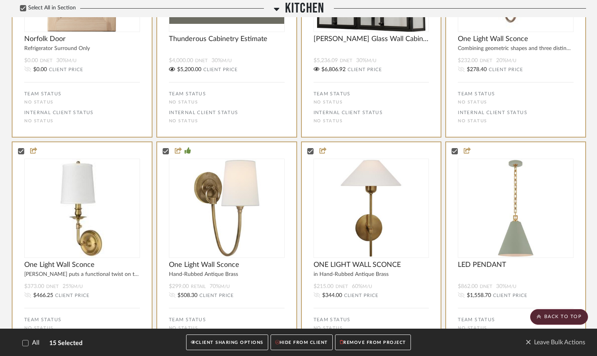
click at [230, 341] on button "CLIENT SHARING OPTIONS" at bounding box center [227, 343] width 82 height 16
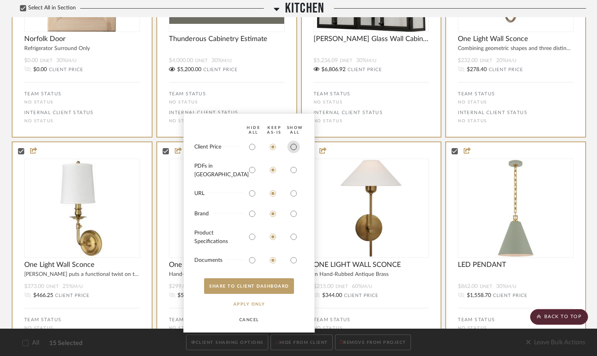
click at [294, 153] on input "radio" at bounding box center [293, 147] width 13 height 13
radio input "true"
click at [258, 289] on button "SHARE TO CLIENT Dashboard" at bounding box center [249, 286] width 90 height 16
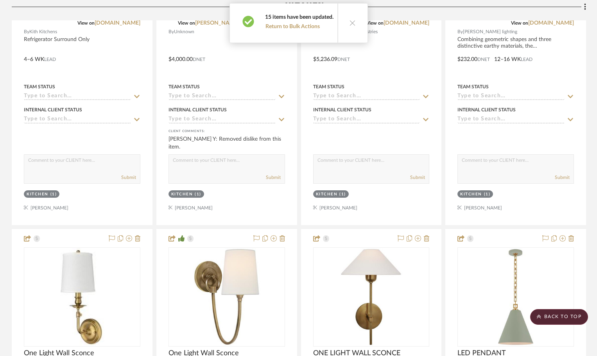
click at [350, 19] on button at bounding box center [352, 23] width 30 height 39
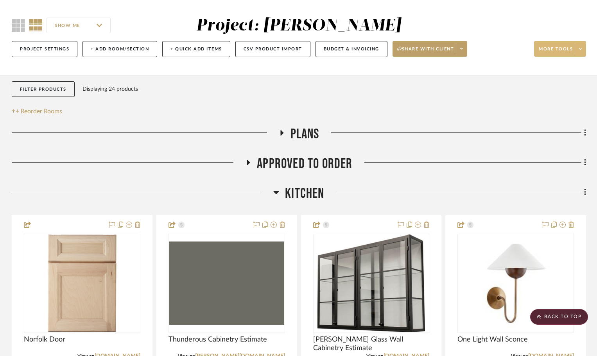
scroll to position [17, 0]
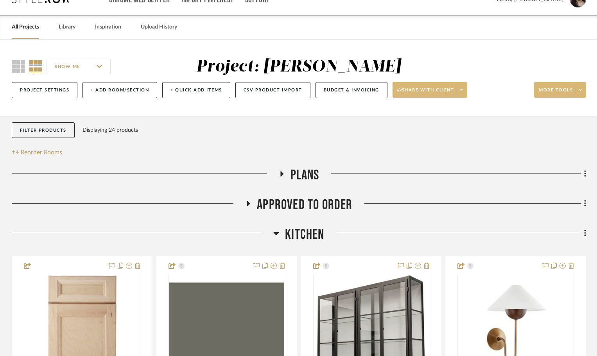
click at [467, 87] on span at bounding box center [461, 90] width 11 height 12
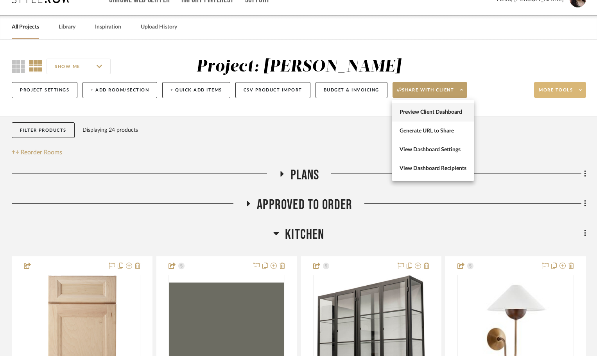
click at [452, 112] on span "Preview Client Dashboard" at bounding box center [433, 112] width 67 height 7
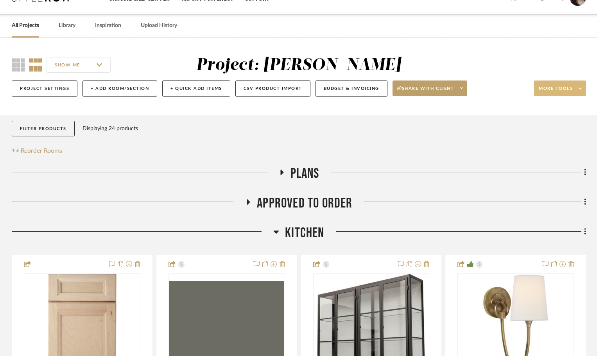
scroll to position [0, 0]
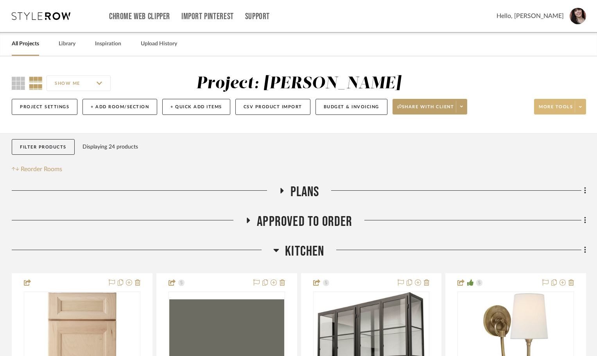
click at [251, 221] on icon at bounding box center [248, 221] width 9 height 6
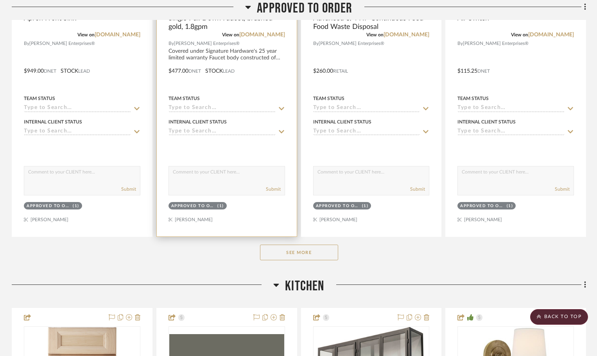
scroll to position [352, 0]
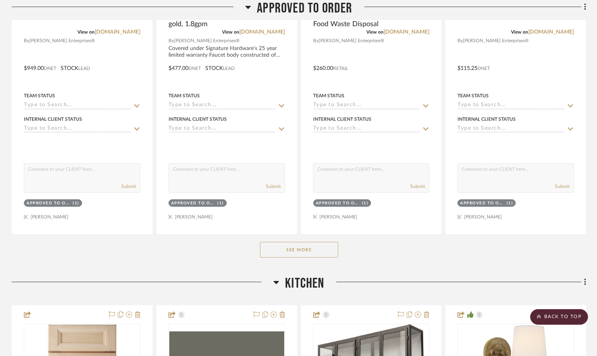
click at [312, 251] on button "See More" at bounding box center [299, 250] width 78 height 16
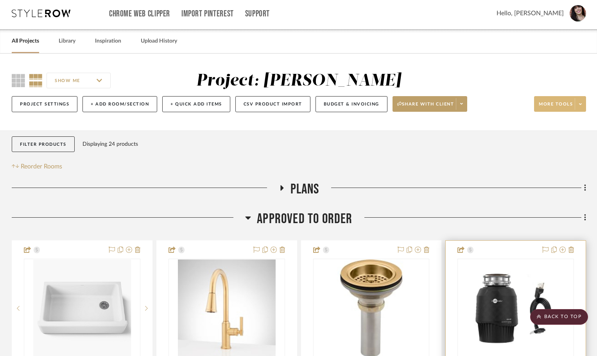
scroll to position [0, 0]
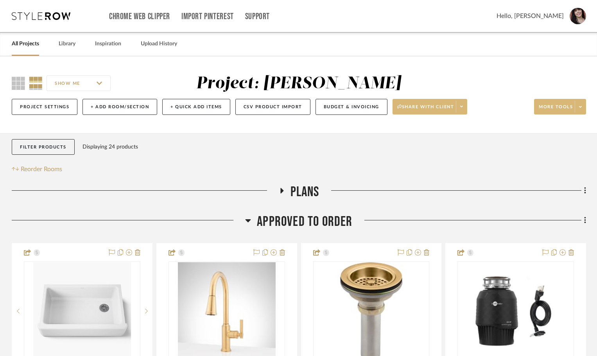
click at [465, 106] on span at bounding box center [461, 107] width 11 height 12
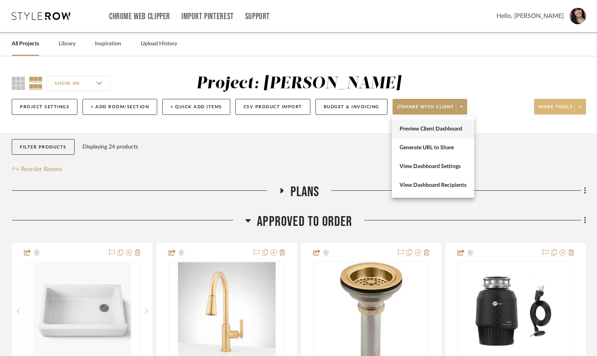
click at [448, 131] on span "Preview Client Dashboard" at bounding box center [433, 129] width 67 height 7
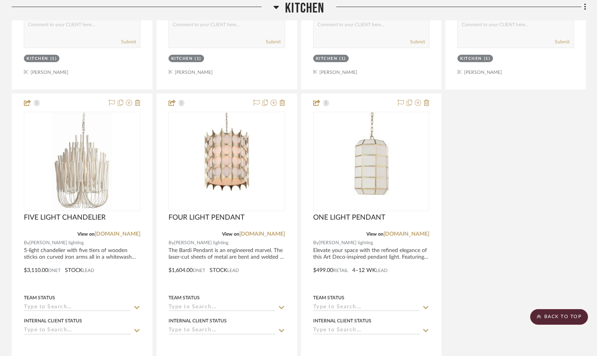
scroll to position [1994, 0]
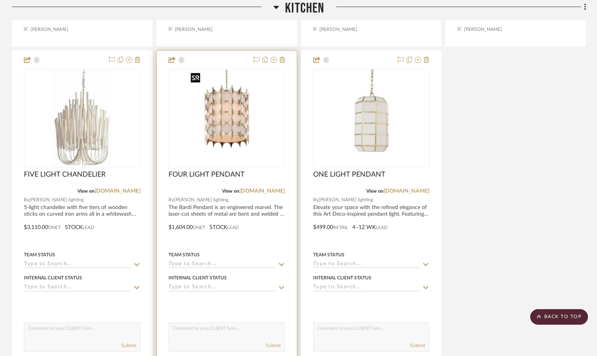
click at [215, 137] on img "0" at bounding box center [227, 119] width 78 height 98
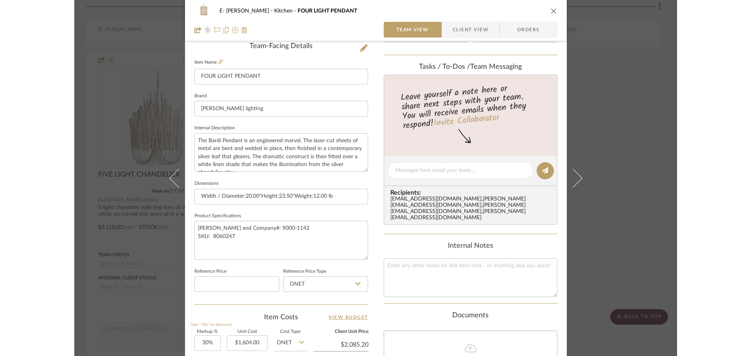
scroll to position [372, 0]
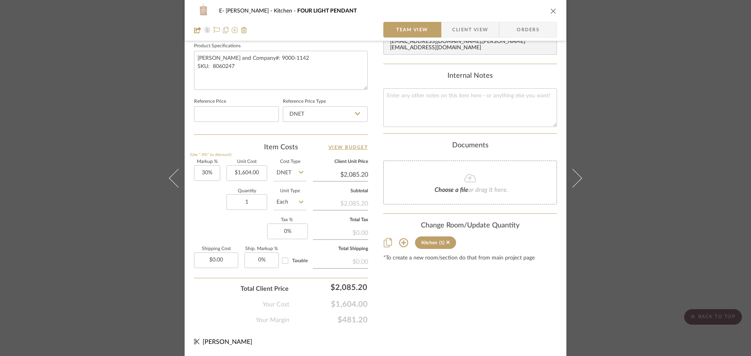
click at [531, 162] on div "E- Bernstein Kitchen FOUR LIGHT PENDANT Team View Client View Orders Team-Facin…" at bounding box center [375, 178] width 751 height 356
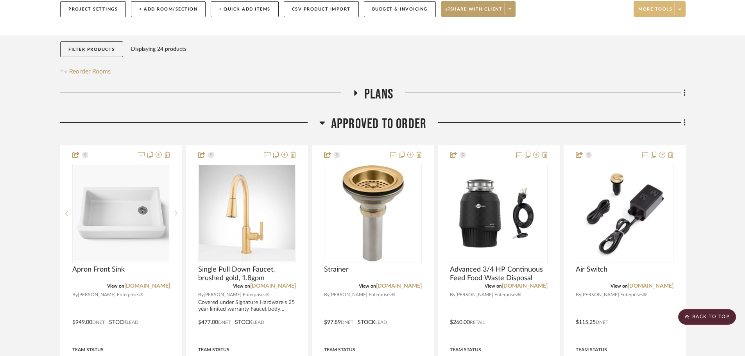
scroll to position [0, 0]
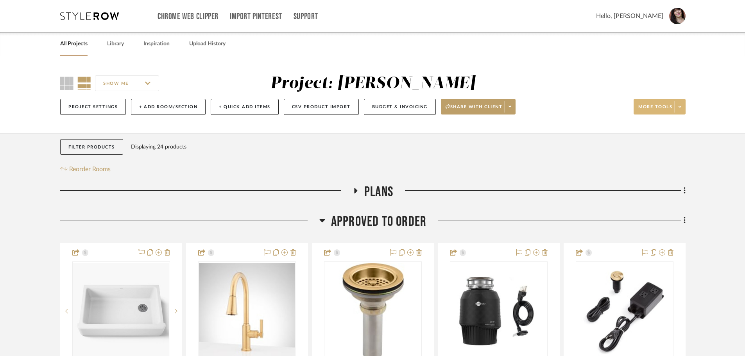
click at [531, 105] on icon at bounding box center [680, 107] width 3 height 4
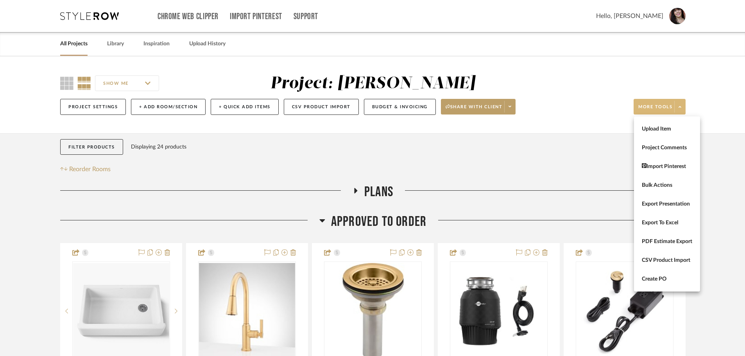
click at [513, 105] on div at bounding box center [372, 178] width 745 height 356
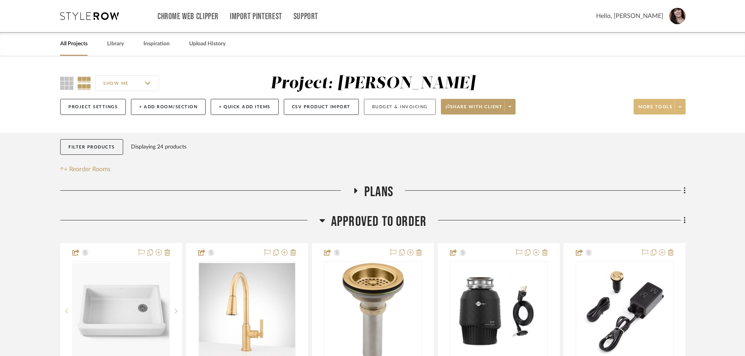
click at [416, 102] on button "Budget & Invoicing" at bounding box center [400, 107] width 72 height 16
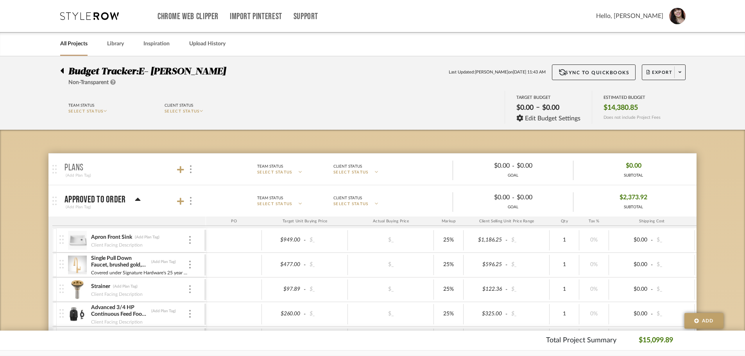
click at [80, 43] on link "All Projects" at bounding box center [73, 44] width 27 height 11
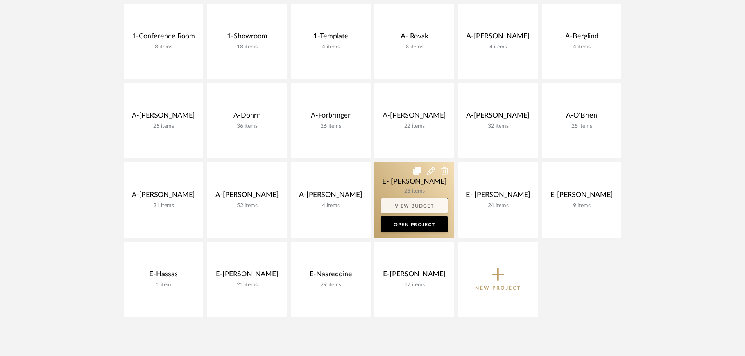
scroll to position [196, 0]
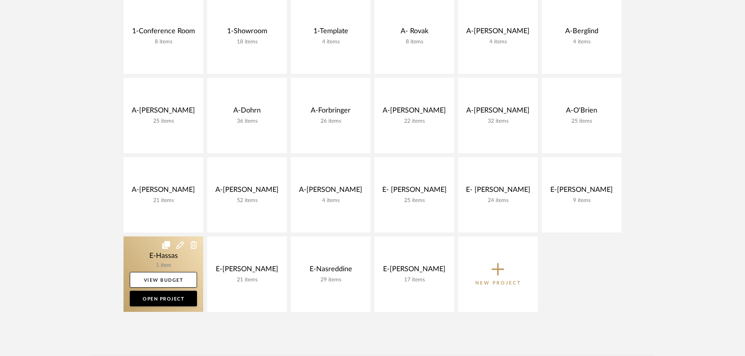
click at [160, 257] on link at bounding box center [164, 274] width 80 height 75
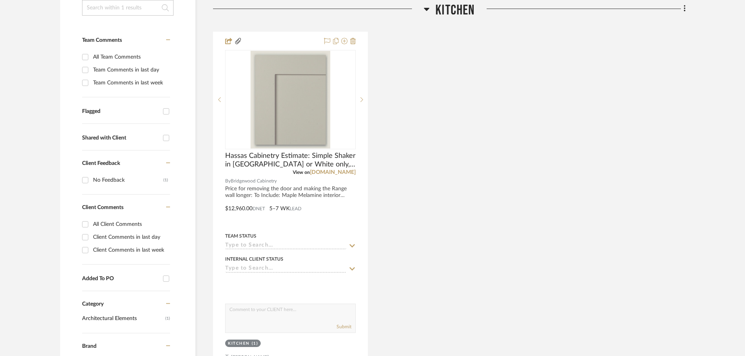
scroll to position [196, 0]
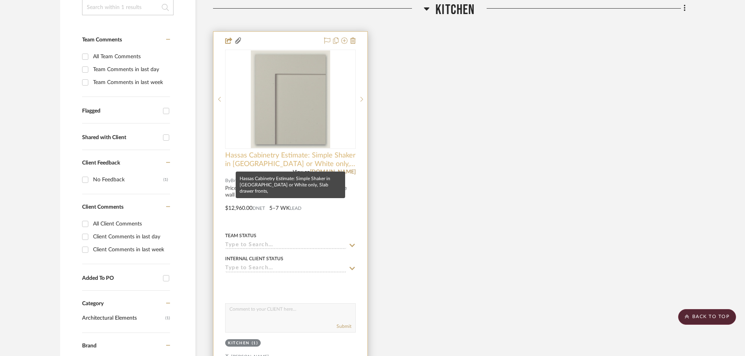
click at [282, 155] on span "Hassas Cabinetry Estimate: Simple Shaker in [GEOGRAPHIC_DATA] or White only, Sl…" at bounding box center [290, 159] width 131 height 17
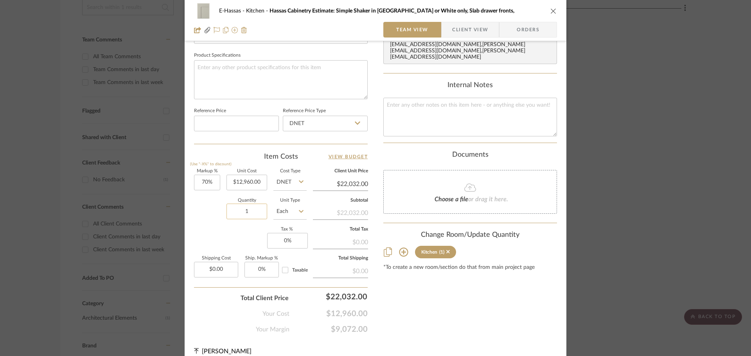
scroll to position [372, 0]
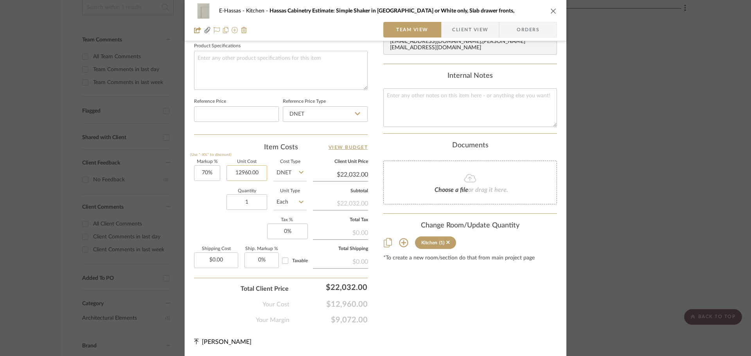
click at [239, 176] on input "12960.00" at bounding box center [246, 173] width 41 height 16
type input "$9,720.00"
click at [206, 201] on div "Quantity 1 Unit Type Each" at bounding box center [250, 203] width 113 height 28
type input "$16,524.00"
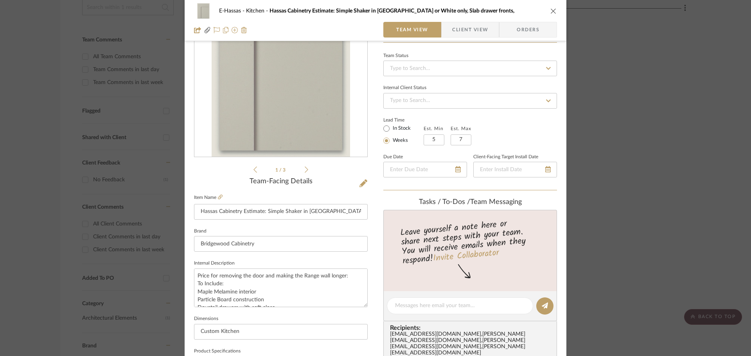
scroll to position [78, 0]
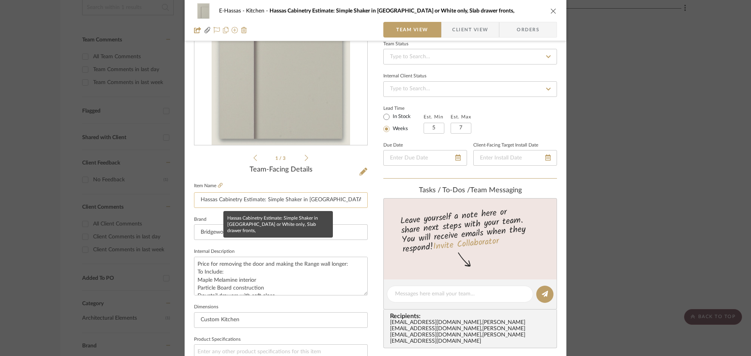
click at [304, 199] on input "Hassas Cabinetry Estimate: Simple Shaker in [GEOGRAPHIC_DATA] or White only, Sl…" at bounding box center [281, 200] width 174 height 16
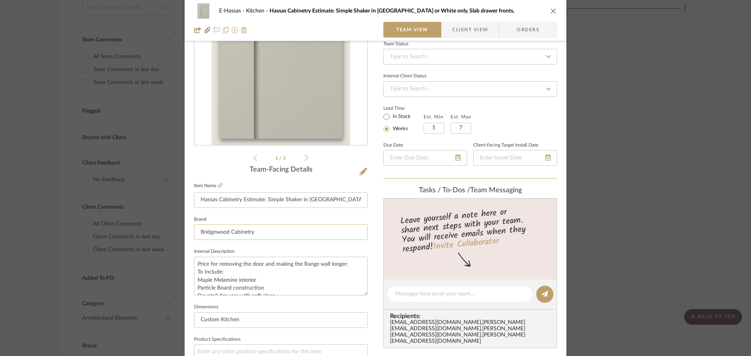
click at [259, 234] on input "Bridgewood Cabinetry" at bounding box center [281, 232] width 174 height 16
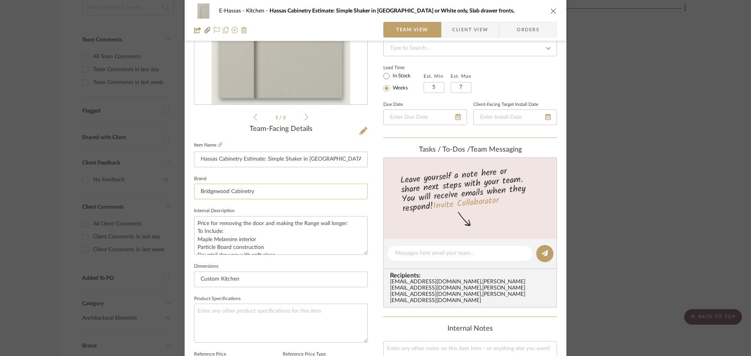
scroll to position [156, 0]
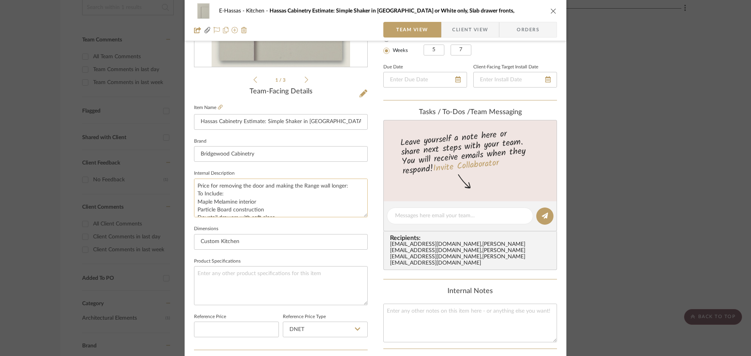
click at [267, 205] on textarea "Price for removing the door and making the Range wall longer: To Include: Maple…" at bounding box center [281, 198] width 174 height 39
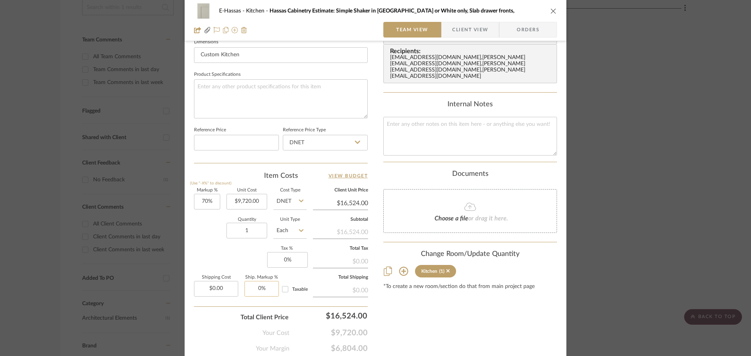
scroll to position [372, 0]
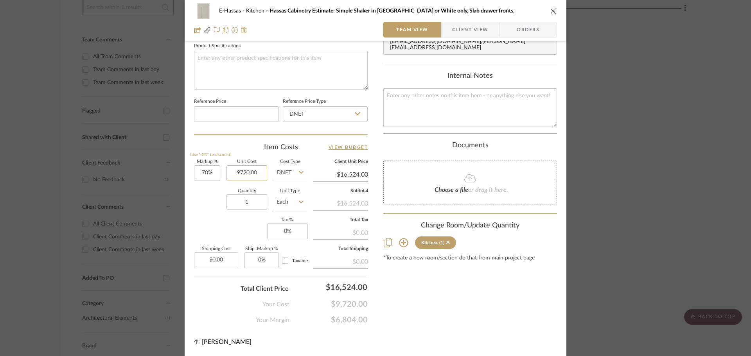
click at [245, 168] on input "9720.00" at bounding box center [246, 173] width 41 height 16
type input "$8,943.00"
click at [201, 207] on div "Quantity 1 Unit Type Each" at bounding box center [250, 203] width 113 height 28
type input "$15,203.10"
click at [252, 173] on input "8943.00" at bounding box center [246, 173] width 41 height 16
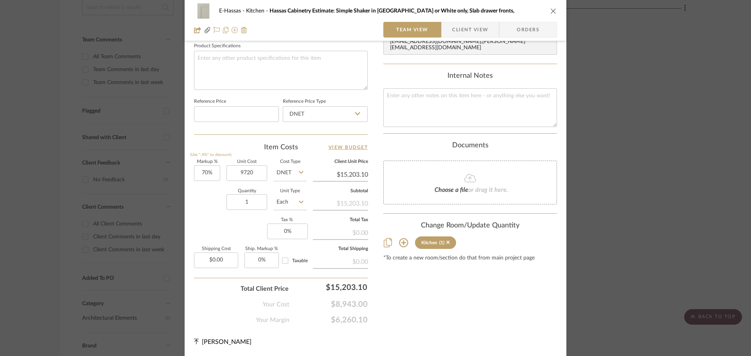
type input "$9,720.00"
click at [214, 196] on div "Quantity 1 Unit Type Each" at bounding box center [250, 203] width 113 height 28
type input "$16,524.00"
click at [236, 228] on div "Markup % (Use "-X%" to discount) 70% Unit Cost $9,720.00 Cost Type DNET Client …" at bounding box center [281, 217] width 174 height 114
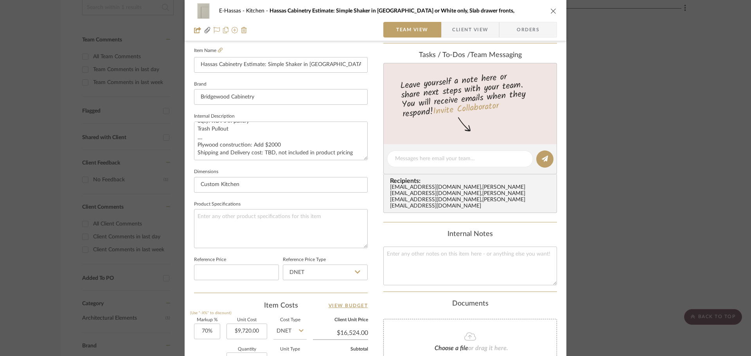
scroll to position [137, 0]
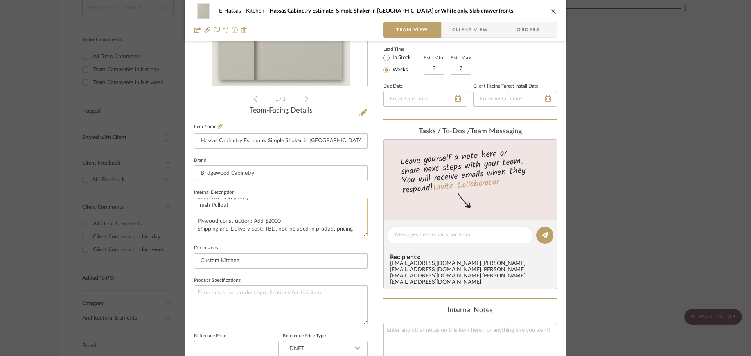
click at [284, 217] on textarea "Price for removing the door and making the Range wall longer: To Include: Maple…" at bounding box center [281, 217] width 174 height 39
click at [280, 220] on textarea "Price for removing the door and making the Range wall longer: To Include: Maple…" at bounding box center [281, 217] width 174 height 39
drag, startPoint x: 280, startPoint y: 220, endPoint x: 269, endPoint y: 221, distance: 11.0
click at [269, 221] on textarea "Price for removing the door and making the Range wall longer: To Include: Maple…" at bounding box center [281, 217] width 174 height 39
type textarea "Price for removing the door and making the Range wall longer: To Include: Maple…"
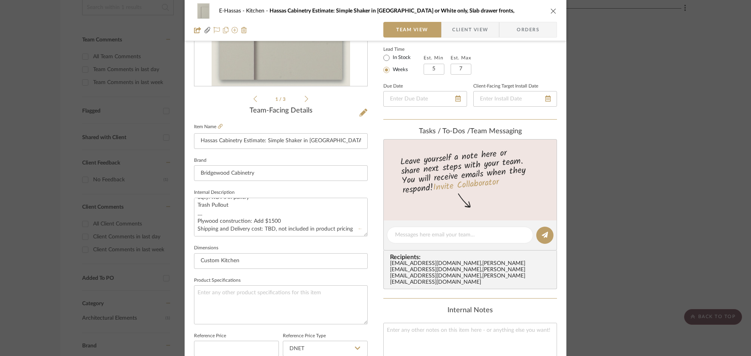
click at [327, 244] on fieldset "Dimensions Custom Kitchen" at bounding box center [281, 256] width 174 height 26
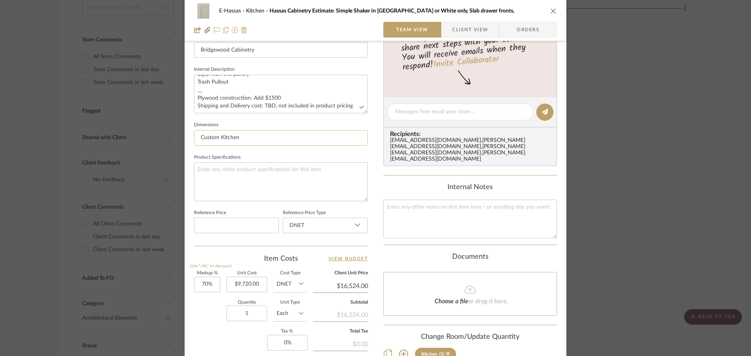
scroll to position [372, 0]
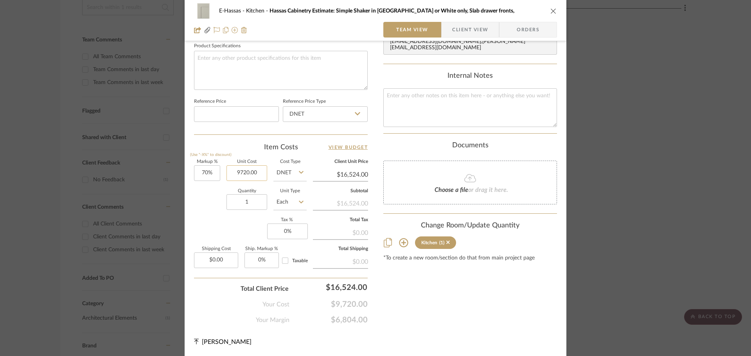
click at [240, 168] on input "9720.00" at bounding box center [246, 173] width 41 height 16
type input "9"
type input "$8,942.00"
click at [209, 203] on div "Quantity 1 Unit Type Each" at bounding box center [250, 203] width 113 height 28
type input "$15,201.40"
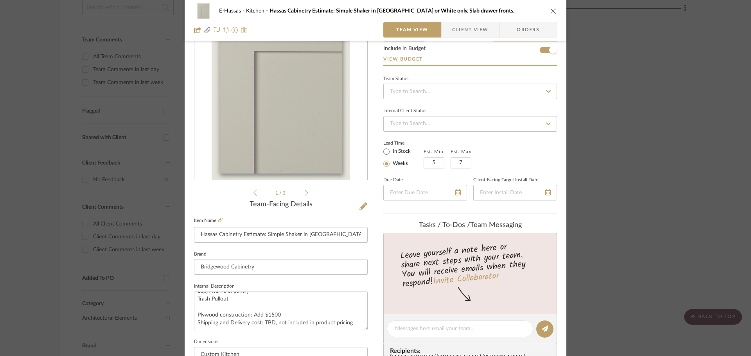
scroll to position [0, 0]
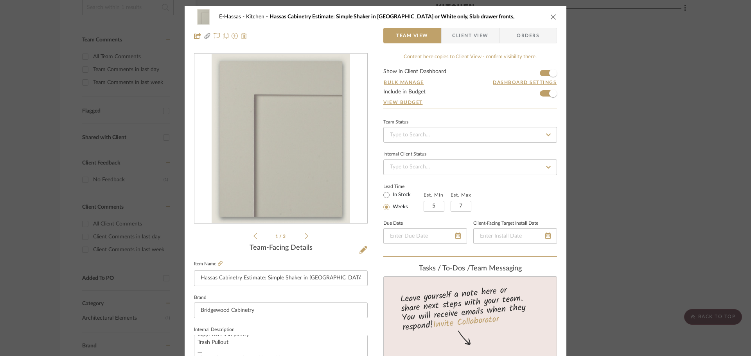
click at [531, 16] on icon "close" at bounding box center [553, 17] width 6 height 6
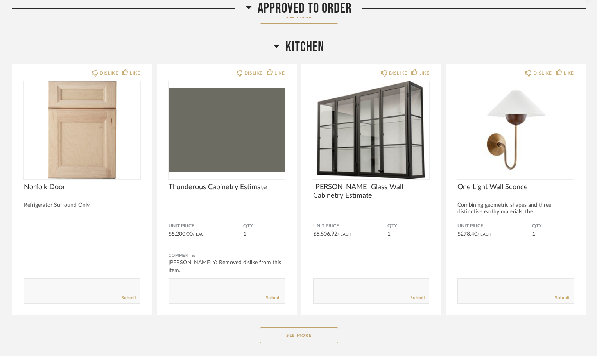
scroll to position [430, 0]
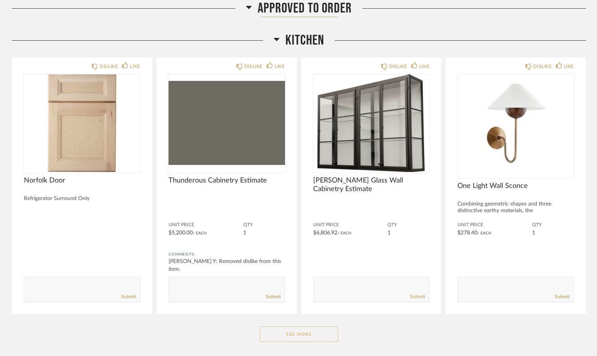
click at [307, 336] on button "See More" at bounding box center [299, 335] width 78 height 16
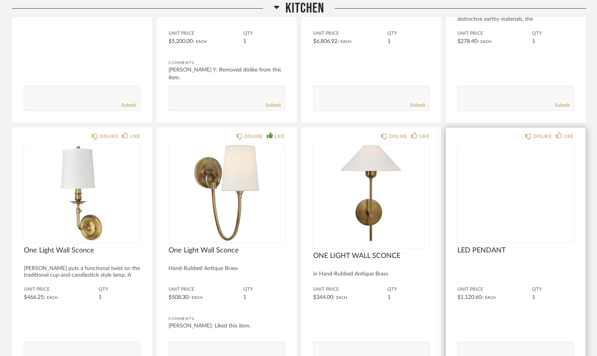
scroll to position [626, 0]
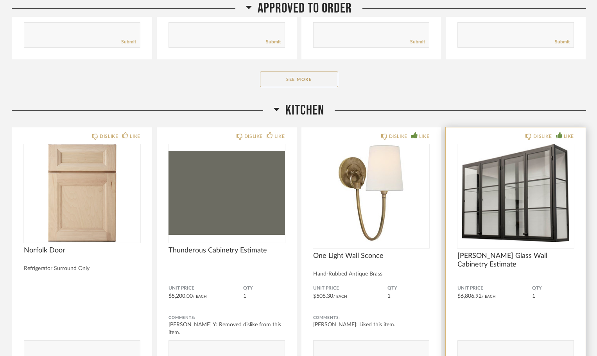
scroll to position [391, 0]
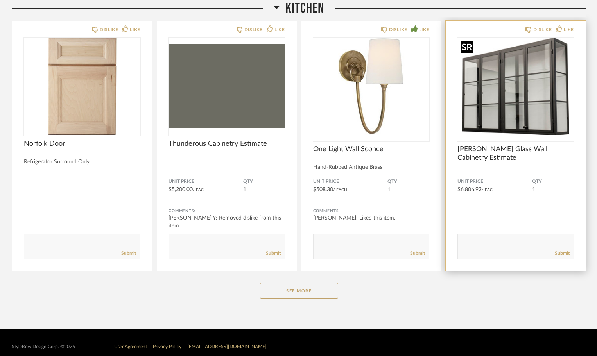
scroll to position [476, 0]
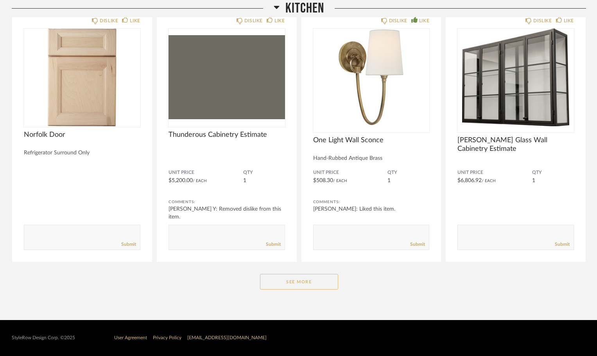
click at [301, 283] on button "See More" at bounding box center [299, 282] width 78 height 16
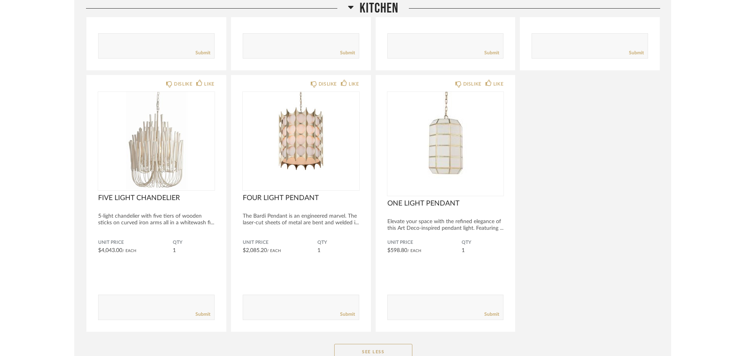
scroll to position [894, 0]
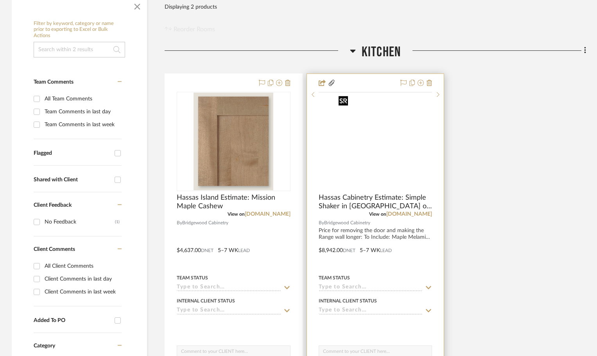
scroll to position [156, 0]
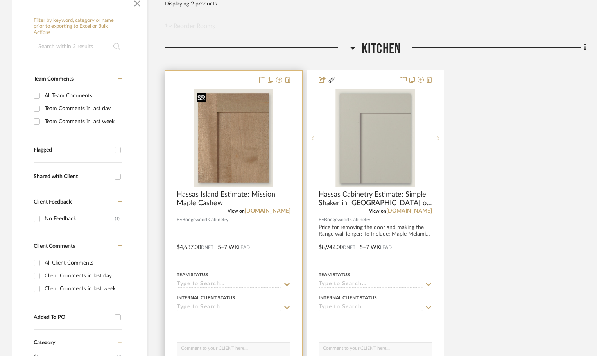
click at [0, 0] on img at bounding box center [0, 0] width 0 height 0
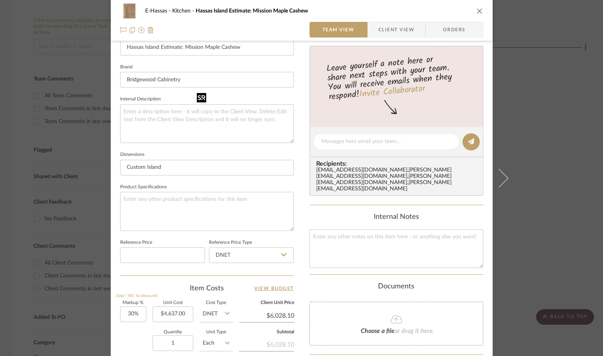
scroll to position [235, 0]
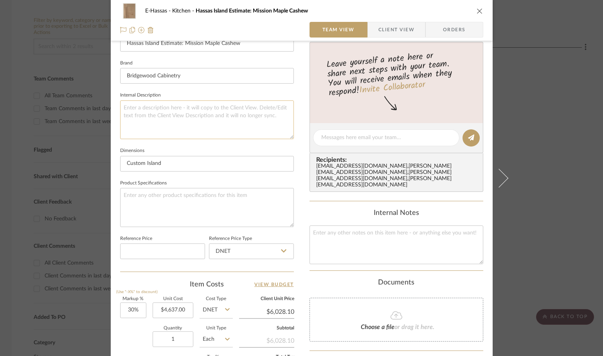
click at [230, 123] on textarea at bounding box center [207, 119] width 174 height 39
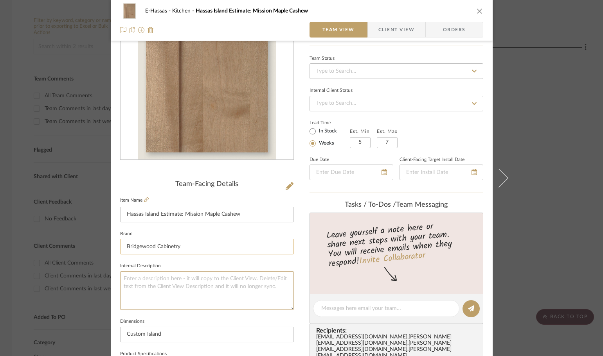
scroll to position [59, 0]
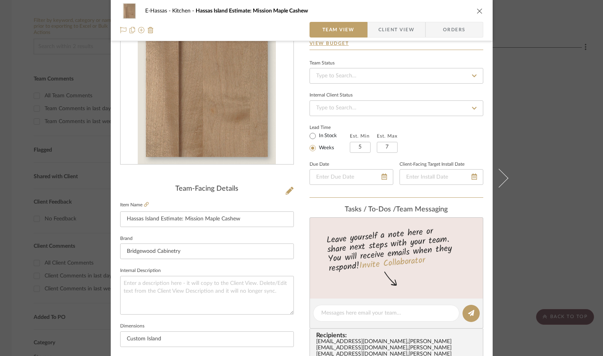
click at [516, 124] on div "E-Hassas Kitchen Hassas Island Estimate: Mission Maple Cashew Team View Client …" at bounding box center [301, 178] width 603 height 356
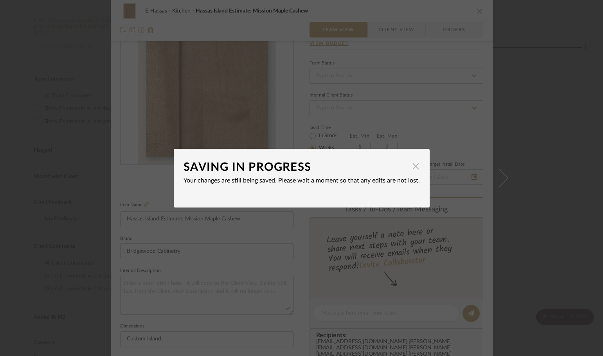
click at [415, 167] on span "button" at bounding box center [416, 167] width 16 height 16
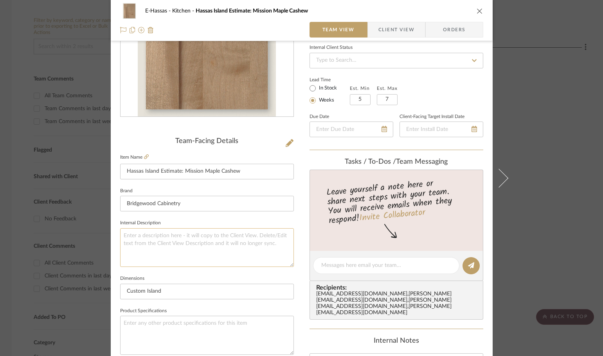
scroll to position [117, 0]
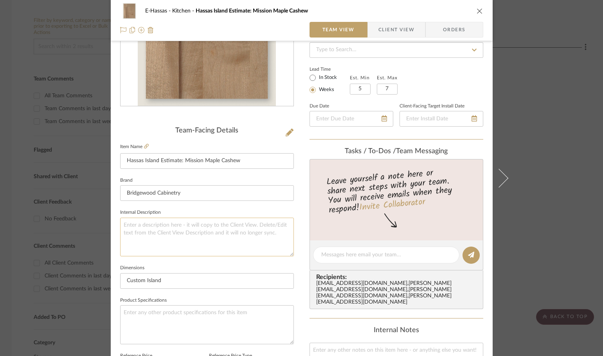
click at [192, 219] on textarea at bounding box center [207, 237] width 174 height 39
click at [476, 10] on icon "close" at bounding box center [479, 11] width 6 height 6
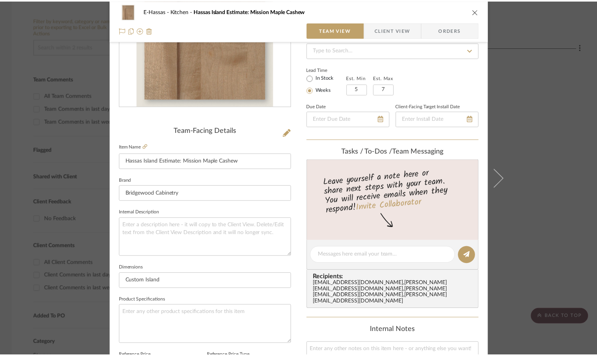
scroll to position [156, 0]
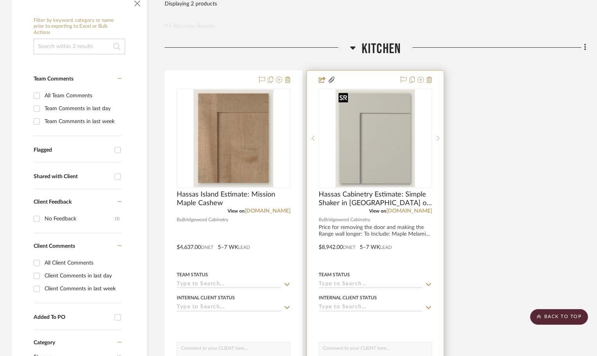
click at [355, 137] on img "0" at bounding box center [376, 139] width 80 height 98
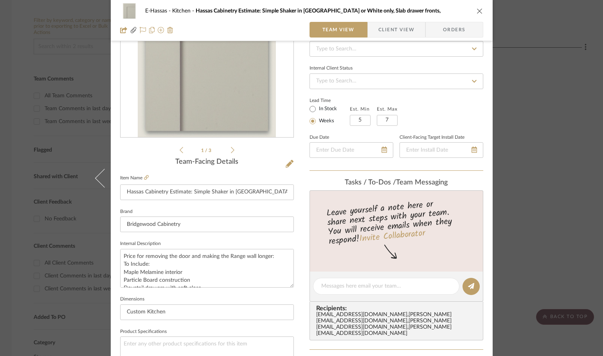
scroll to position [196, 0]
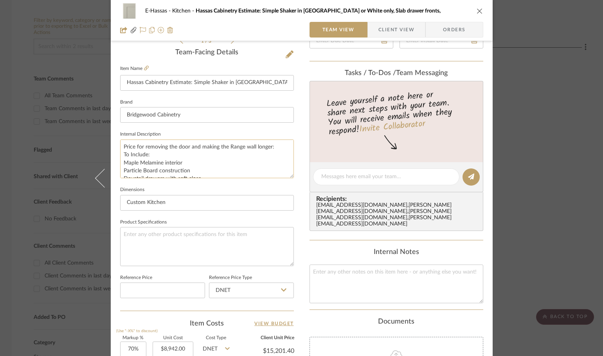
click at [181, 162] on textarea "Price for removing the door and making the Range wall longer: To Include: Maple…" at bounding box center [207, 159] width 174 height 39
drag, startPoint x: 155, startPoint y: 163, endPoint x: 122, endPoint y: 151, distance: 35.3
click at [122, 151] on textarea "Price for removing the door and making the Range wall longer: To Include: Maple…" at bounding box center [207, 159] width 174 height 39
click at [166, 163] on textarea "Price for removing the door and making the Range wall longer: To Include: Maple…" at bounding box center [207, 159] width 174 height 39
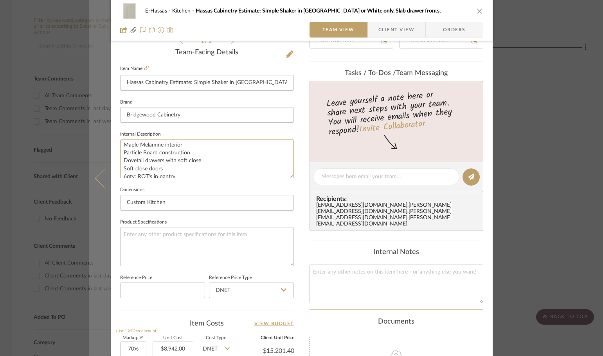
scroll to position [0, 0]
drag, startPoint x: 274, startPoint y: 172, endPoint x: 101, endPoint y: 135, distance: 176.6
click at [101, 135] on mat-dialog-content "E-Hassas Kitchen Hassas Cabinetry Estimate: Simple Shaker in Boulder or White o…" at bounding box center [301, 171] width 425 height 722
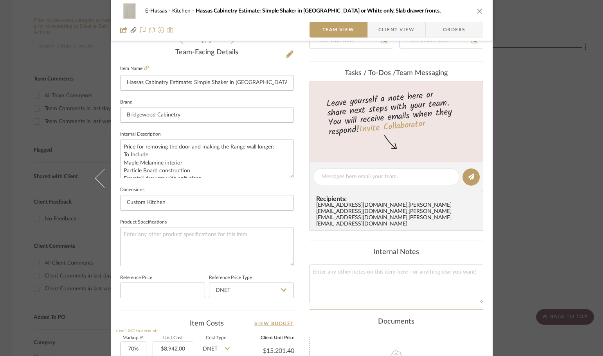
click at [536, 86] on div "E-Hassas Kitchen Hassas Cabinetry Estimate: Simple Shaker in Boulder or White o…" at bounding box center [301, 178] width 603 height 356
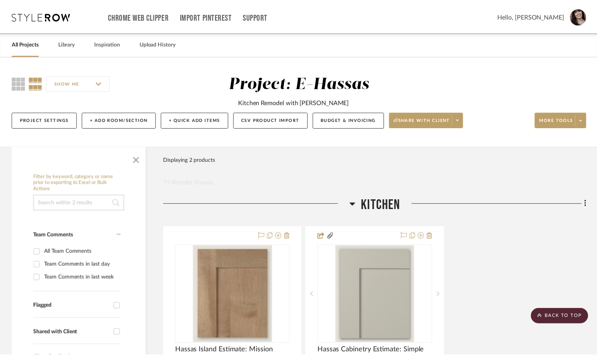
scroll to position [156, 0]
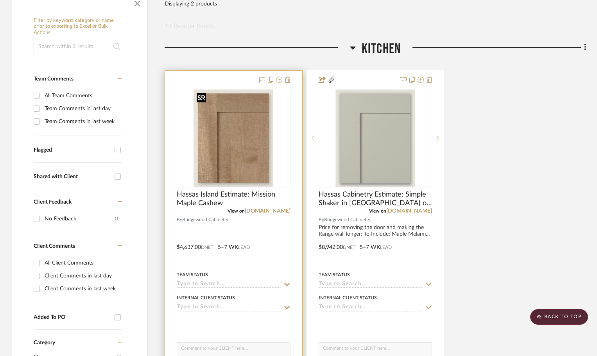
click at [249, 146] on img "0" at bounding box center [234, 139] width 80 height 98
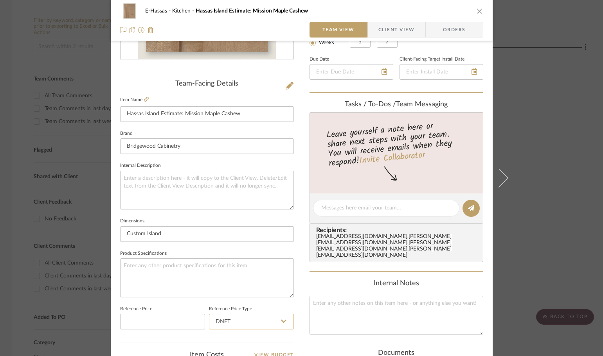
scroll to position [274, 0]
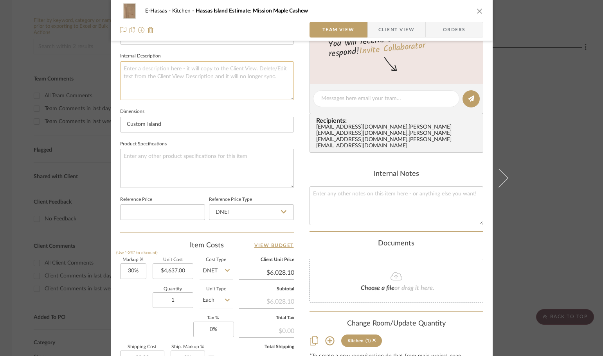
click at [192, 72] on textarea at bounding box center [207, 80] width 174 height 39
paste textarea "Price for removing the door and making the Range wall longer: To Include: Maple…"
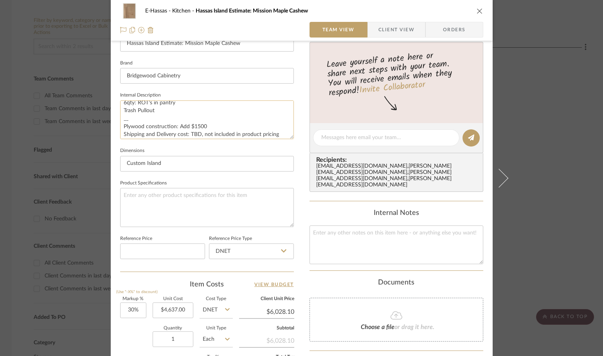
scroll to position [56, 0]
drag, startPoint x: 206, startPoint y: 122, endPoint x: 191, endPoint y: 124, distance: 15.3
click at [191, 124] on textarea "Price for removing the door and making the Range wall longer: To Include: Maple…" at bounding box center [207, 119] width 174 height 39
drag, startPoint x: 206, startPoint y: 123, endPoint x: 190, endPoint y: 123, distance: 16.0
click at [190, 123] on textarea "Price for removing the door and making the Range wall longer: To Include: Maple…" at bounding box center [207, 119] width 174 height 39
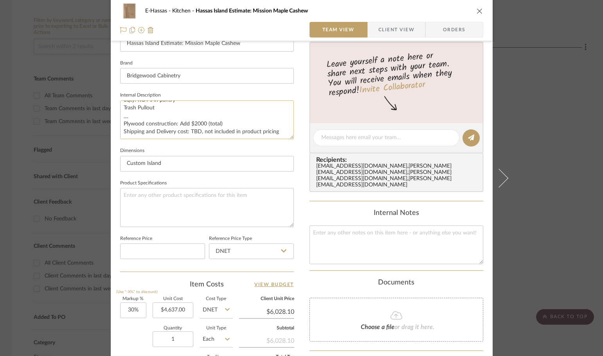
click at [275, 129] on textarea "Price for removing the door and making the Range wall longer: To Include: Maple…" at bounding box center [207, 119] width 174 height 39
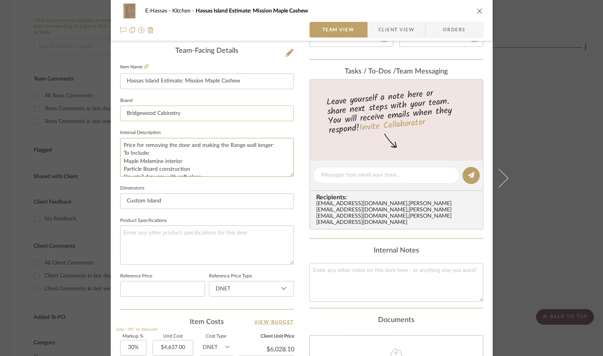
scroll to position [196, 0]
type textarea "Price for removing the door and making the Range wall longer: To Include: Maple…"
click at [243, 81] on input "Hassas Island Estimate: Mission Maple Cashew" at bounding box center [207, 83] width 174 height 16
click at [154, 155] on textarea "Price for removing the door and making the Range wall longer: To Include: Maple…" at bounding box center [207, 159] width 174 height 39
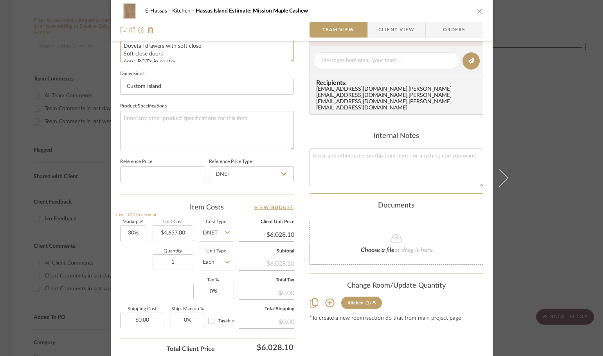
scroll to position [313, 0]
type textarea "Price for removing the door and making the Range wall longer: To Include: Maple…"
type input "30"
click at [132, 234] on input "30" at bounding box center [133, 232] width 26 height 16
type input "70%"
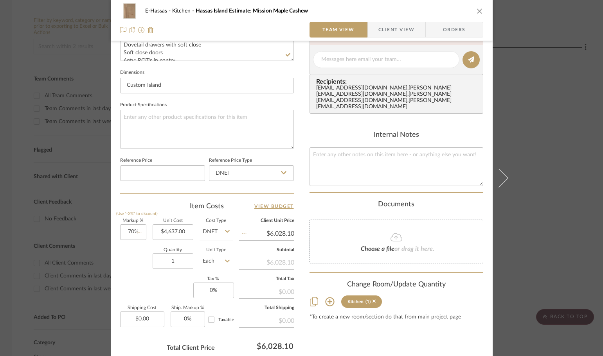
click at [134, 271] on div "Quantity 1 Unit Type Each" at bounding box center [176, 262] width 113 height 28
type input "$7,882.90"
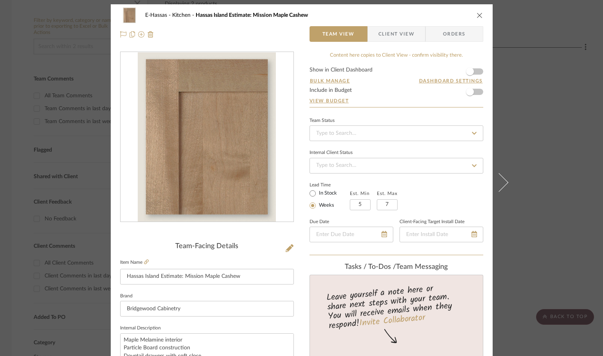
scroll to position [0, 0]
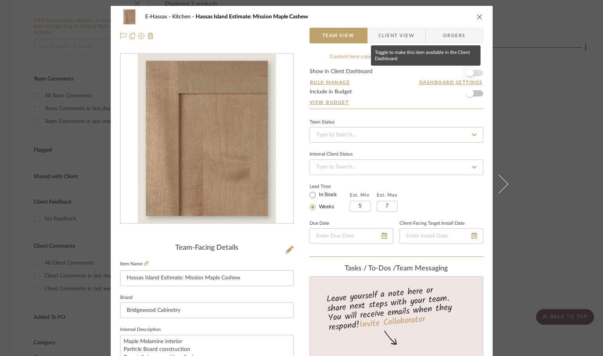
click at [475, 74] on span "button" at bounding box center [469, 73] width 17 height 17
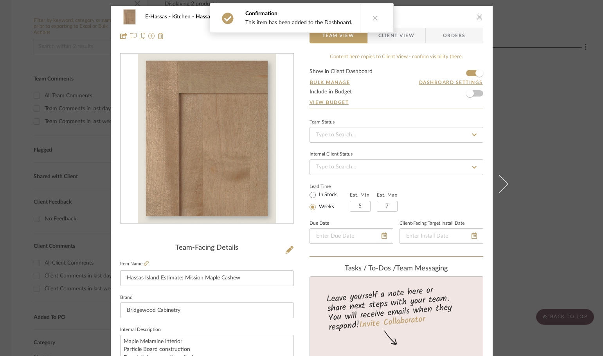
click at [476, 93] on form "Show in Client Dashboard Bulk Manage Dashboard Settings Include in Budget View …" at bounding box center [396, 89] width 174 height 40
click at [473, 92] on span "button" at bounding box center [469, 93] width 17 height 17
click at [477, 17] on icon "close" at bounding box center [479, 17] width 6 height 6
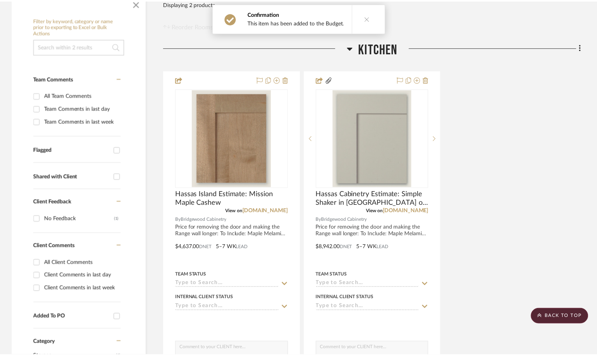
scroll to position [156, 0]
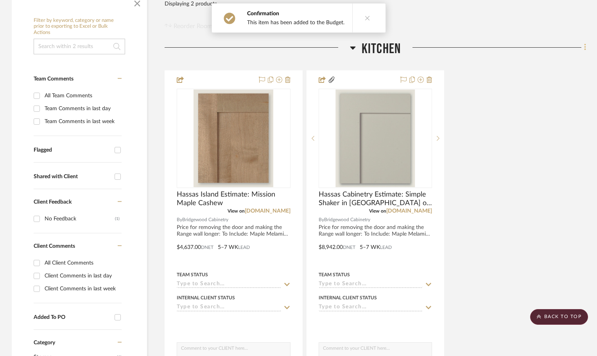
click at [584, 47] on icon at bounding box center [585, 47] width 2 height 9
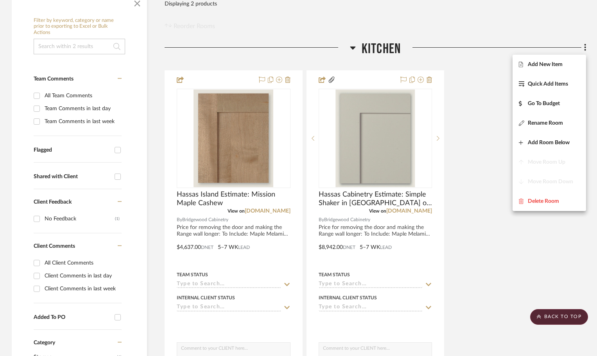
click at [495, 107] on div at bounding box center [298, 178] width 597 height 356
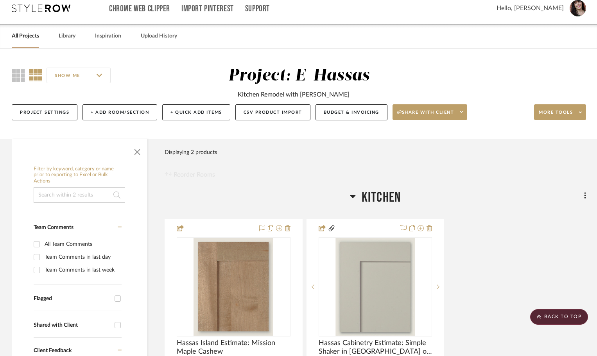
scroll to position [0, 0]
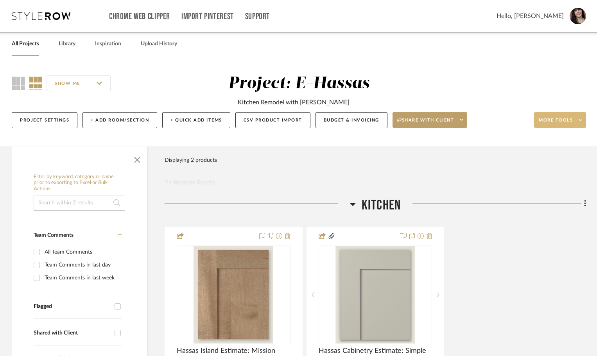
click at [583, 118] on span at bounding box center [580, 120] width 11 height 12
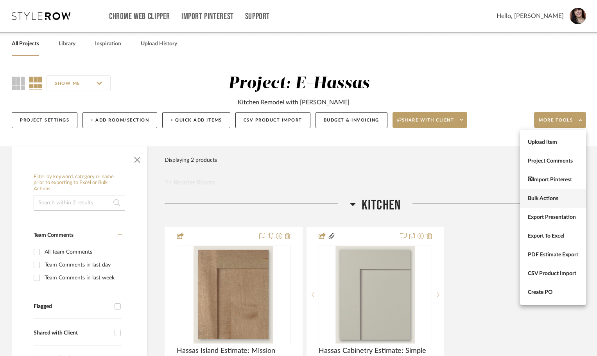
click at [543, 200] on span "Bulk Actions" at bounding box center [553, 199] width 50 height 7
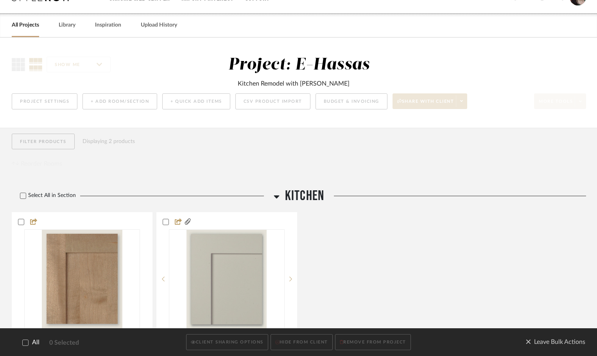
scroll to position [152, 0]
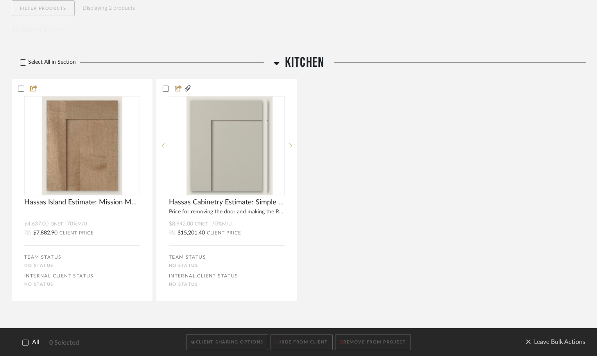
click at [24, 60] on icon at bounding box center [22, 62] width 5 height 5
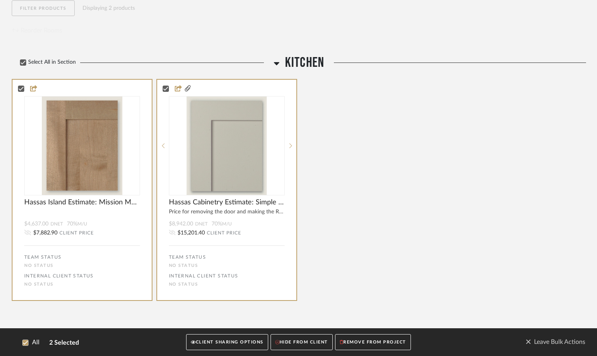
click at [223, 339] on button "CLIENT SHARING OPTIONS" at bounding box center [227, 342] width 82 height 16
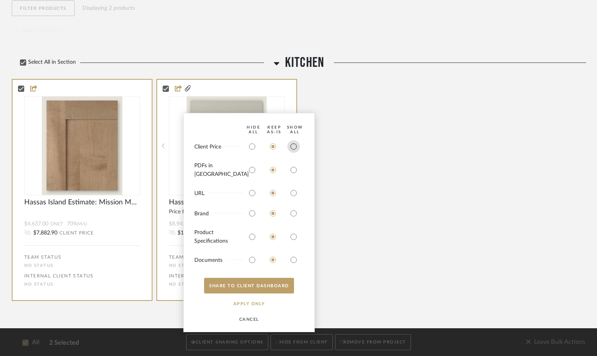
click at [292, 151] on input "radio" at bounding box center [293, 146] width 13 height 13
radio input "true"
click at [249, 283] on button "SHARE TO CLIENT Dashboard" at bounding box center [249, 286] width 90 height 16
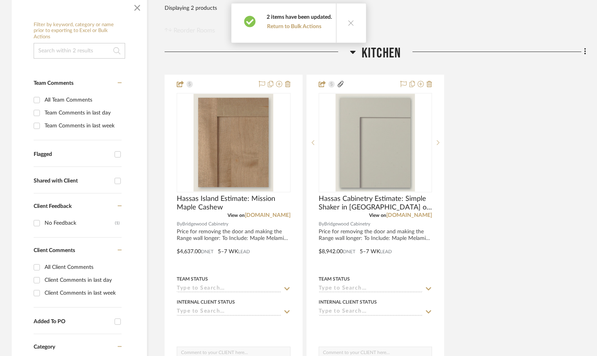
click at [348, 24] on icon at bounding box center [351, 23] width 7 height 7
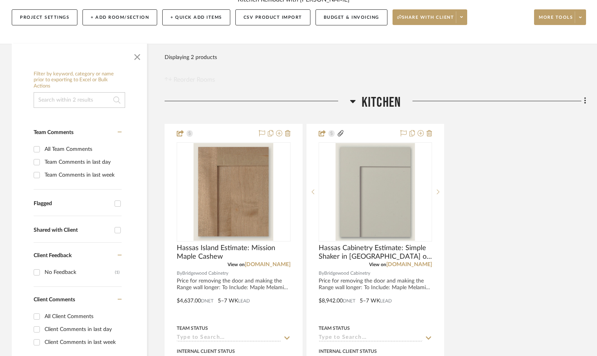
scroll to position [0, 0]
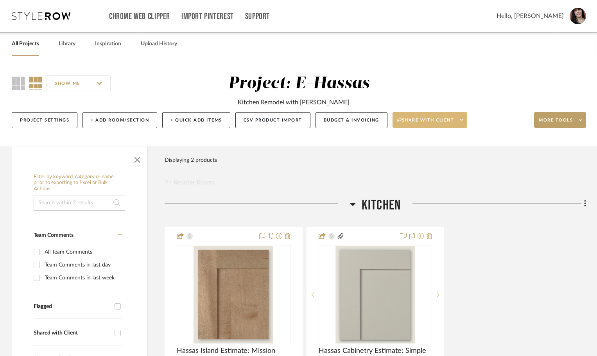
click at [465, 113] on button "Share with client" at bounding box center [430, 120] width 75 height 16
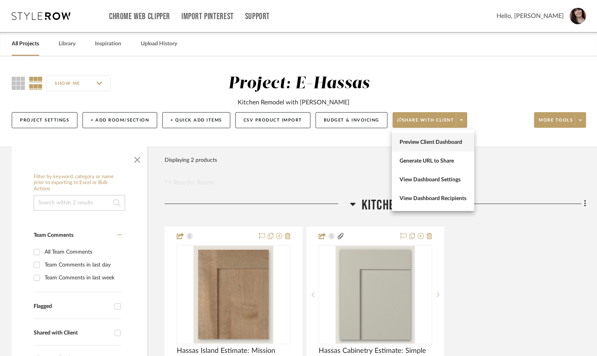
click at [453, 144] on span "Preview Client Dashboard" at bounding box center [433, 142] width 67 height 7
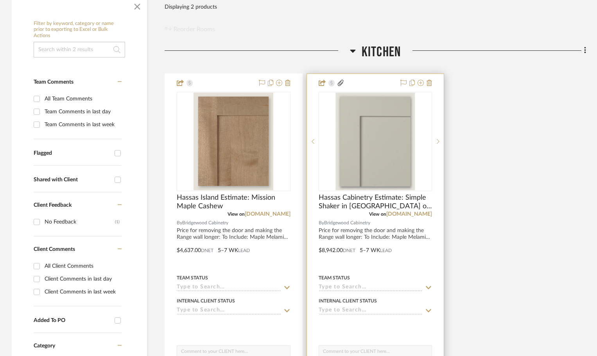
scroll to position [156, 0]
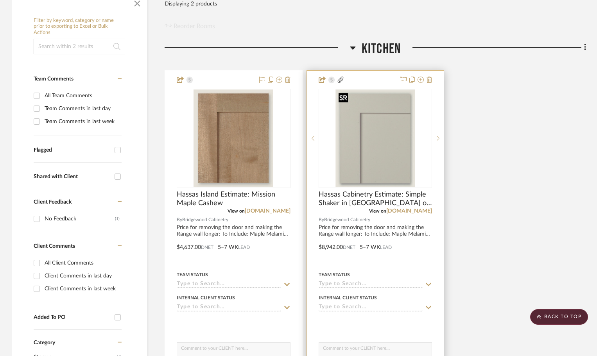
click at [369, 143] on img "0" at bounding box center [376, 139] width 80 height 98
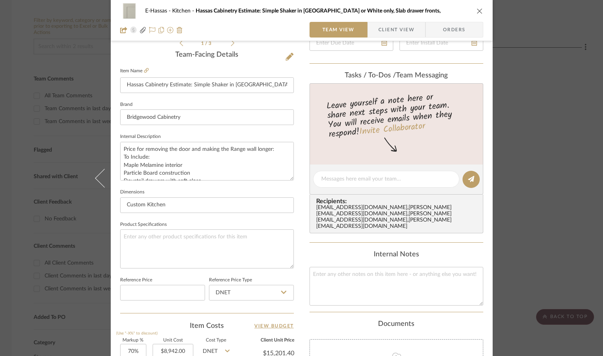
scroll to position [196, 0]
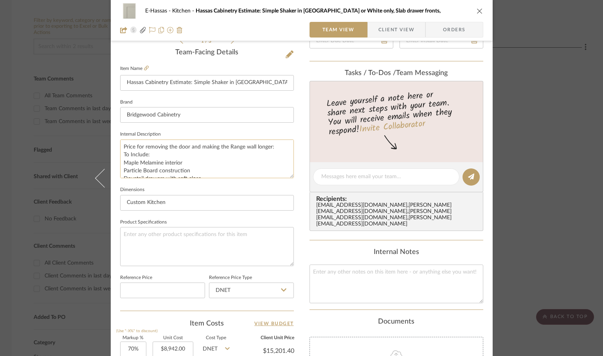
click at [189, 163] on textarea "Price for removing the door and making the Range wall longer: To Include: Maple…" at bounding box center [207, 159] width 174 height 39
click at [170, 164] on textarea "Price for removing the door and making the Range wall longer: To Include: Maple…" at bounding box center [207, 159] width 174 height 39
drag, startPoint x: 184, startPoint y: 172, endPoint x: 121, endPoint y: 162, distance: 63.4
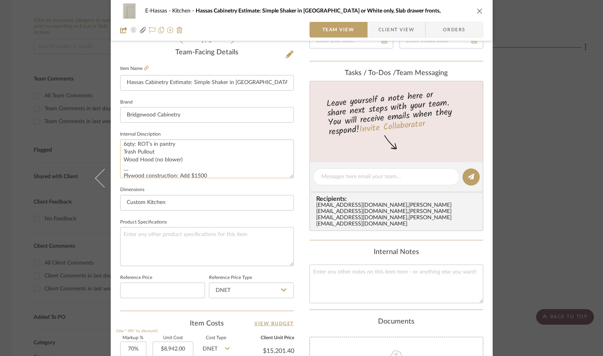
click at [121, 162] on textarea "Price for removing the door and making the Range wall longer: To Include: Maple…" at bounding box center [207, 159] width 174 height 39
type textarea "Price for removing the door and making the Range wall longer: To Include: Maple…"
click at [476, 12] on icon "close" at bounding box center [479, 11] width 6 height 6
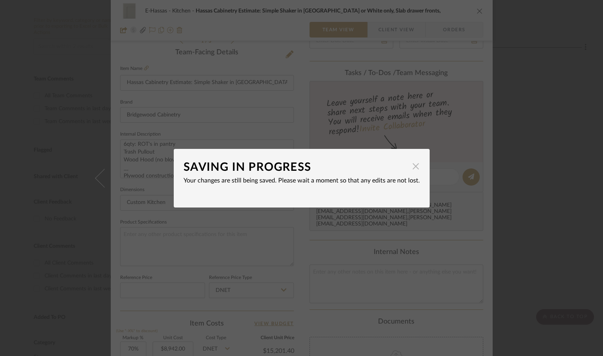
click at [413, 165] on span "button" at bounding box center [416, 167] width 16 height 16
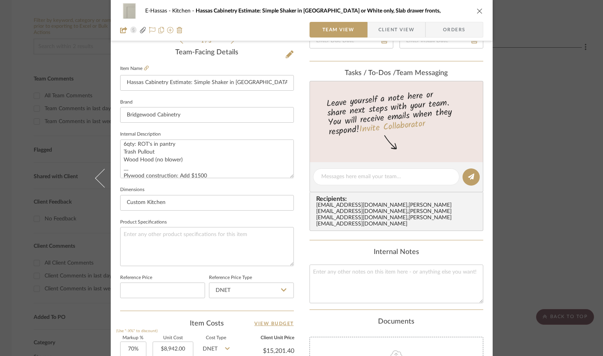
click at [479, 9] on icon "close" at bounding box center [479, 11] width 6 height 6
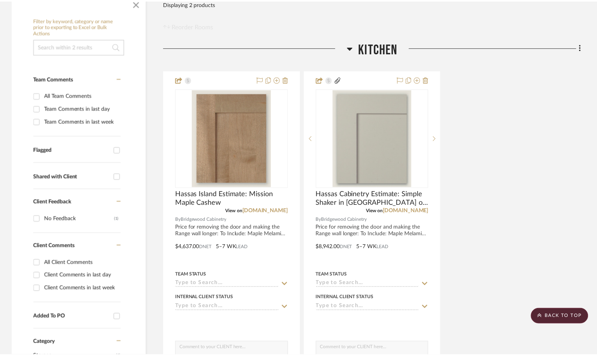
scroll to position [156, 0]
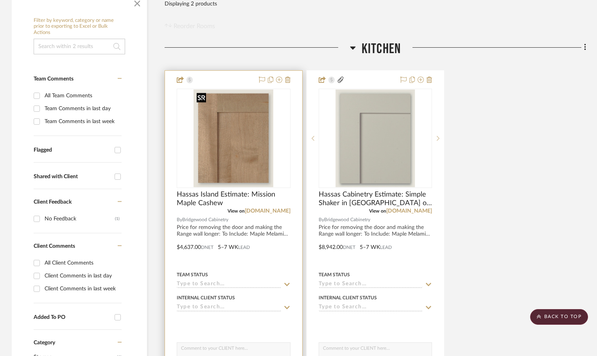
click at [235, 162] on img "0" at bounding box center [234, 139] width 80 height 98
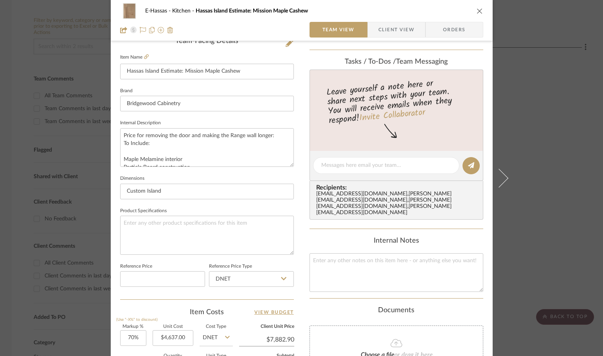
scroll to position [235, 0]
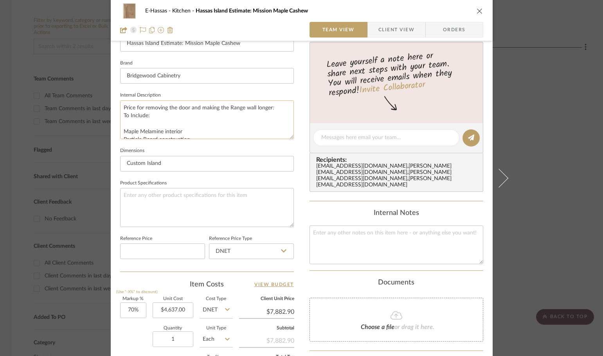
click at [197, 130] on textarea "Price for removing the door and making the Range wall longer: To Include: Maple…" at bounding box center [207, 119] width 174 height 39
click at [166, 108] on textarea "Price for removing the door and making the Range wall longer: To Include: Maple…" at bounding box center [207, 119] width 174 height 39
paste textarea "Wood Hood (no blower)"
type textarea "Price for removing the door and making the Range wall longer: To Include: Maple…"
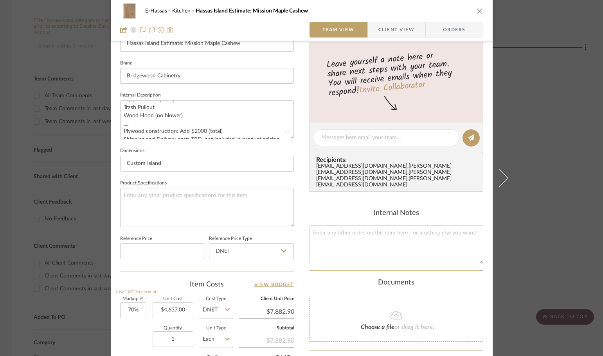
click at [249, 143] on sr-form-field "Internal Description Price for removing the door and making the Range wall long…" at bounding box center [207, 118] width 174 height 56
click at [170, 163] on input "Custom Island" at bounding box center [207, 164] width 174 height 16
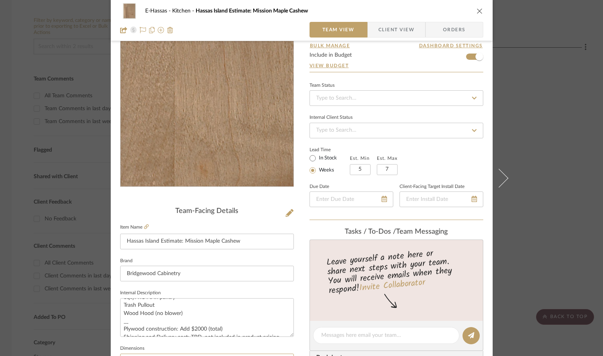
scroll to position [0, 0]
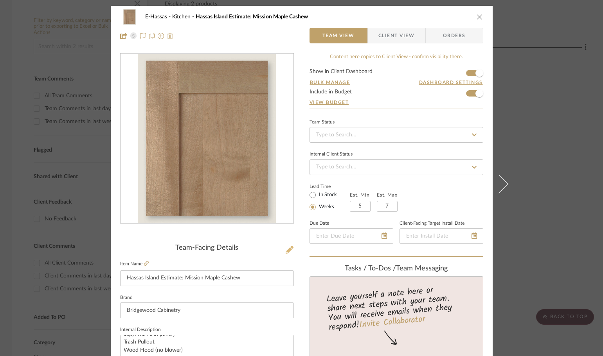
click at [285, 248] on icon at bounding box center [289, 250] width 8 height 8
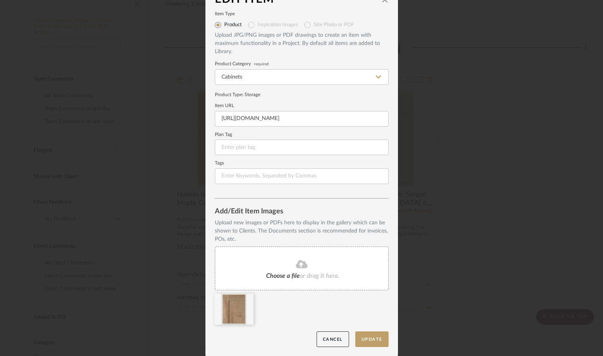
scroll to position [16, 0]
click at [299, 268] on icon at bounding box center [302, 263] width 12 height 9
click at [368, 338] on button "Update" at bounding box center [371, 339] width 33 height 16
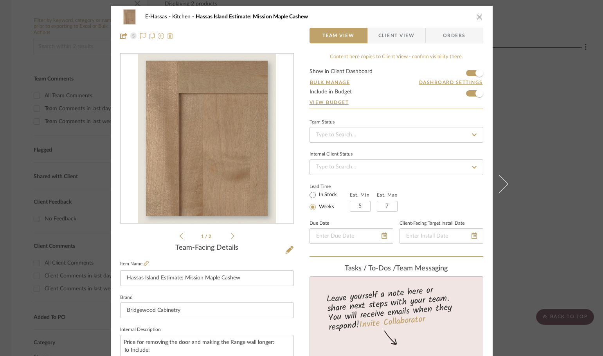
click at [231, 239] on icon at bounding box center [233, 236] width 4 height 7
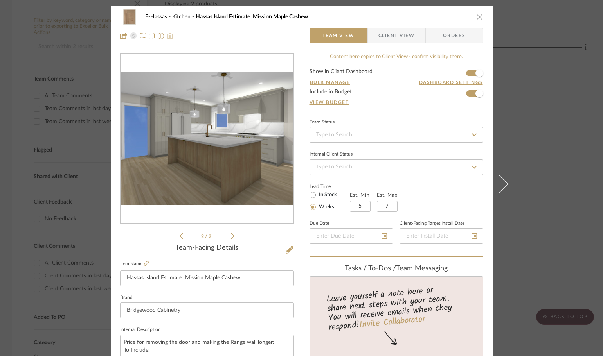
click at [529, 157] on div "E-Hassas Kitchen Hassas Island Estimate: Mission Maple Cashew Team View Client …" at bounding box center [301, 178] width 603 height 356
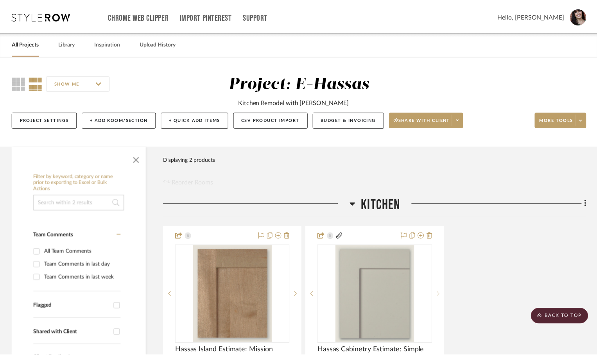
scroll to position [156, 0]
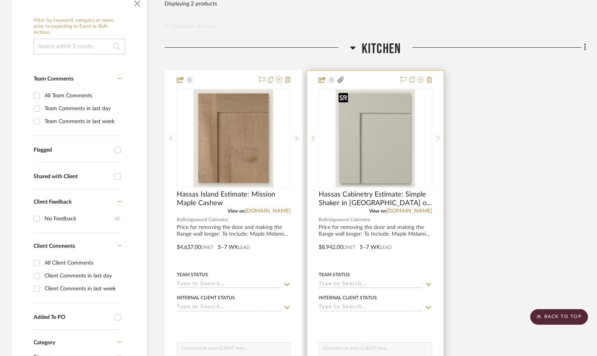
click at [394, 167] on img "0" at bounding box center [376, 139] width 80 height 98
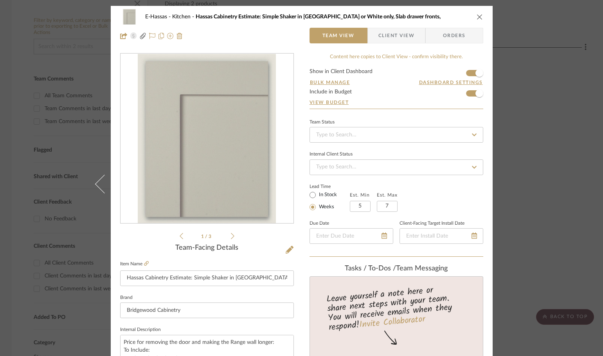
click at [231, 236] on icon at bounding box center [233, 236] width 4 height 6
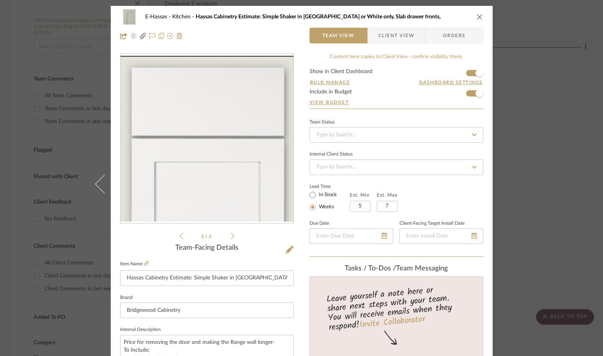
click at [231, 236] on icon at bounding box center [233, 236] width 4 height 6
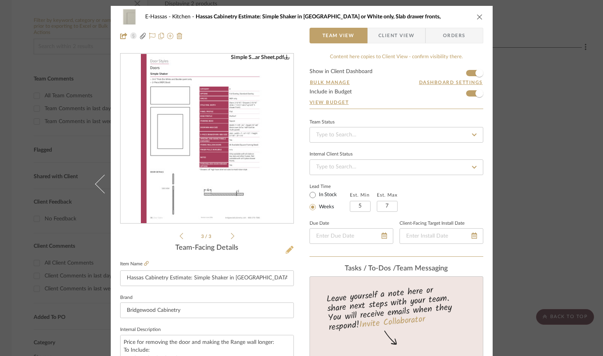
click at [286, 251] on icon at bounding box center [289, 250] width 8 height 8
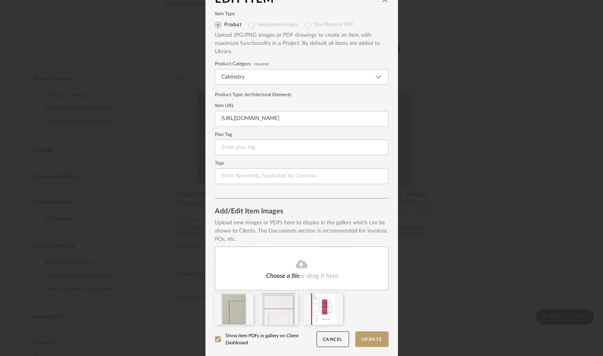
scroll to position [16, 0]
click at [291, 265] on fa-icon at bounding box center [301, 264] width 71 height 10
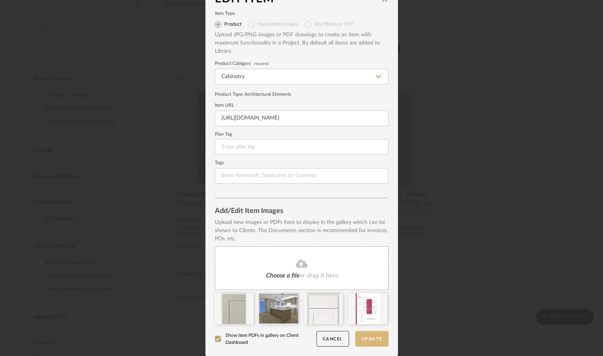
click at [370, 333] on button "Update" at bounding box center [371, 339] width 33 height 16
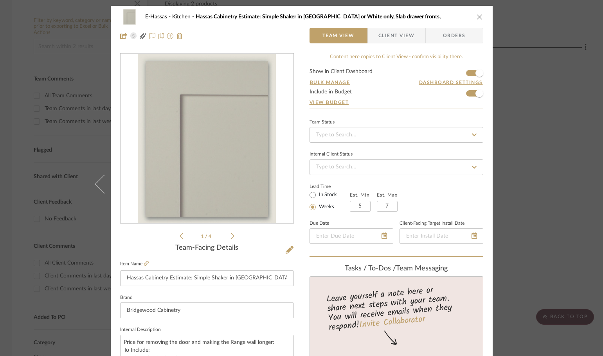
click at [476, 18] on icon "close" at bounding box center [479, 17] width 6 height 6
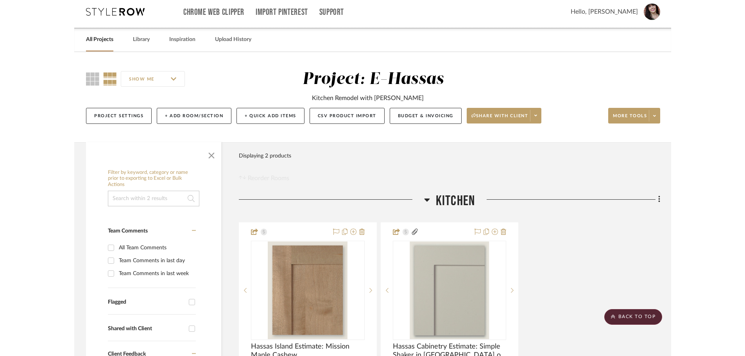
scroll to position [0, 0]
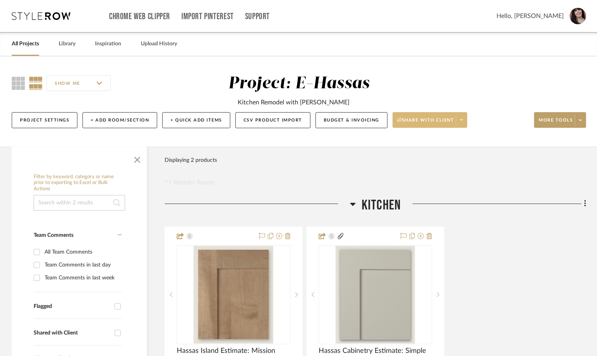
click at [466, 118] on span at bounding box center [461, 120] width 11 height 12
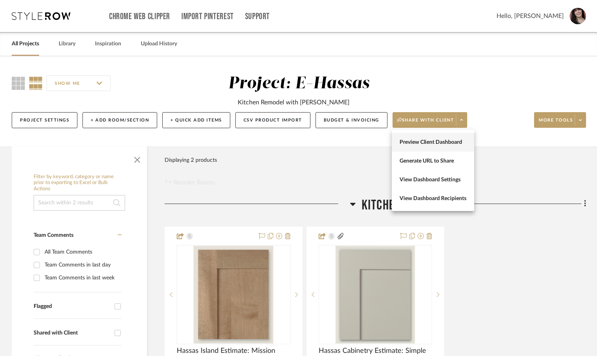
click at [454, 142] on span "Preview Client Dashboard" at bounding box center [433, 142] width 67 height 7
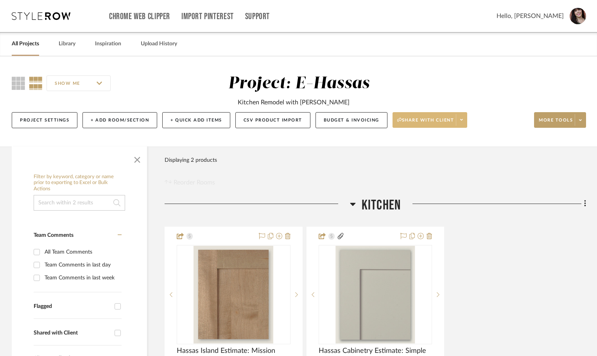
click at [460, 119] on span at bounding box center [461, 120] width 11 height 12
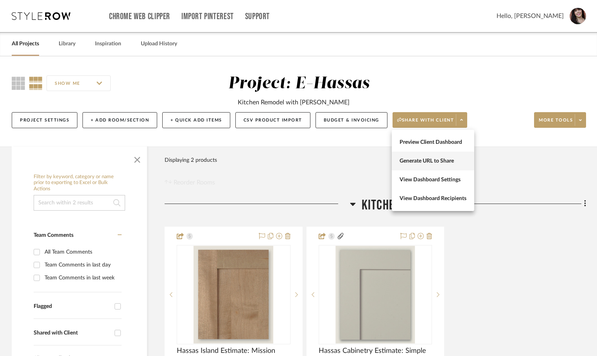
click at [447, 161] on span "Generate URL to Share" at bounding box center [433, 161] width 67 height 7
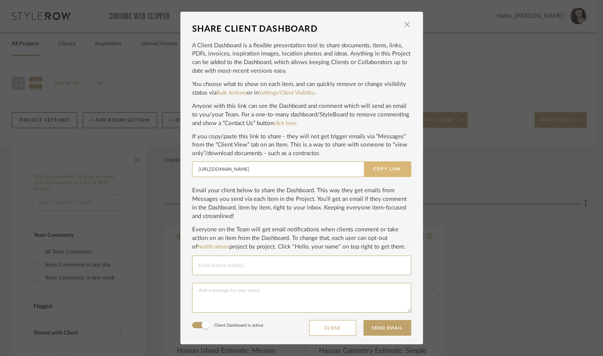
click at [391, 171] on button "Copy Link" at bounding box center [387, 170] width 47 height 16
click at [406, 24] on span "button" at bounding box center [407, 25] width 16 height 16
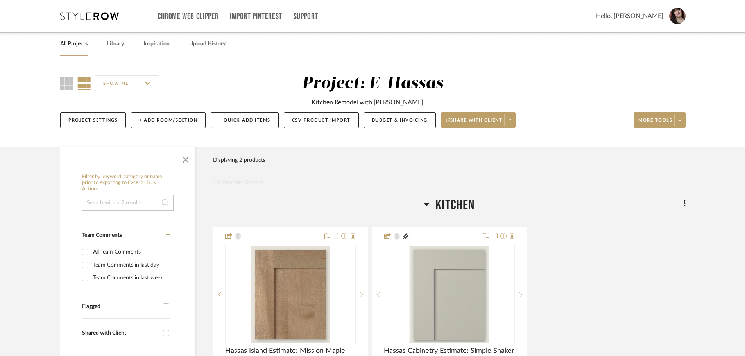
click at [79, 42] on link "All Projects" at bounding box center [73, 44] width 27 height 11
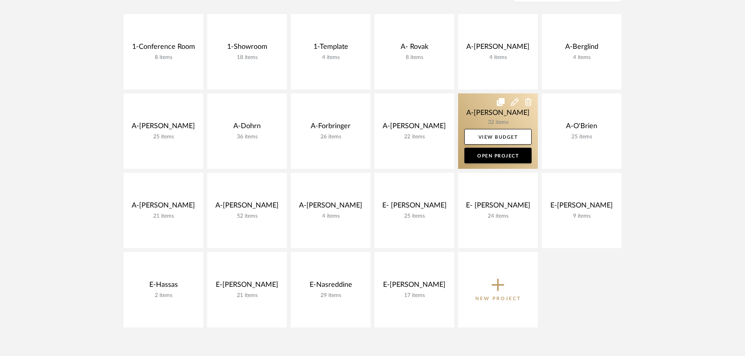
scroll to position [196, 0]
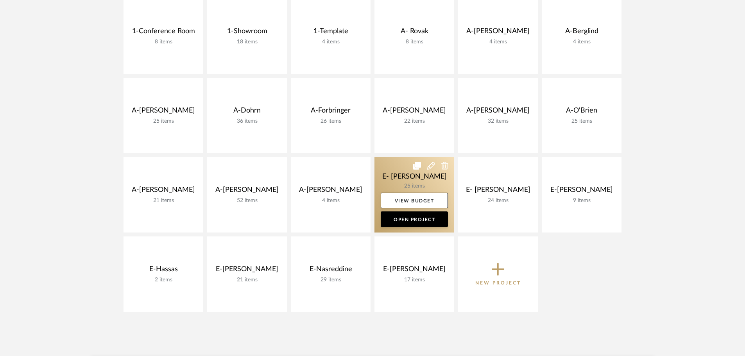
click at [409, 176] on link at bounding box center [415, 194] width 80 height 75
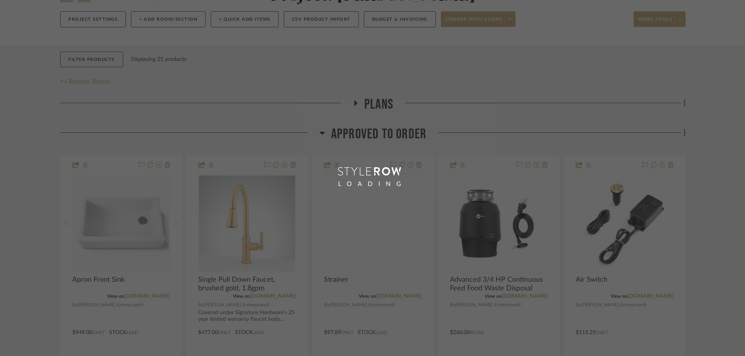
scroll to position [196, 0]
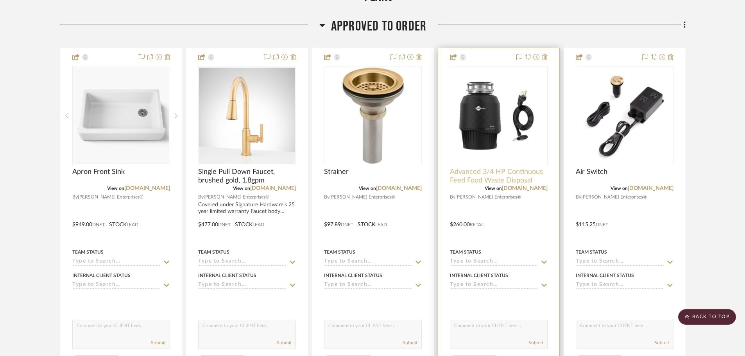
click at [489, 171] on span "Advanced 3/4 HP Continuous Feed Food Waste Disposal" at bounding box center [499, 176] width 98 height 17
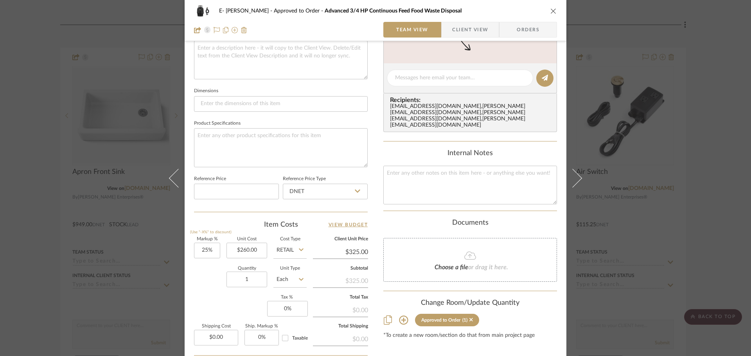
scroll to position [313, 0]
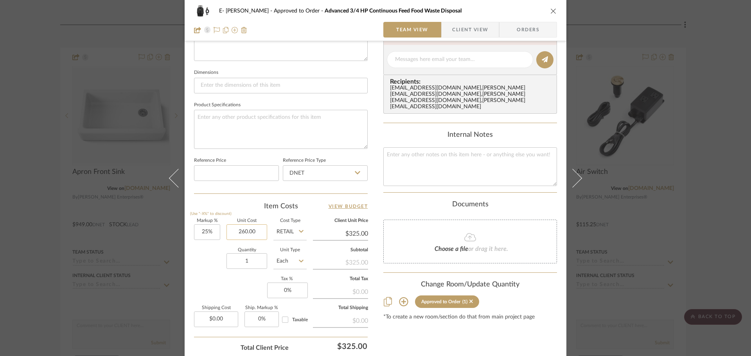
click at [239, 231] on input "260.00" at bounding box center [246, 232] width 41 height 16
type input "$304.00"
click at [214, 254] on div "Quantity 1 Unit Type Each" at bounding box center [250, 262] width 113 height 28
type input "$380.00"
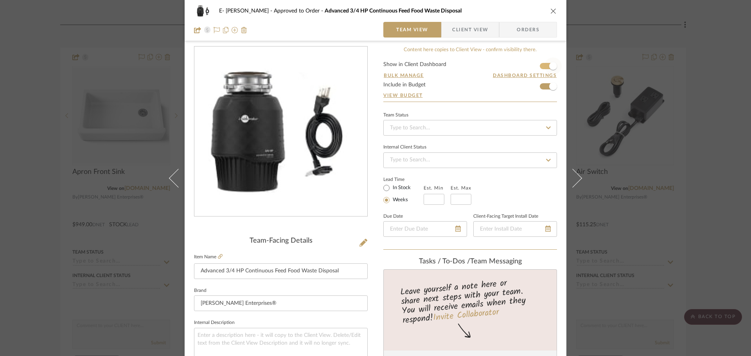
scroll to position [0, 0]
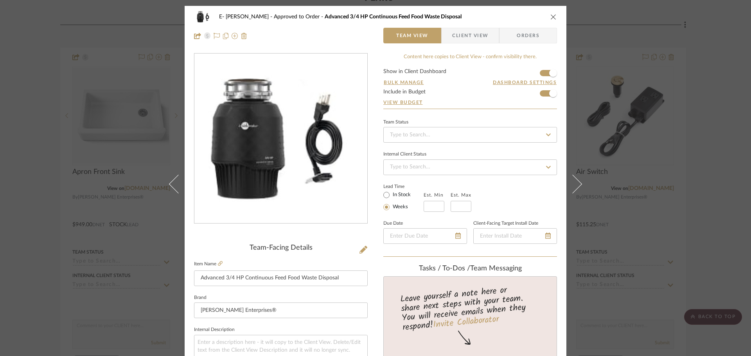
click at [552, 17] on icon "close" at bounding box center [553, 17] width 6 height 6
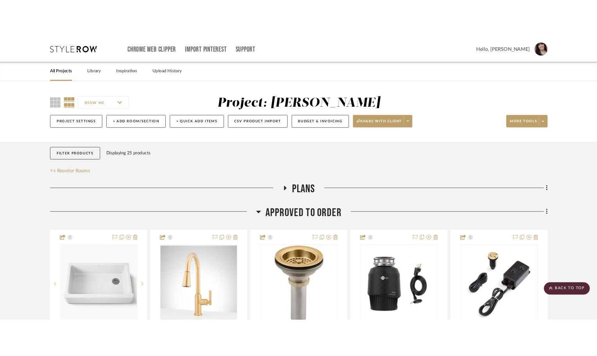
scroll to position [196, 0]
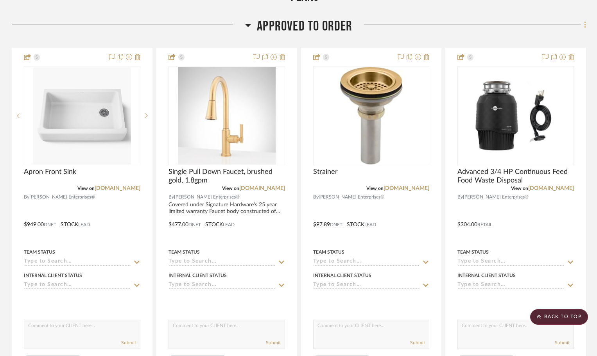
click at [586, 23] on icon at bounding box center [585, 25] width 2 height 9
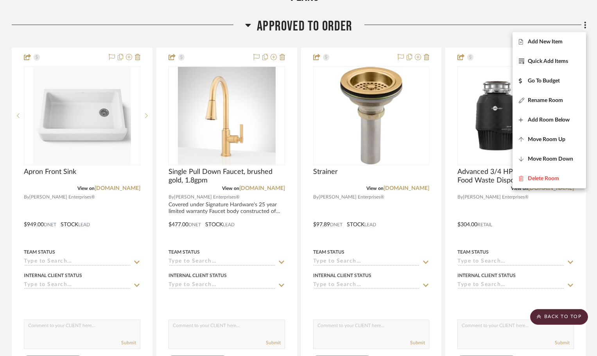
click at [503, 1] on div at bounding box center [298, 178] width 597 height 356
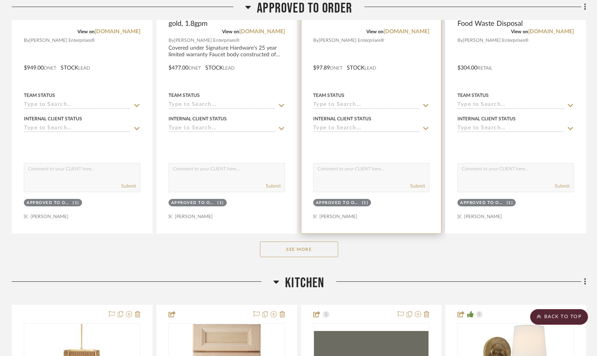
scroll to position [391, 0]
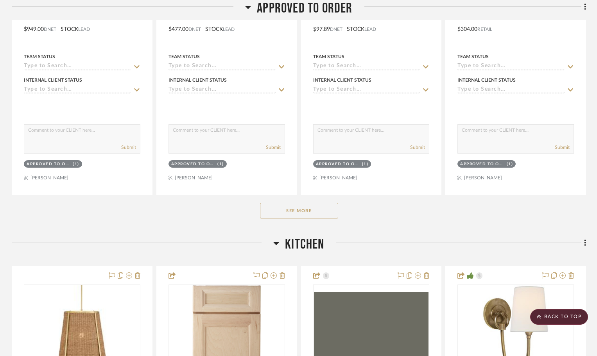
click at [304, 217] on button "See More" at bounding box center [299, 211] width 78 height 16
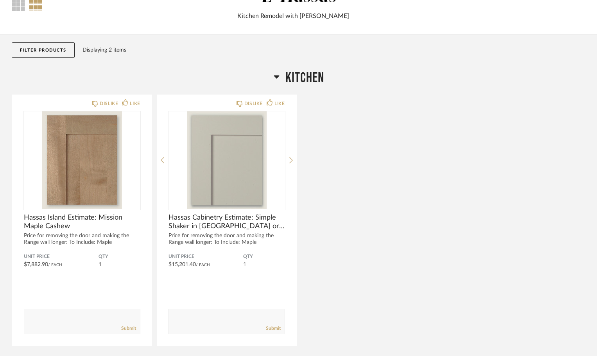
scroll to position [112, 0]
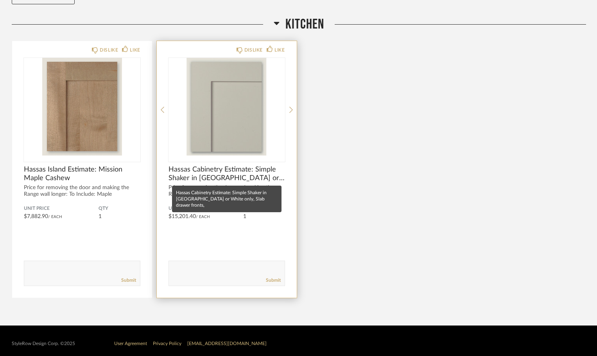
click at [217, 169] on span "Hassas Cabinetry Estimate: Simple Shaker in [GEOGRAPHIC_DATA] or White only, Sl…" at bounding box center [227, 173] width 117 height 17
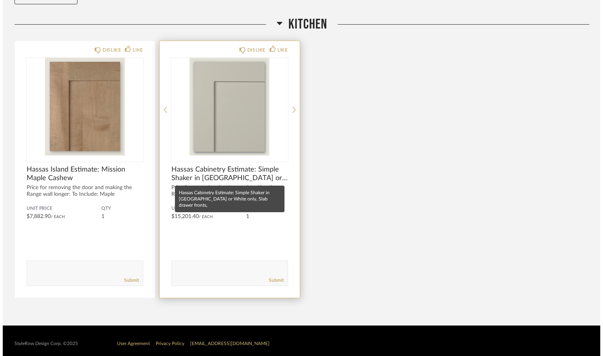
scroll to position [0, 0]
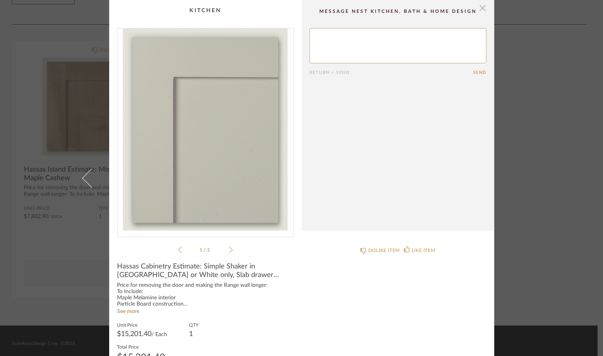
click at [481, 7] on span "button" at bounding box center [483, 8] width 16 height 16
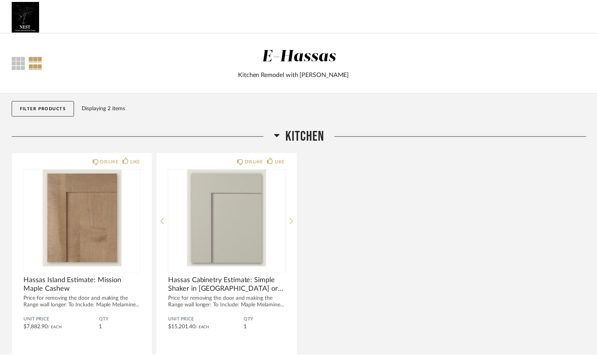
scroll to position [112, 0]
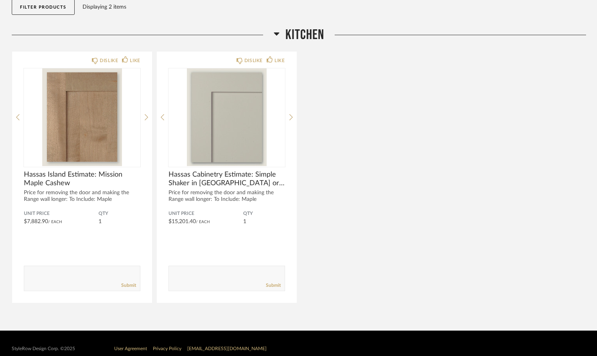
scroll to position [112, 0]
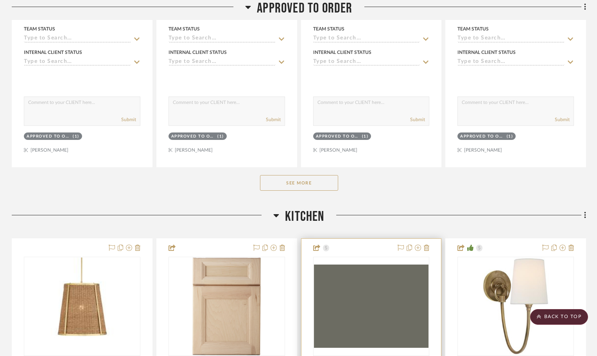
scroll to position [469, 0]
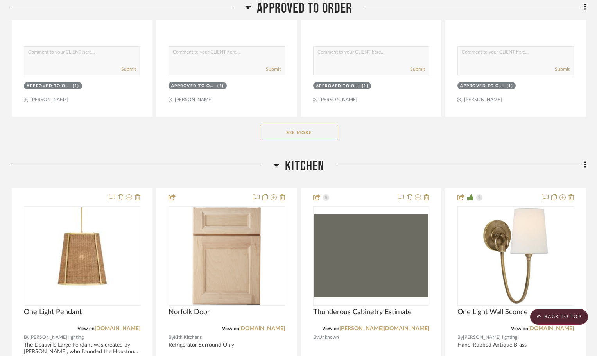
click at [294, 138] on button "See More" at bounding box center [299, 133] width 78 height 16
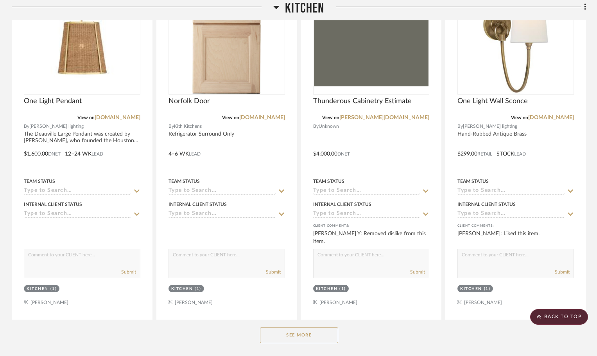
scroll to position [1074, 0]
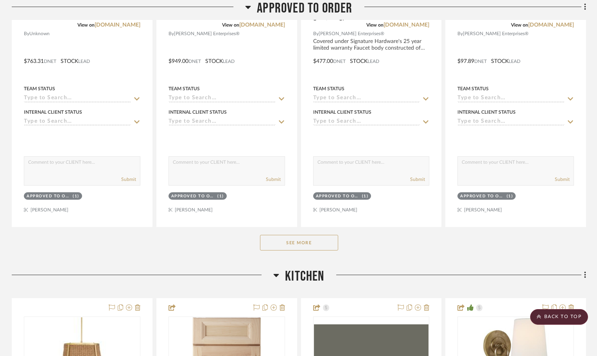
scroll to position [430, 0]
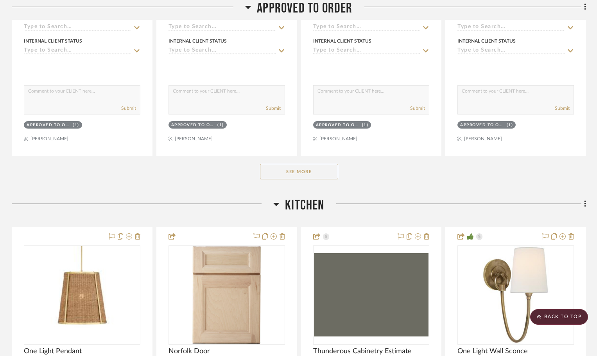
click at [289, 167] on button "See More" at bounding box center [299, 172] width 78 height 16
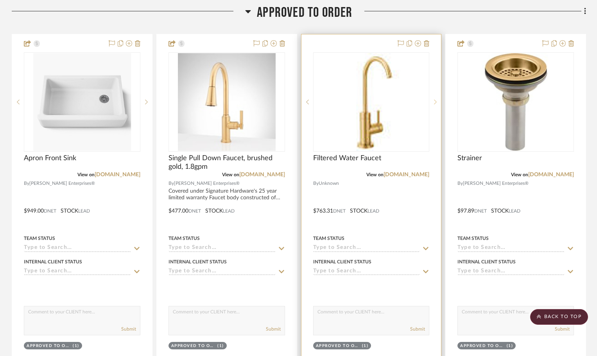
scroll to position [180, 0]
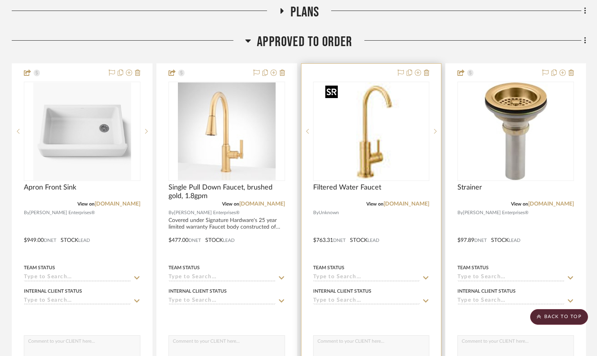
click at [385, 115] on img "0" at bounding box center [371, 132] width 98 height 98
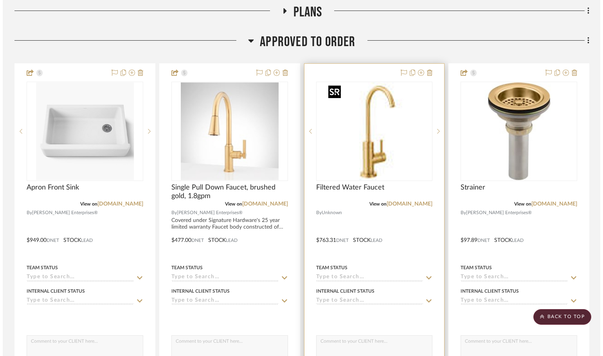
scroll to position [0, 0]
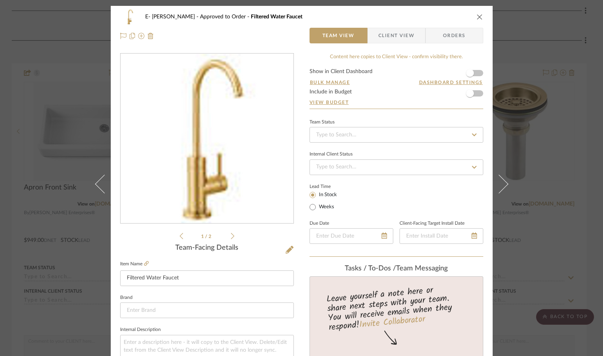
click at [476, 74] on form "Show in Client Dashboard Bulk Manage Dashboard Settings Include in Budget View …" at bounding box center [396, 89] width 174 height 40
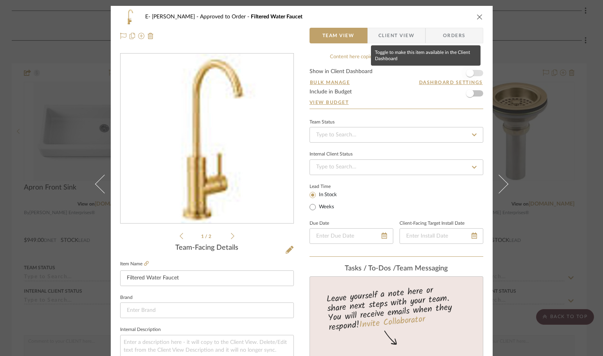
click at [466, 73] on span "button" at bounding box center [470, 73] width 8 height 8
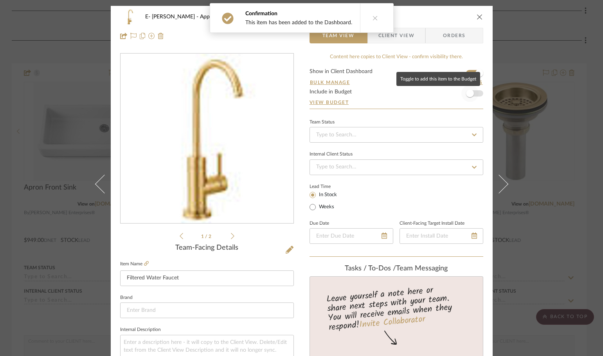
click at [468, 94] on span "button" at bounding box center [470, 94] width 8 height 8
click at [418, 38] on span "Client View" at bounding box center [396, 36] width 57 height 16
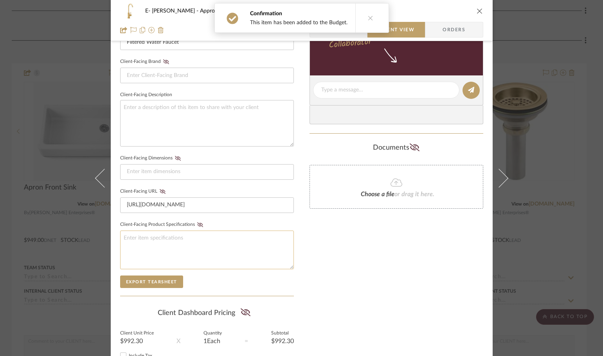
scroll to position [301, 0]
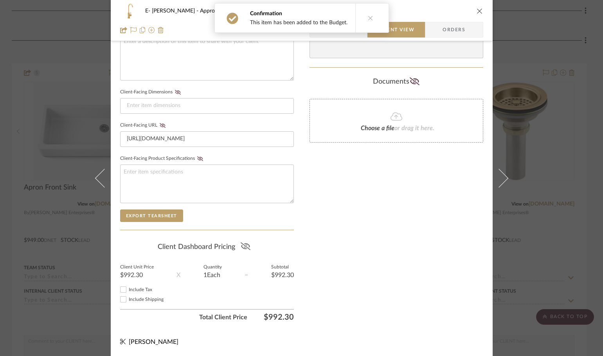
click at [246, 246] on icon at bounding box center [245, 246] width 10 height 8
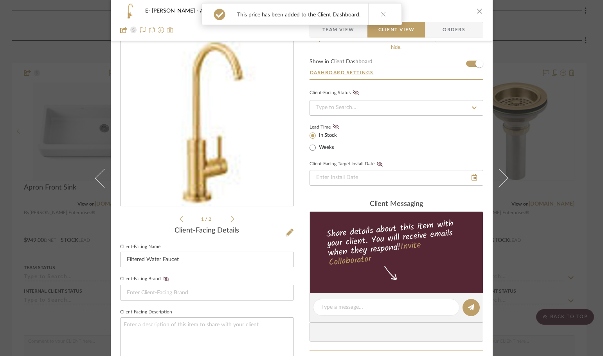
scroll to position [0, 0]
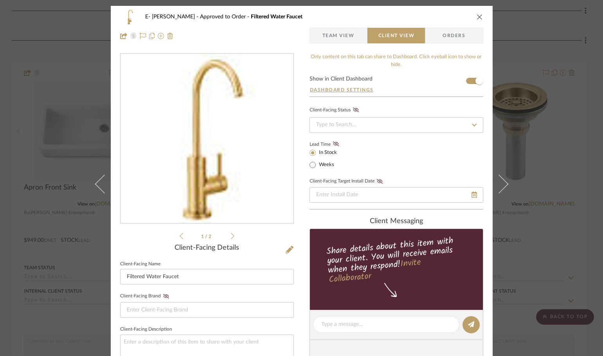
click at [174, 234] on div "1 / 2" at bounding box center [207, 147] width 174 height 188
click at [179, 235] on icon at bounding box center [181, 236] width 4 height 6
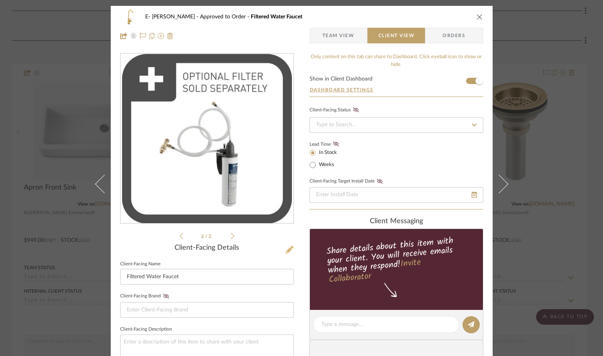
click at [290, 248] on icon at bounding box center [289, 250] width 8 height 8
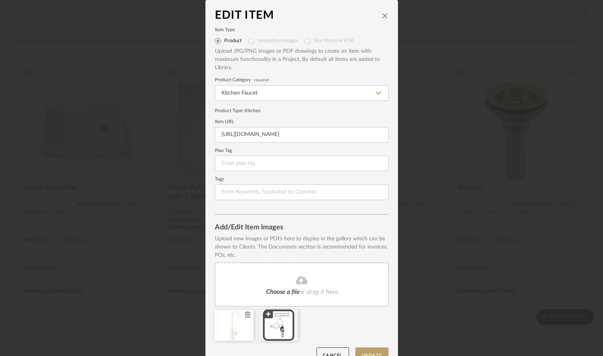
click at [245, 315] on icon at bounding box center [247, 315] width 5 height 6
click at [296, 281] on icon at bounding box center [302, 280] width 12 height 8
click at [278, 299] on div "Choose a file or drag it here." at bounding box center [302, 285] width 174 height 44
click at [369, 354] on button "Update" at bounding box center [371, 356] width 33 height 16
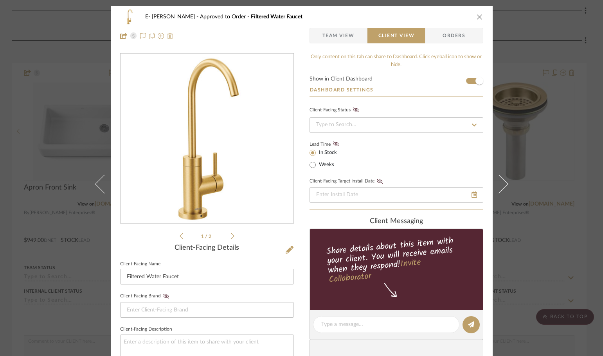
click at [476, 18] on icon "close" at bounding box center [479, 17] width 6 height 6
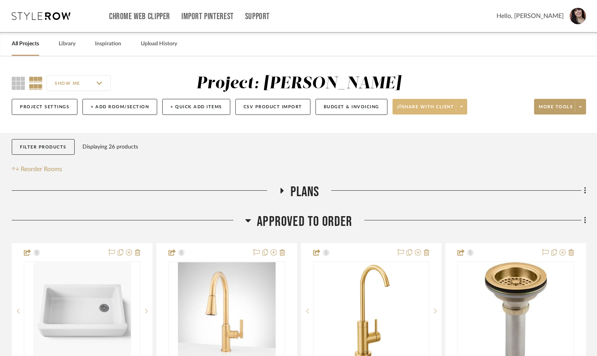
click at [467, 104] on span at bounding box center [461, 107] width 11 height 12
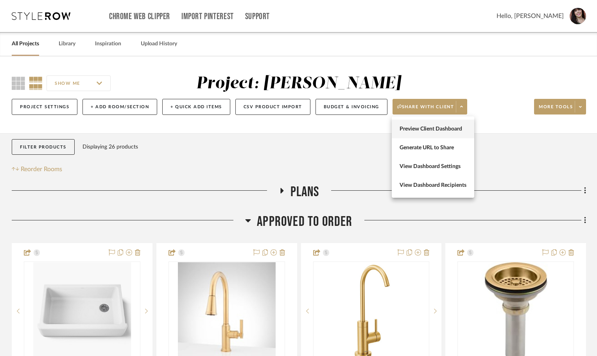
click at [460, 131] on span "Preview Client Dashboard" at bounding box center [433, 129] width 67 height 7
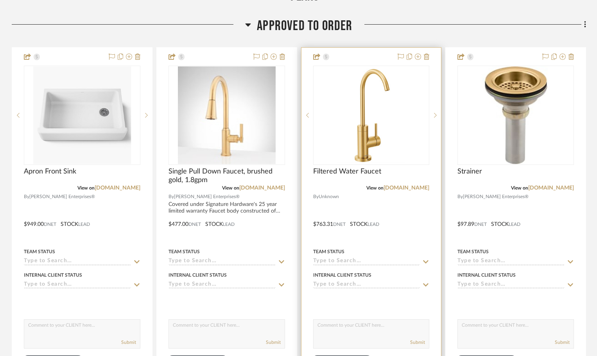
scroll to position [235, 0]
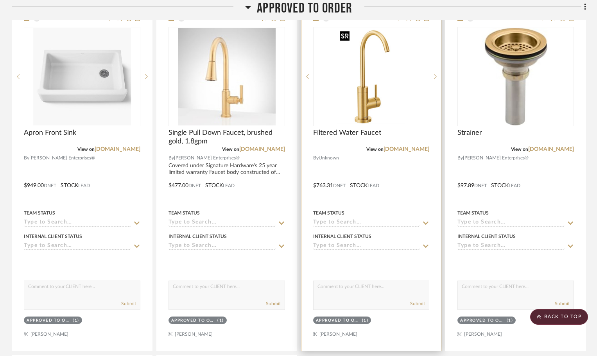
click at [348, 105] on img "0" at bounding box center [371, 77] width 68 height 98
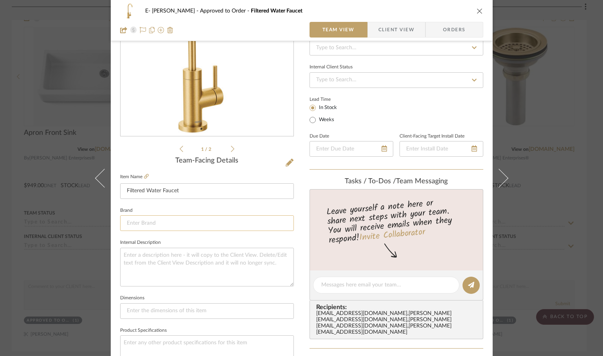
scroll to position [117, 0]
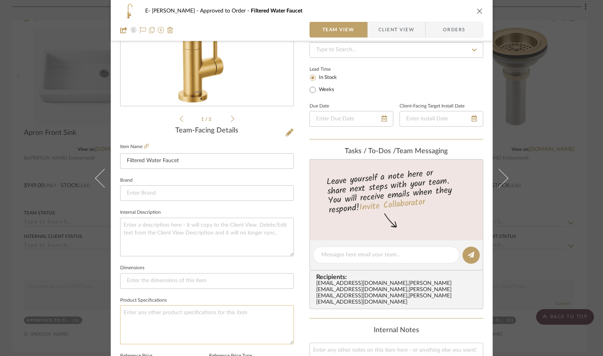
click at [176, 315] on textarea at bounding box center [207, 324] width 174 height 39
click at [162, 313] on textarea "Includes the filter and adaptor needed." at bounding box center [207, 324] width 174 height 39
type textarea "Includes the filter system and adaptor needed."
drag, startPoint x: 255, startPoint y: 303, endPoint x: 255, endPoint y: 310, distance: 6.3
click at [255, 310] on fieldset "Product Specifications Includes the filter system and adaptor needed." at bounding box center [207, 319] width 174 height 49
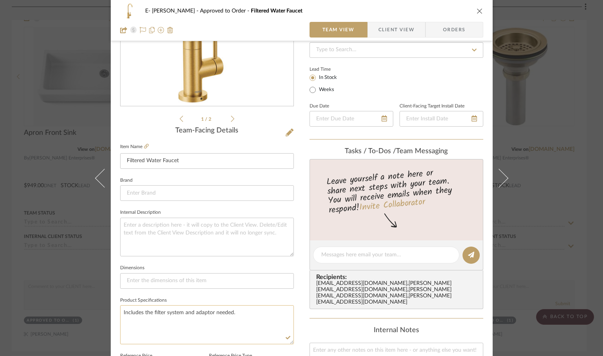
click at [244, 314] on textarea "Includes the filter system and adaptor needed." at bounding box center [207, 324] width 174 height 39
type textarea "Includes the filter system and adaptor needed"
click at [479, 12] on icon "close" at bounding box center [479, 11] width 6 height 6
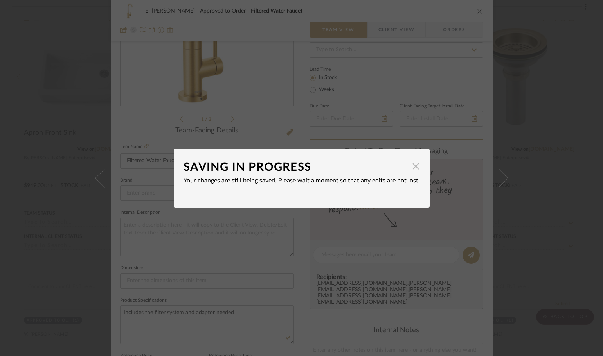
click at [411, 166] on span "button" at bounding box center [416, 167] width 16 height 16
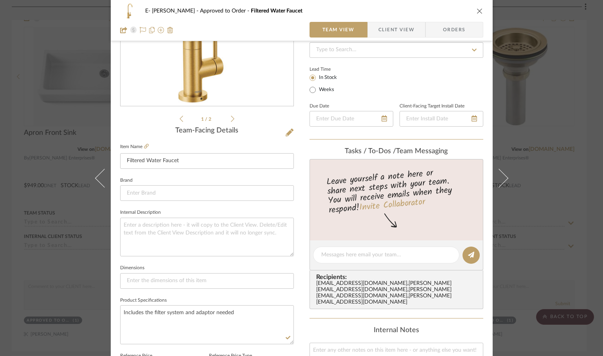
click at [399, 26] on span "Client View" at bounding box center [396, 30] width 36 height 16
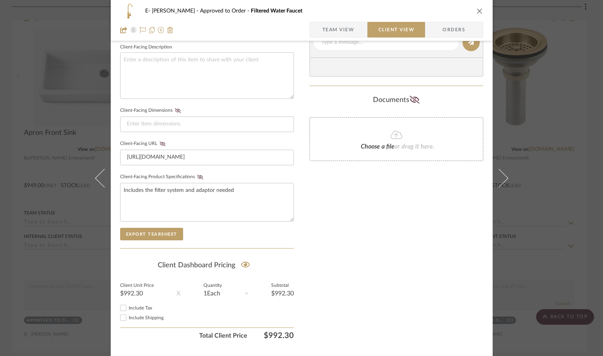
scroll to position [301, 0]
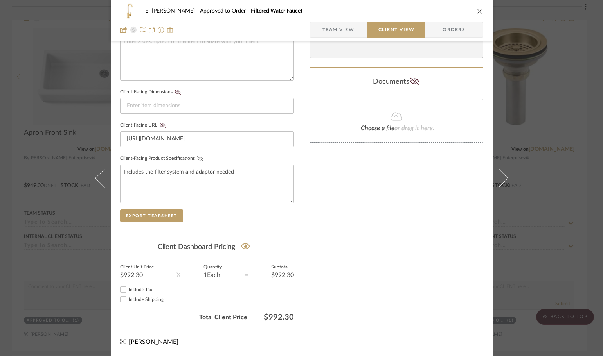
click at [197, 159] on icon at bounding box center [200, 158] width 6 height 5
click at [476, 11] on icon "close" at bounding box center [479, 11] width 6 height 6
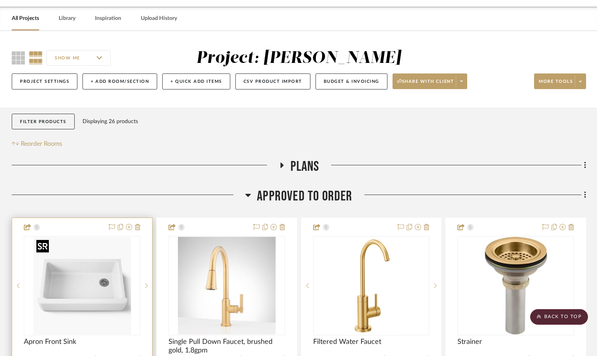
scroll to position [0, 0]
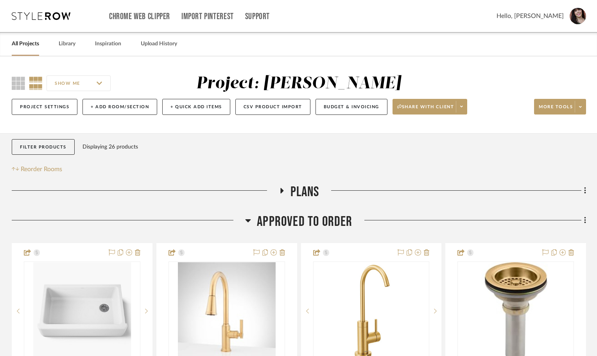
click at [33, 41] on link "All Projects" at bounding box center [25, 44] width 27 height 11
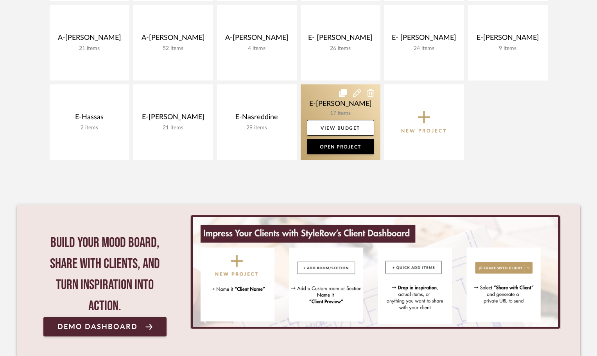
scroll to position [352, 0]
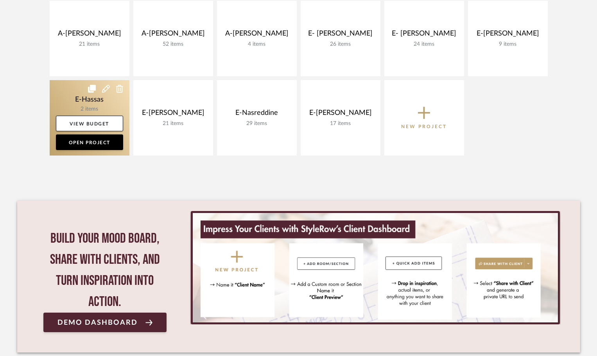
click at [91, 105] on link at bounding box center [90, 117] width 80 height 75
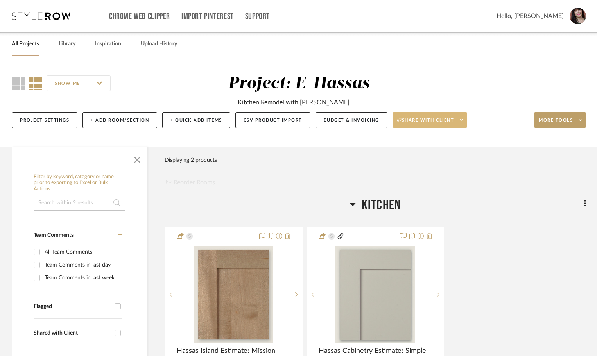
click at [461, 119] on span at bounding box center [461, 120] width 11 height 12
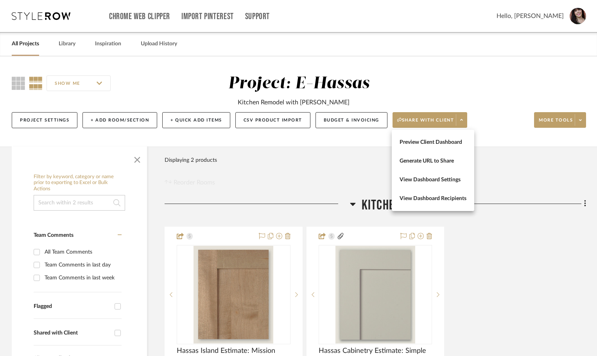
click at [464, 118] on div at bounding box center [298, 178] width 597 height 356
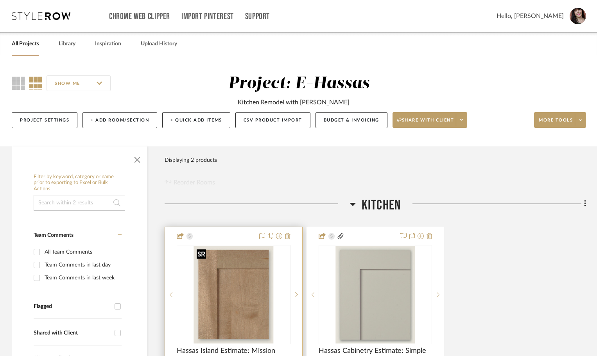
click at [0, 0] on img at bounding box center [0, 0] width 0 height 0
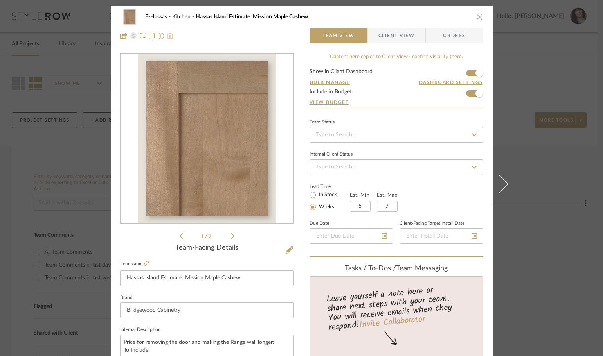
click at [385, 37] on span "Client View" at bounding box center [396, 36] width 36 height 16
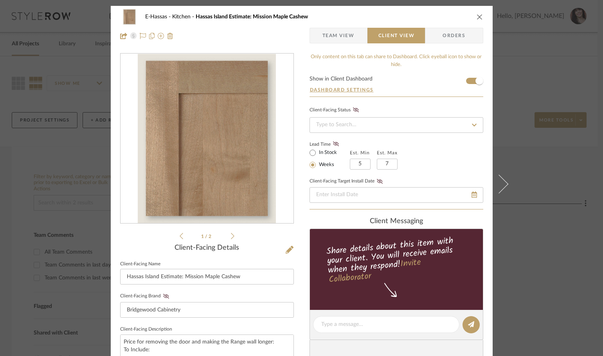
click at [476, 16] on icon "close" at bounding box center [479, 17] width 6 height 6
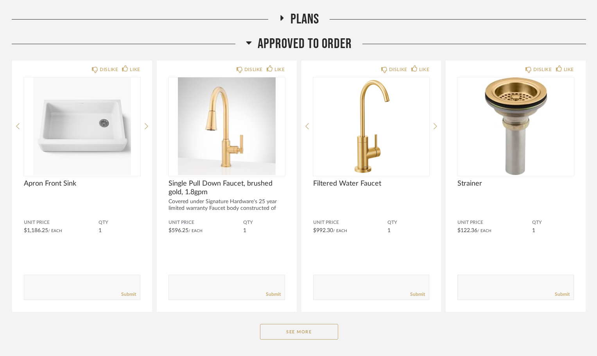
scroll to position [117, 0]
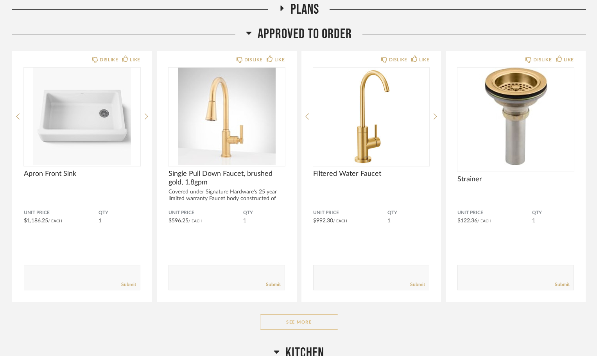
click at [322, 325] on button "See More" at bounding box center [299, 322] width 78 height 16
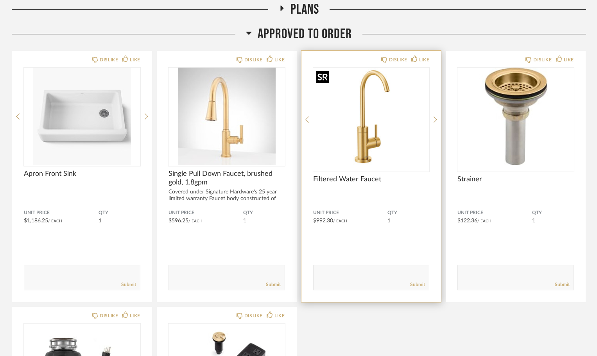
click at [381, 102] on img "0" at bounding box center [371, 117] width 117 height 98
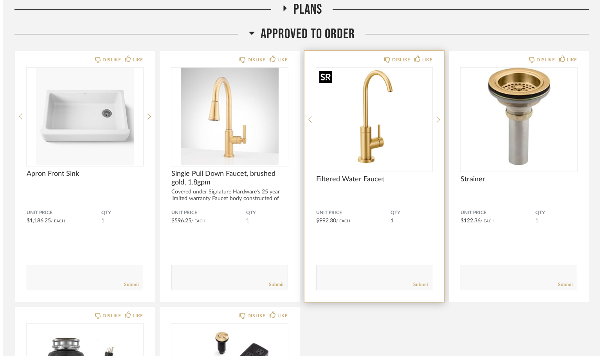
scroll to position [0, 0]
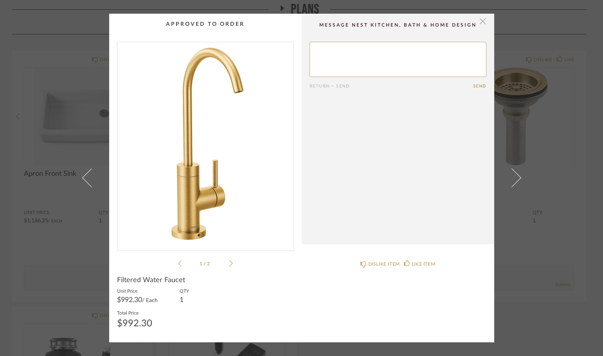
click at [480, 23] on span "button" at bounding box center [483, 22] width 16 height 16
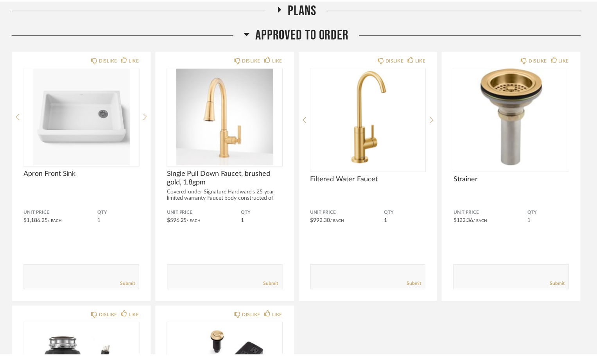
scroll to position [117, 0]
